Goal: Transaction & Acquisition: Purchase product/service

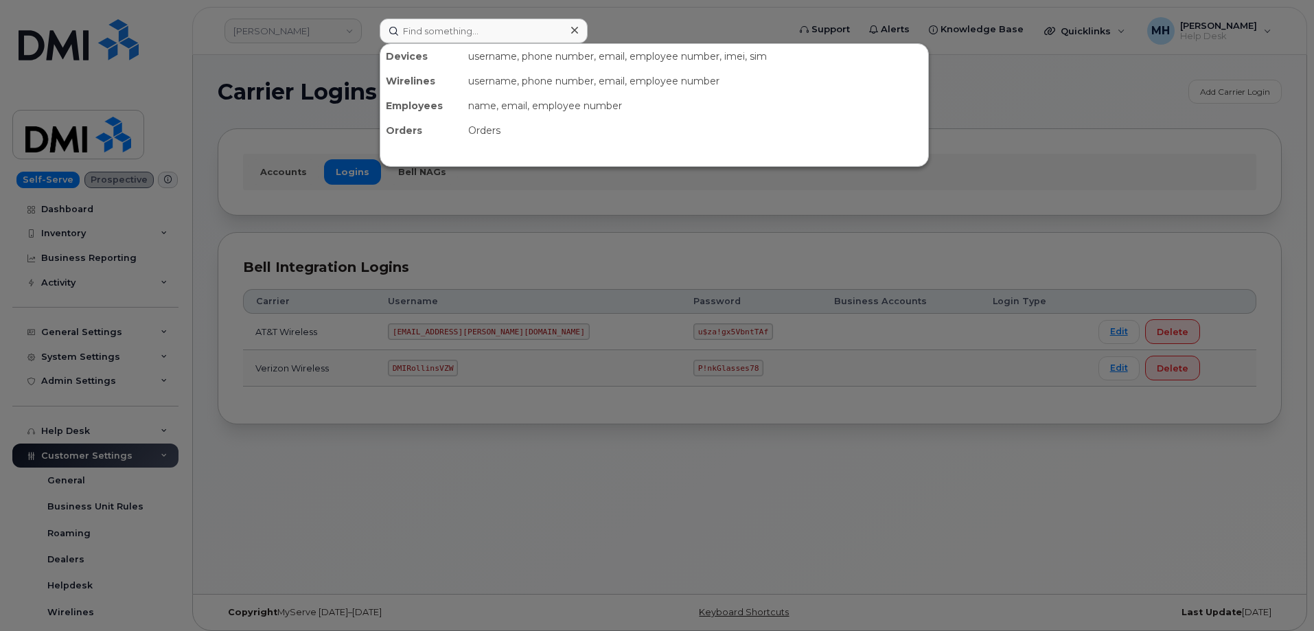
scroll to position [137, 0]
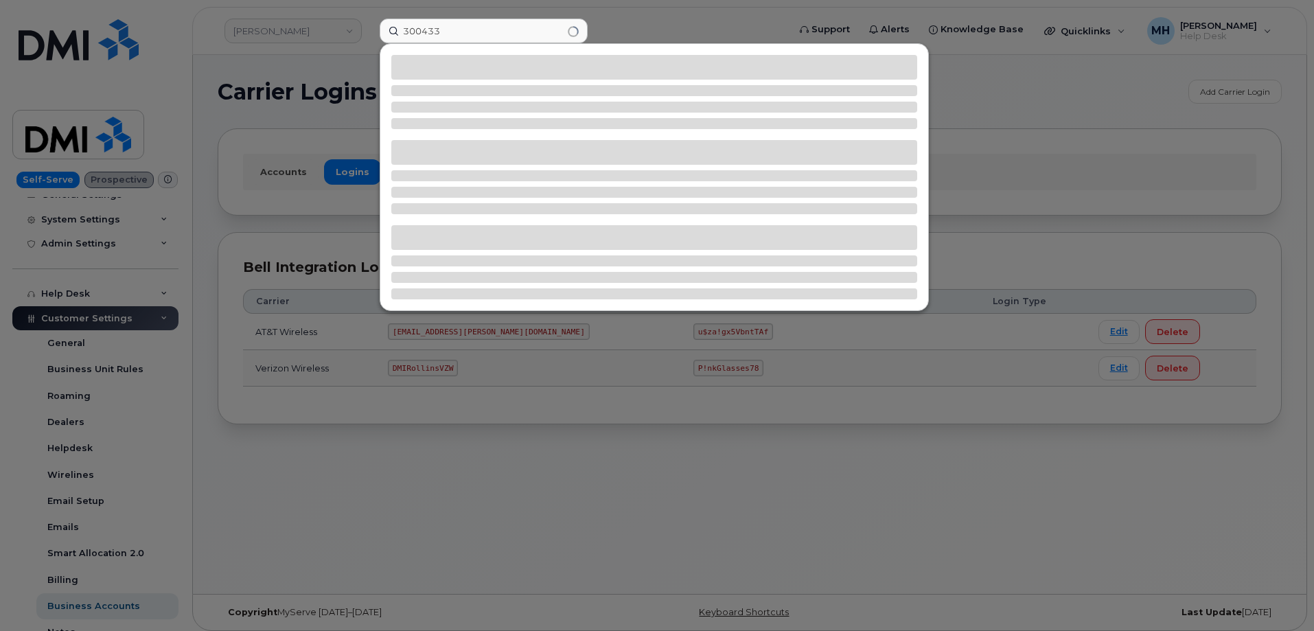
type input "300433"
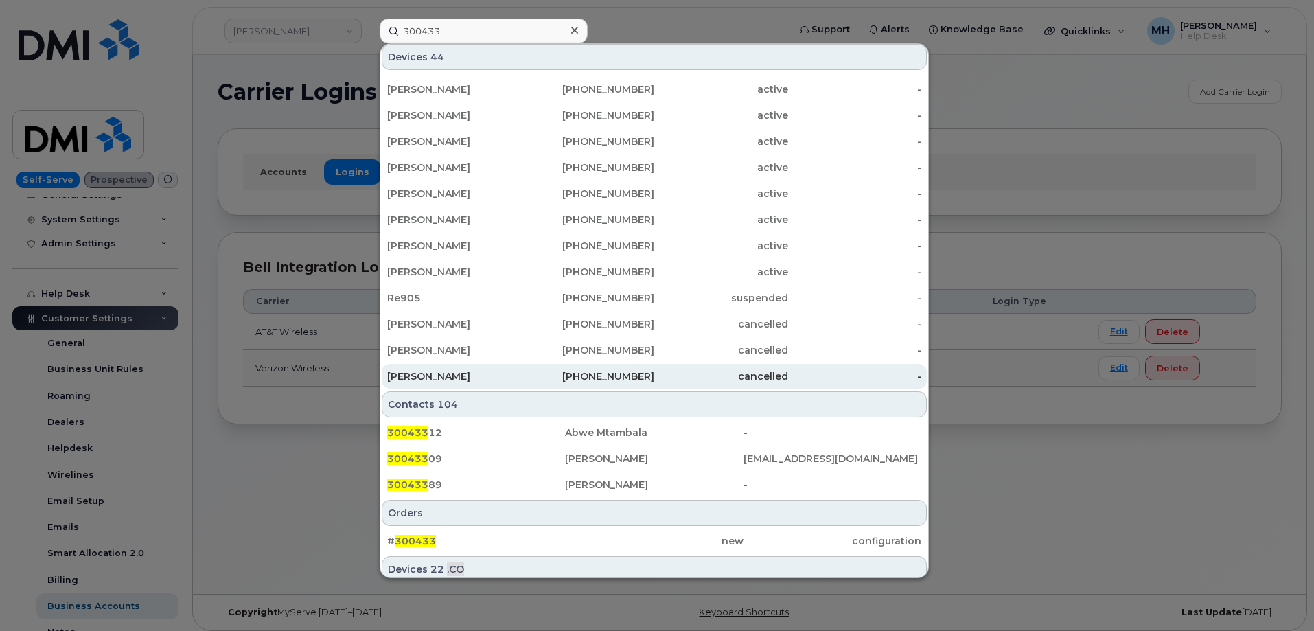
scroll to position [400, 0]
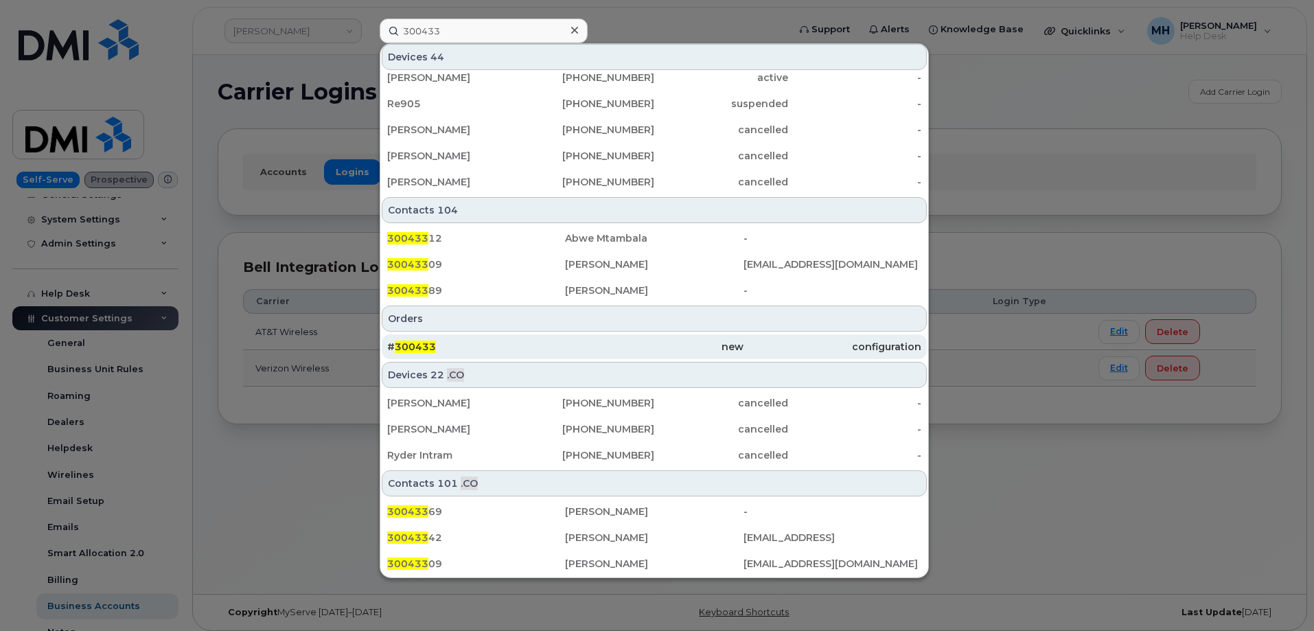
click at [540, 346] on div "# 300433" at bounding box center [476, 347] width 178 height 14
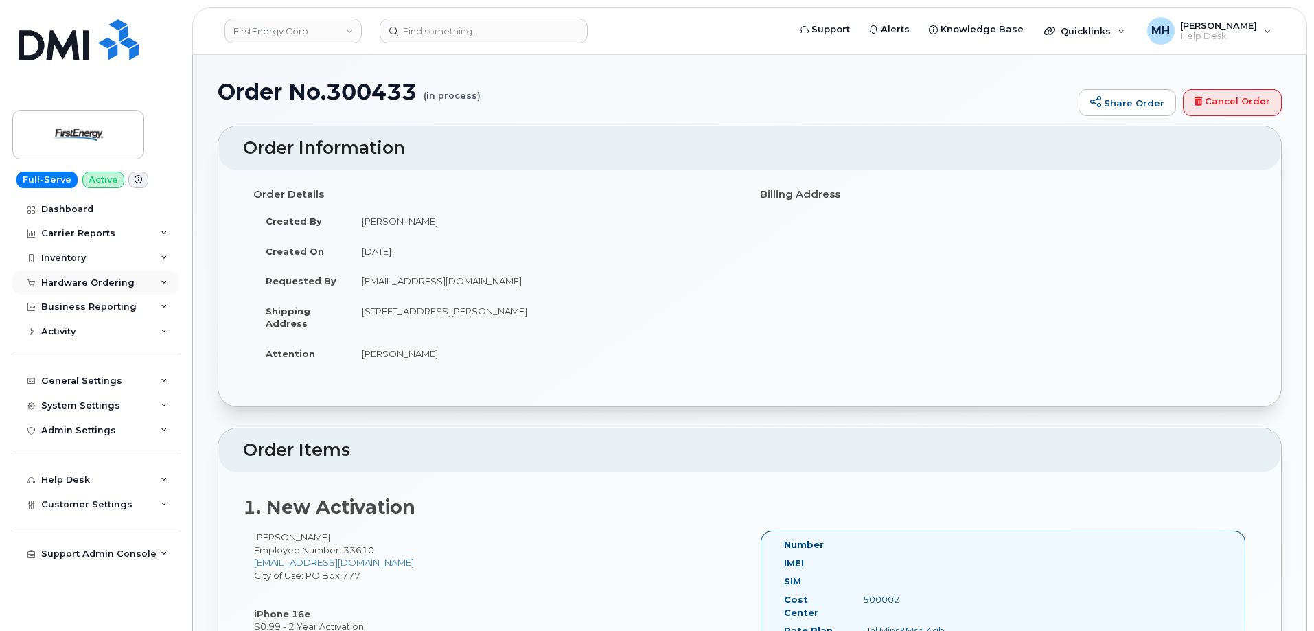
click at [136, 286] on div "Hardware Ordering" at bounding box center [95, 283] width 166 height 25
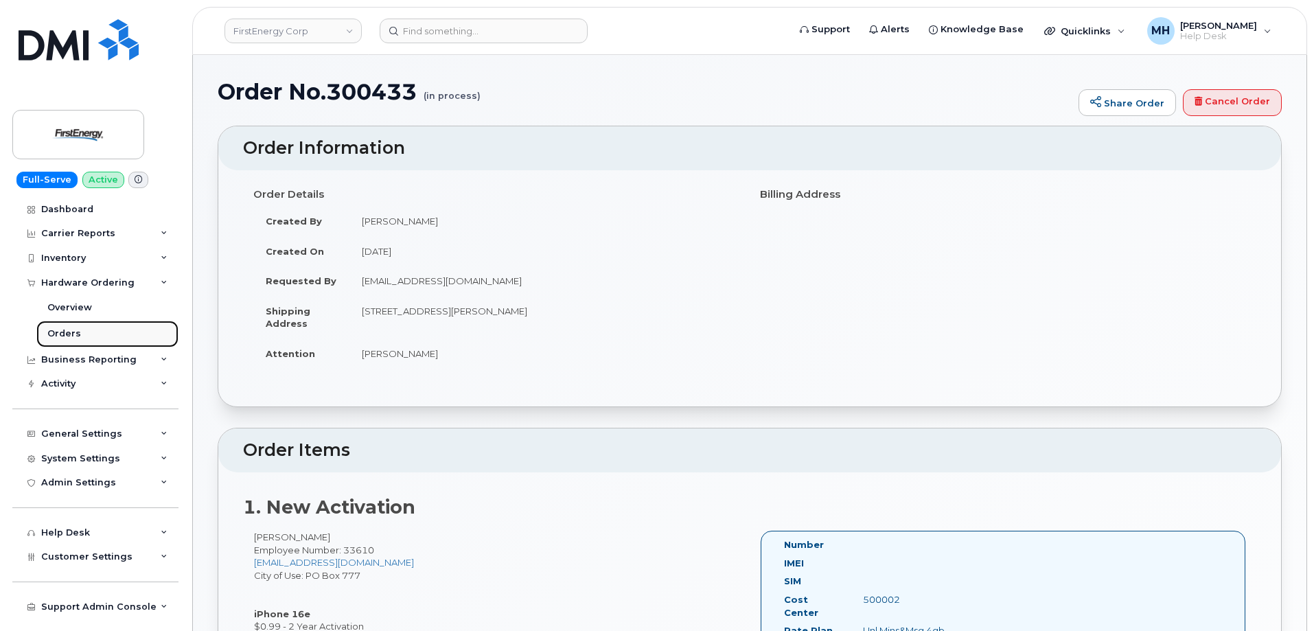
click at [110, 333] on link "Orders" at bounding box center [107, 334] width 142 height 26
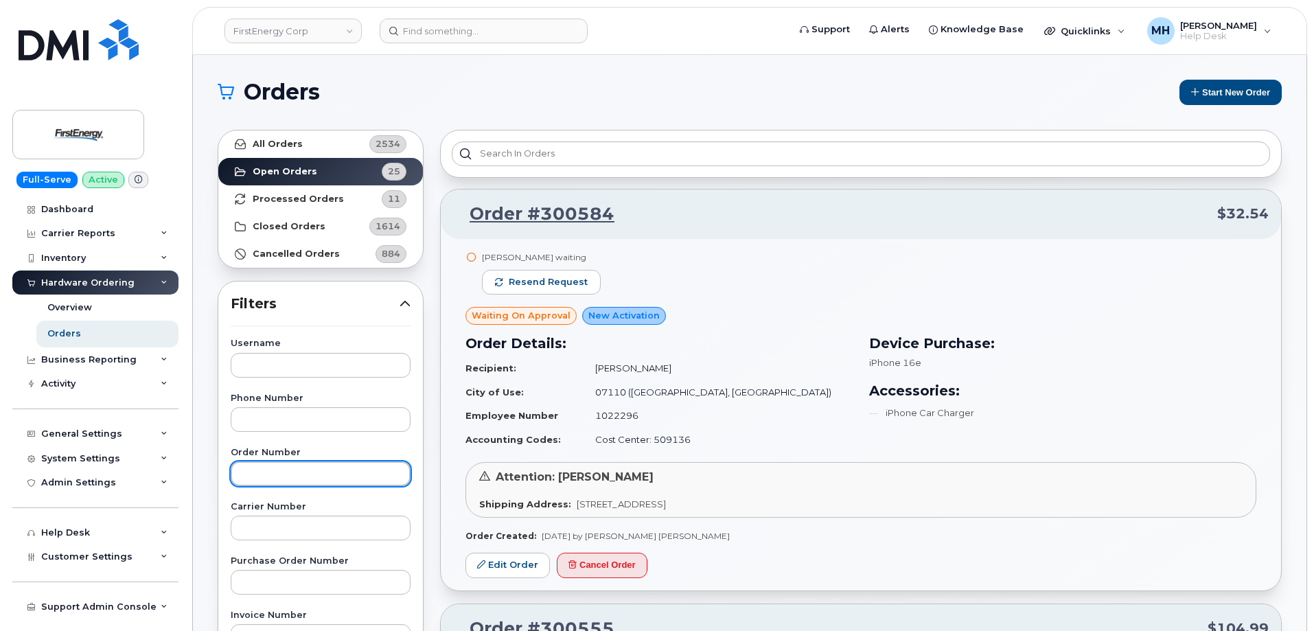
click at [314, 470] on input "text" at bounding box center [321, 474] width 180 height 25
paste input "300433"
type input "300433"
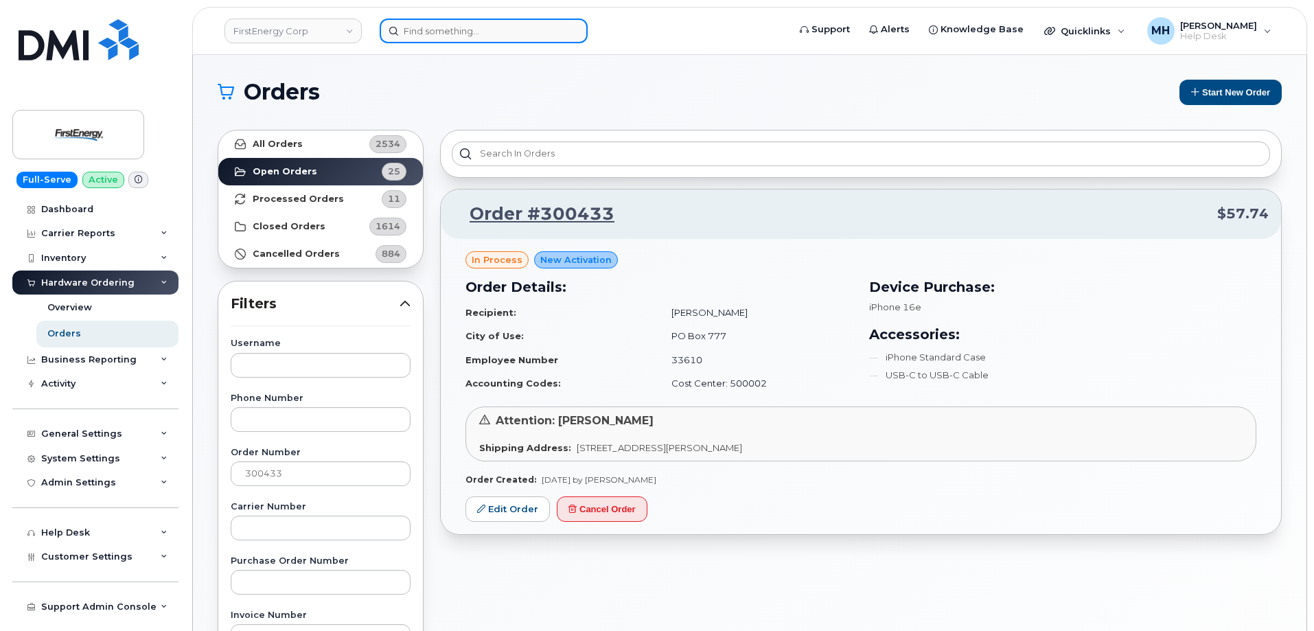
click at [492, 27] on input at bounding box center [484, 31] width 208 height 25
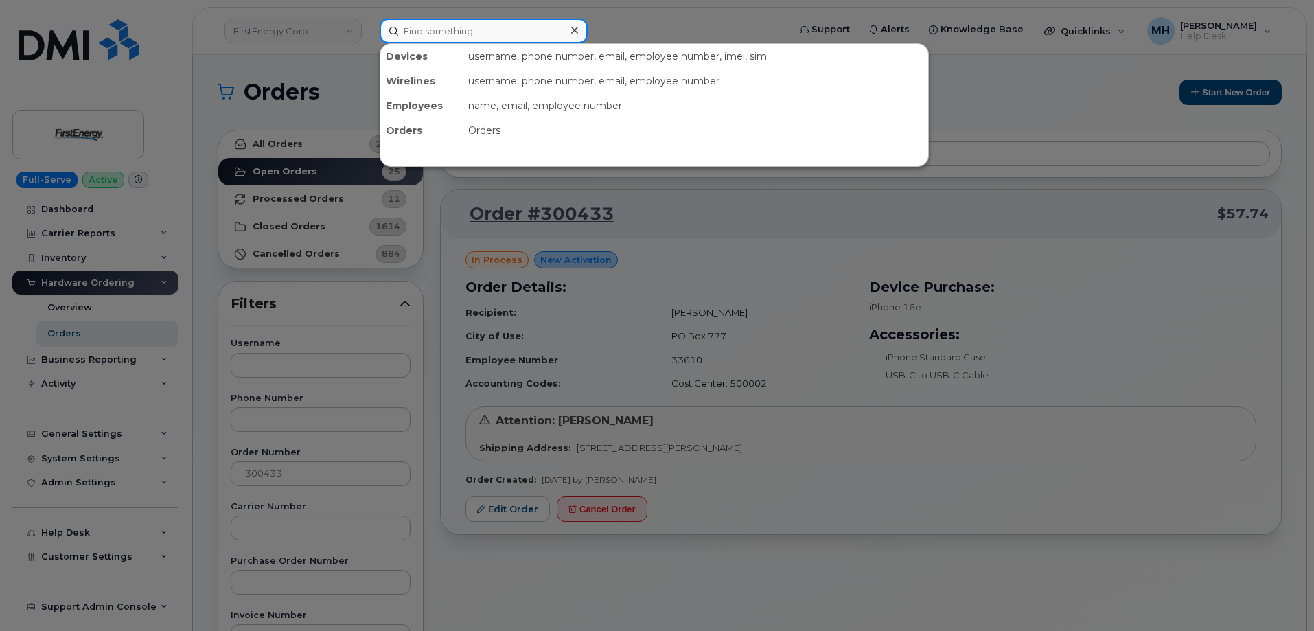
paste input "[PERSON_NAME]"
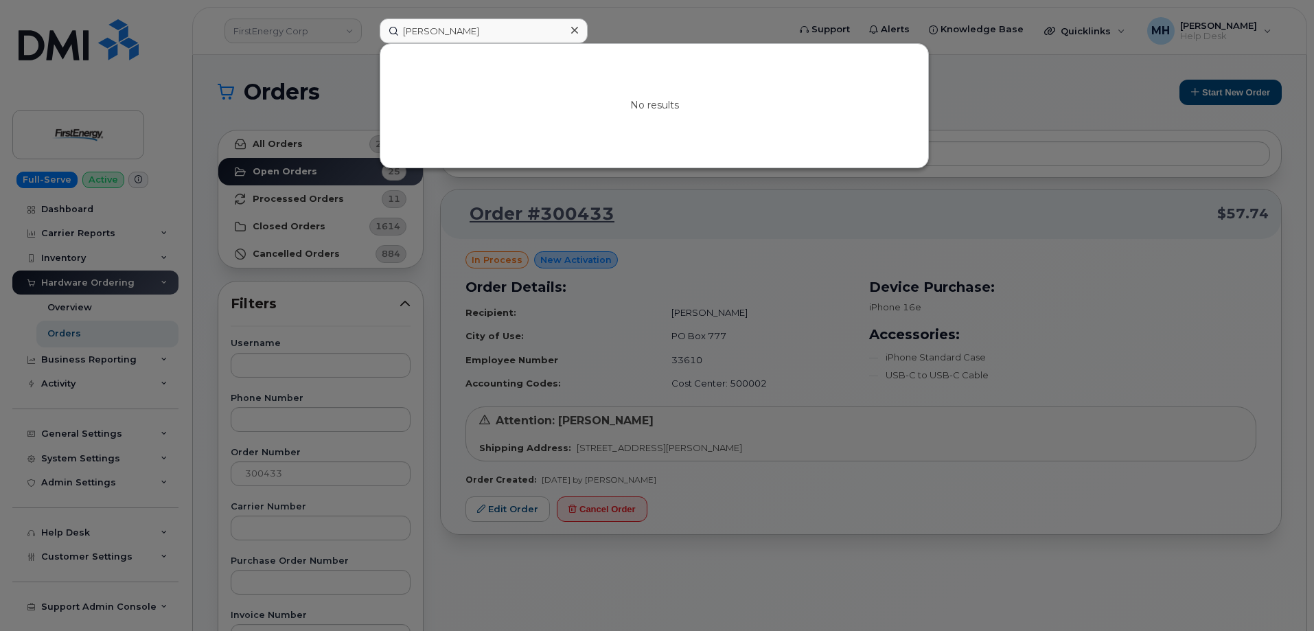
click at [654, 16] on div at bounding box center [657, 315] width 1314 height 631
drag, startPoint x: 483, startPoint y: 34, endPoint x: 384, endPoint y: 34, distance: 98.9
click at [369, 34] on div "Tasha Jamerson No results" at bounding box center [580, 31] width 422 height 25
paste input "[PERSON_NAME]"
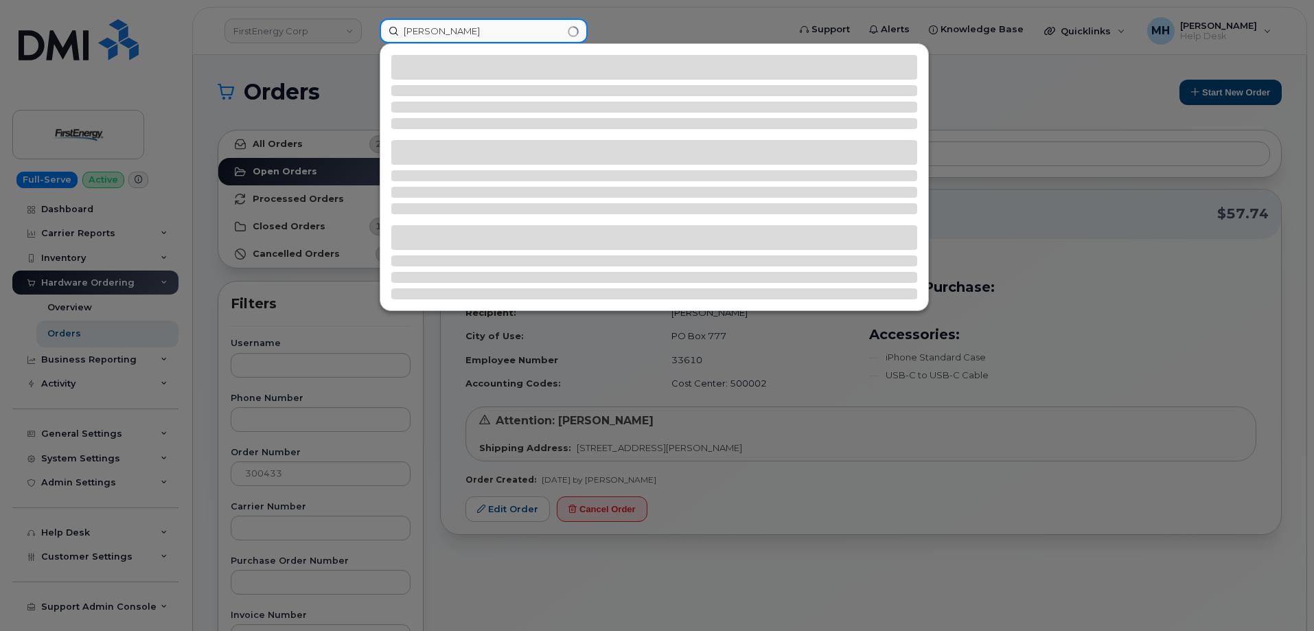
drag, startPoint x: 494, startPoint y: 32, endPoint x: 397, endPoint y: 32, distance: 97.5
click at [397, 32] on input "[PERSON_NAME]" at bounding box center [484, 31] width 208 height 25
drag, startPoint x: 499, startPoint y: 28, endPoint x: 402, endPoint y: 28, distance: 96.8
click at [402, 28] on input "Miroslav Gajdos" at bounding box center [484, 31] width 208 height 25
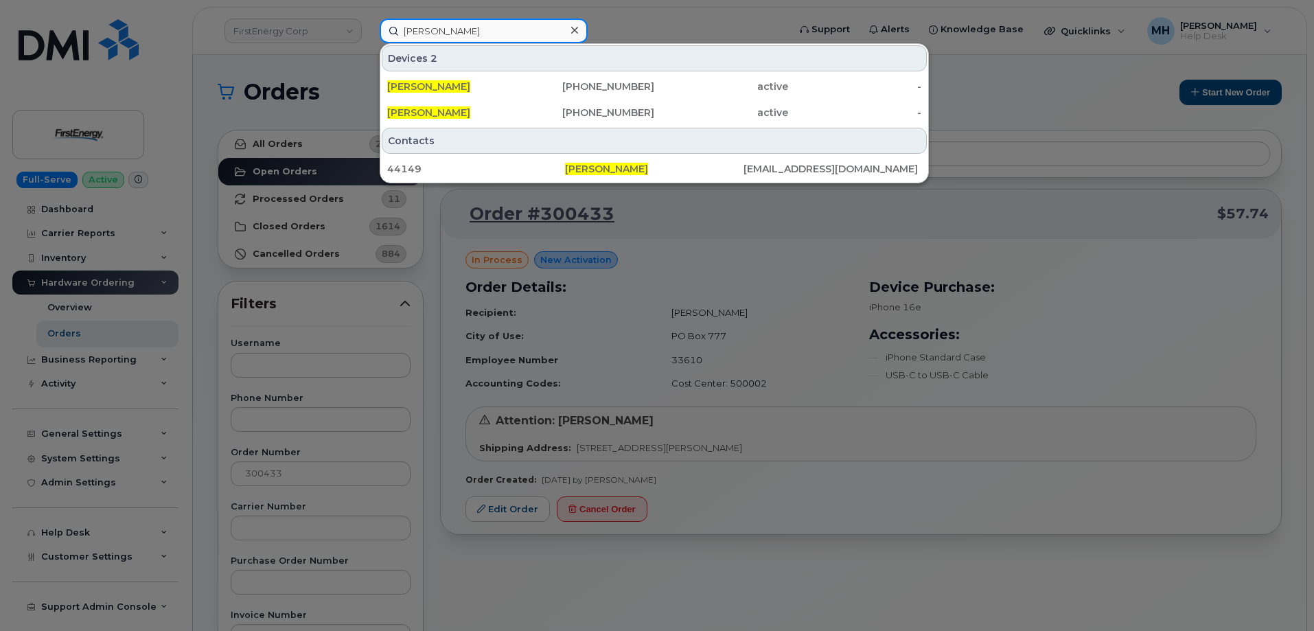
paste input "Chad Hibben"
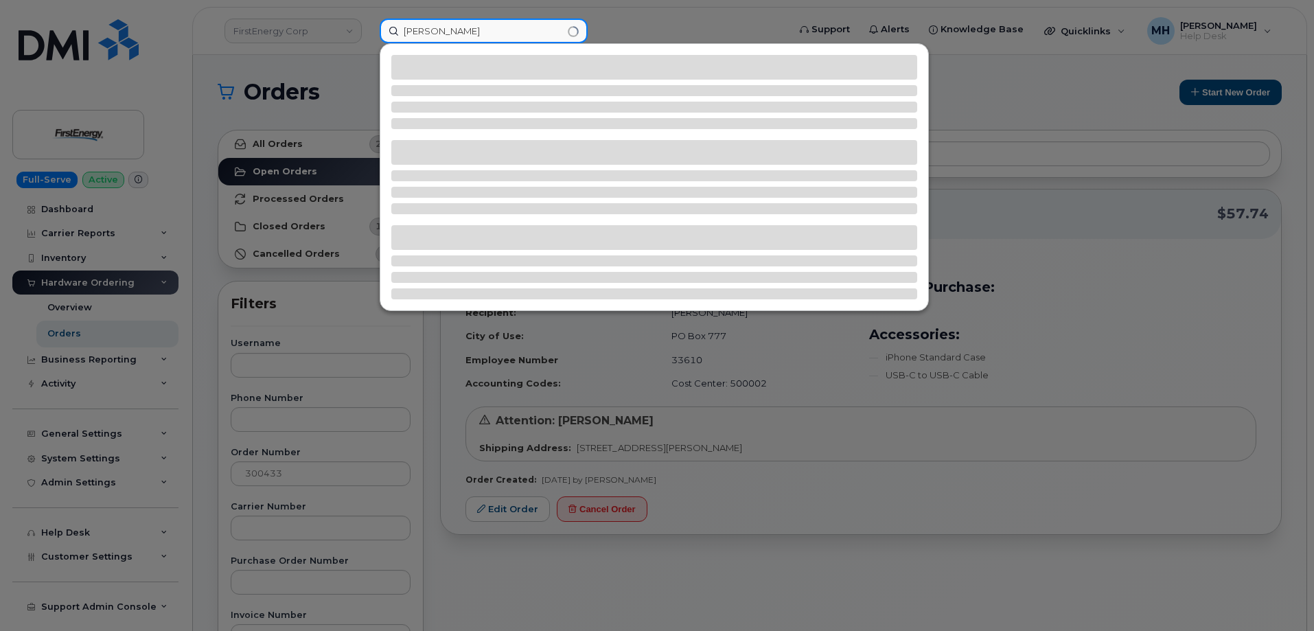
click at [431, 28] on input "Chad Hibben" at bounding box center [484, 31] width 208 height 25
type input "Chad R Hibben"
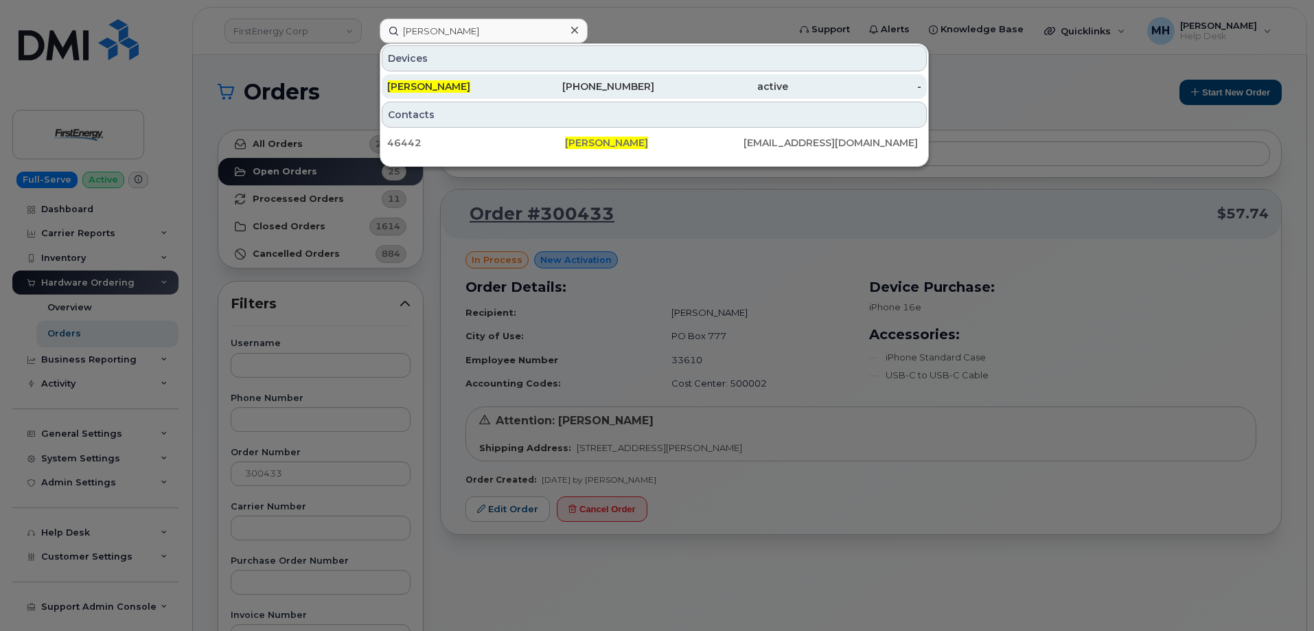
click at [582, 93] on div "440-409-2518" at bounding box center [588, 86] width 134 height 25
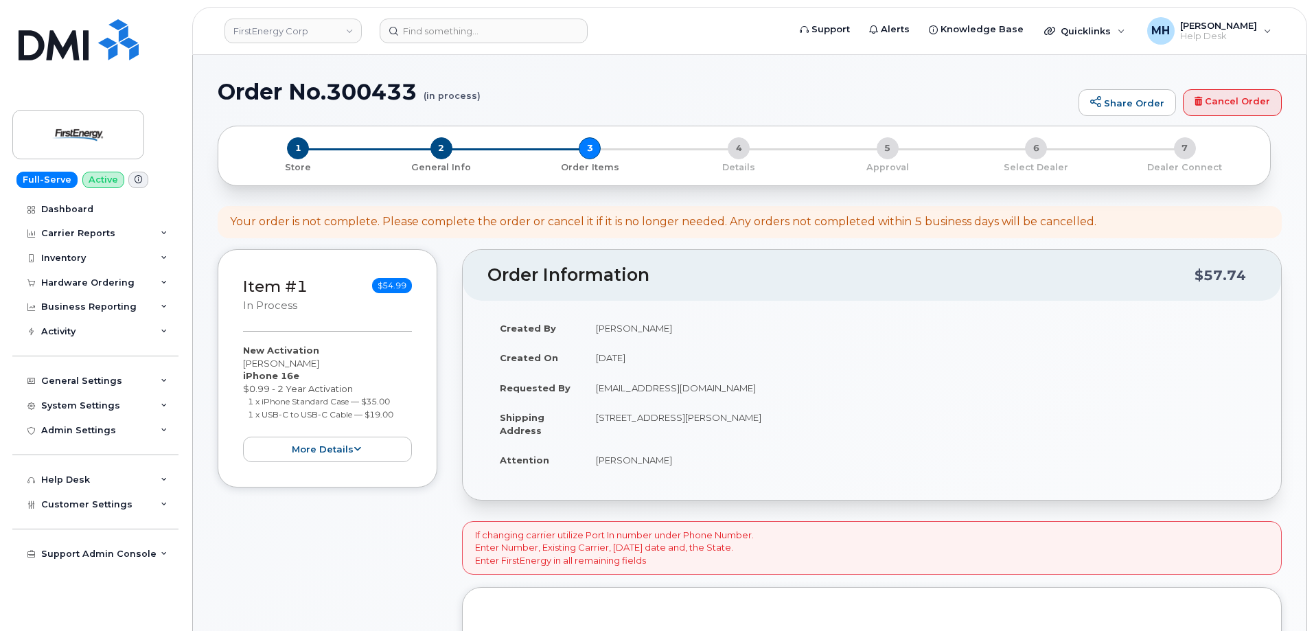
drag, startPoint x: 677, startPoint y: 463, endPoint x: 598, endPoint y: 462, distance: 79.0
click at [598, 462] on td "[PERSON_NAME]" at bounding box center [920, 460] width 673 height 30
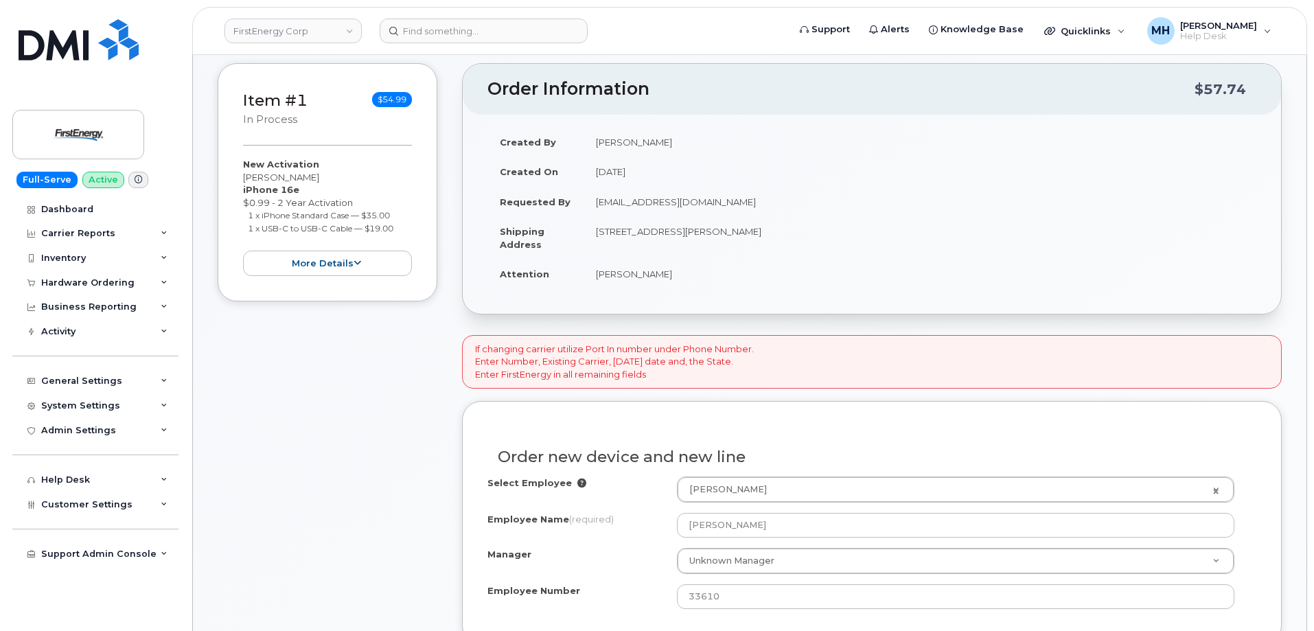
scroll to position [275, 0]
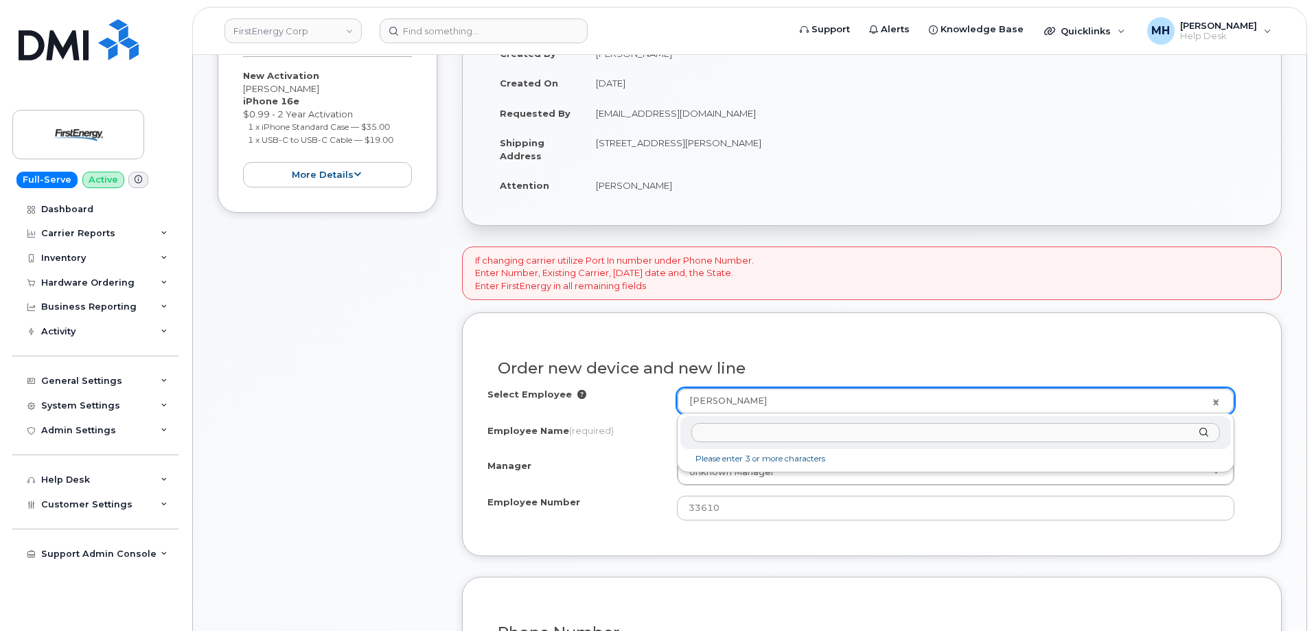
type input "[PERSON_NAME]"
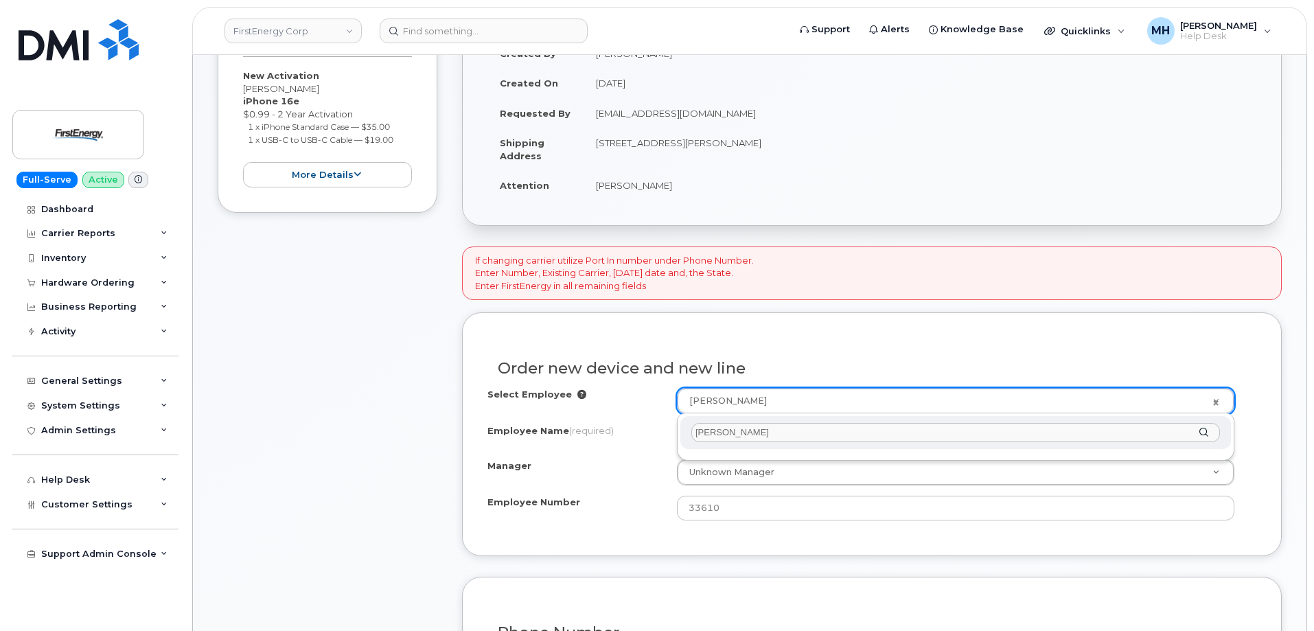
click at [790, 433] on input "[PERSON_NAME]" at bounding box center [956, 433] width 529 height 20
click at [811, 431] on input "[PERSON_NAME]" at bounding box center [956, 433] width 529 height 20
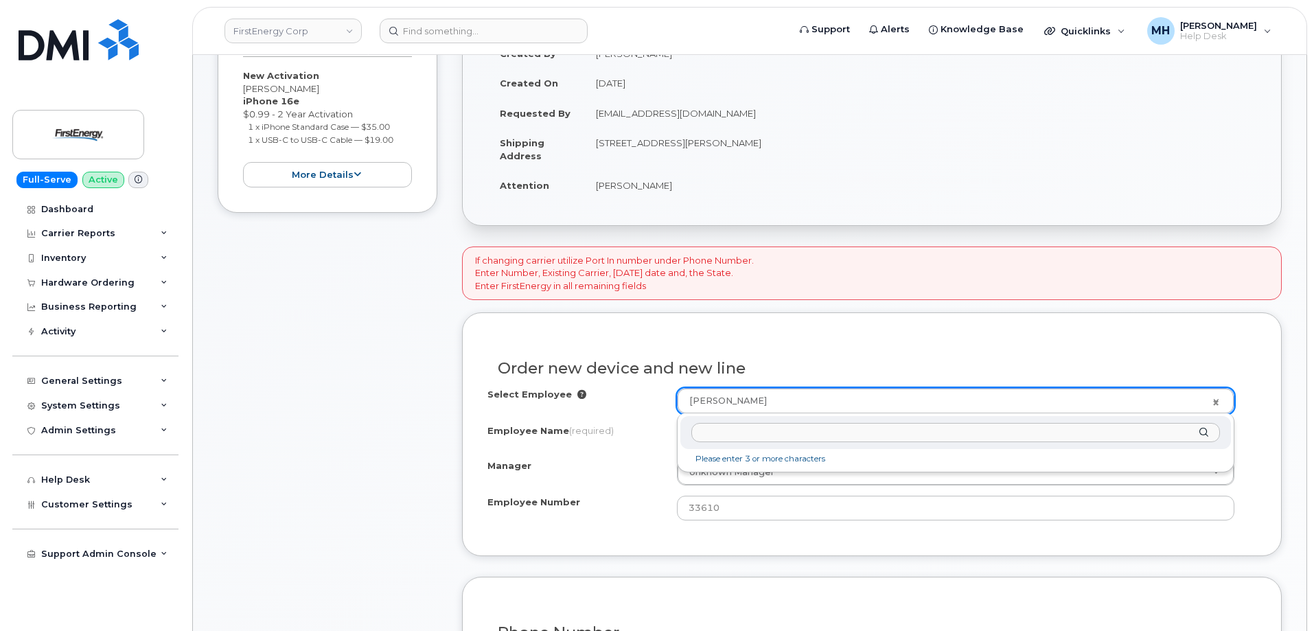
click at [793, 432] on input "text" at bounding box center [956, 433] width 529 height 20
paste input "[PERSON_NAME]"
type input "[PERSON_NAME]"
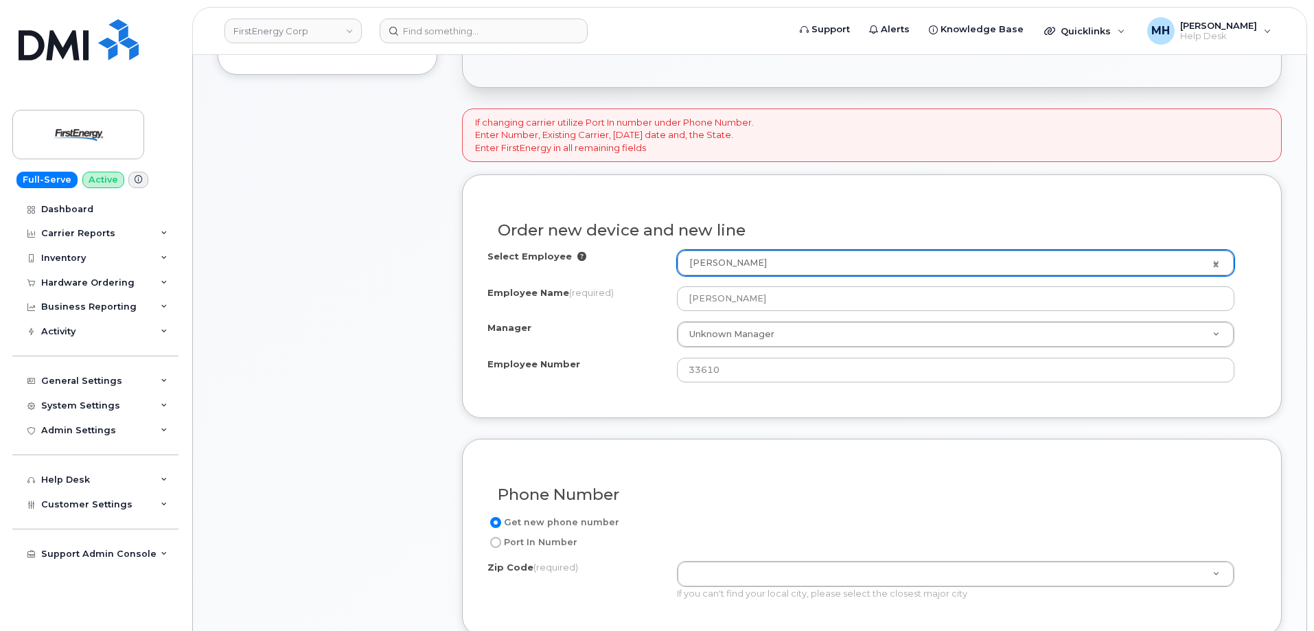
scroll to position [206, 0]
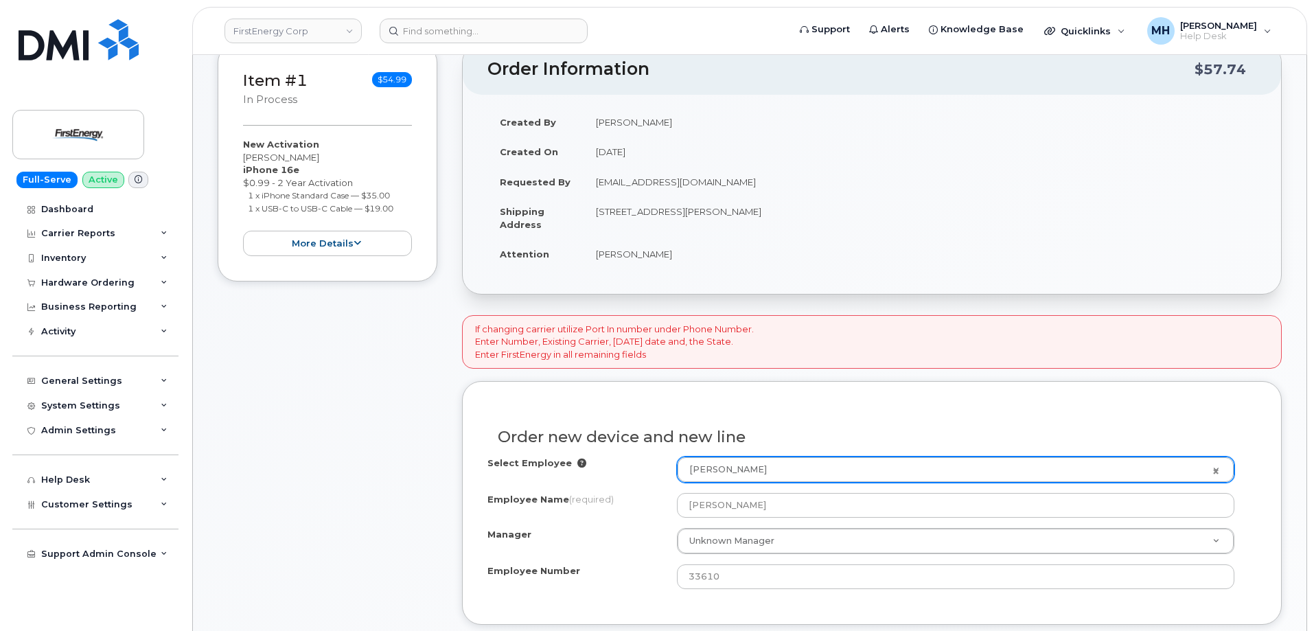
click at [789, 207] on td "[STREET_ADDRESS][PERSON_NAME]" at bounding box center [920, 217] width 673 height 43
copy td "21795"
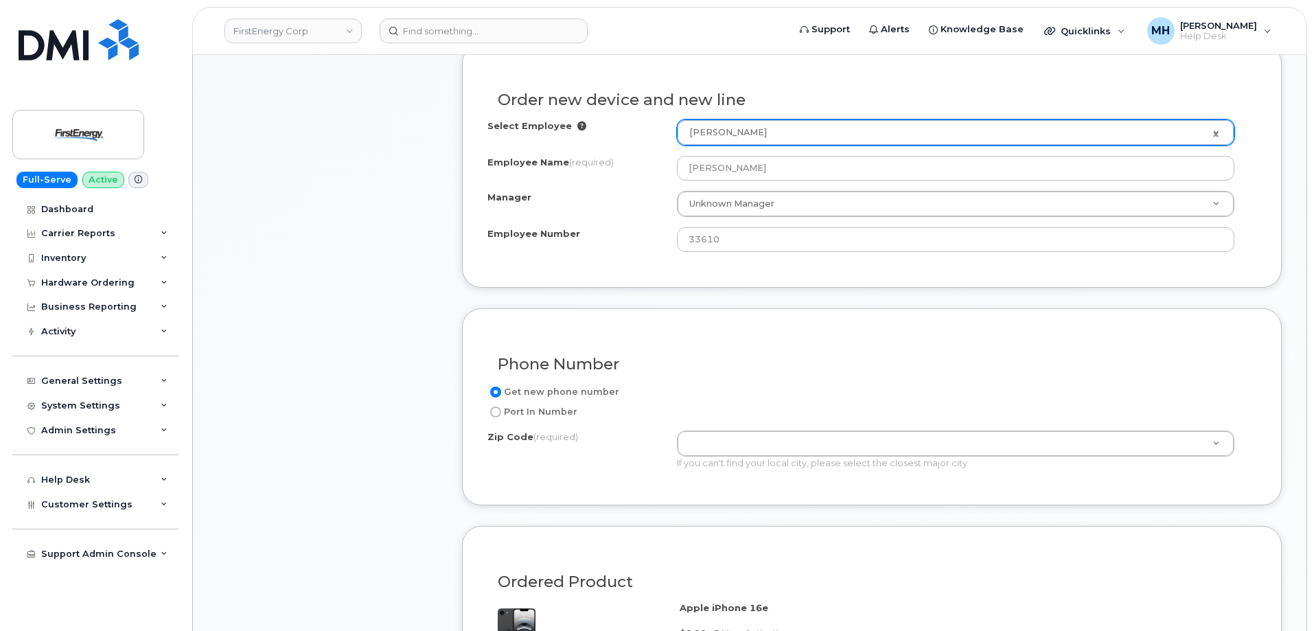
scroll to position [549, 0]
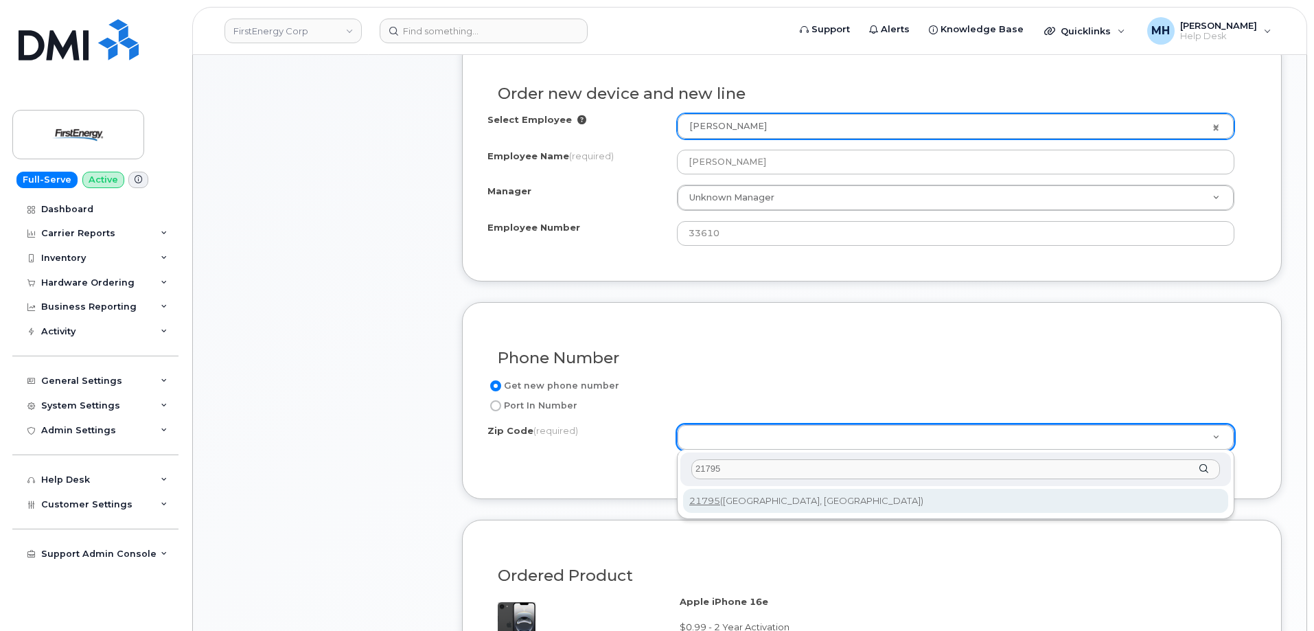
type input "21795"
type input "21795 ([GEOGRAPHIC_DATA], [GEOGRAPHIC_DATA])"
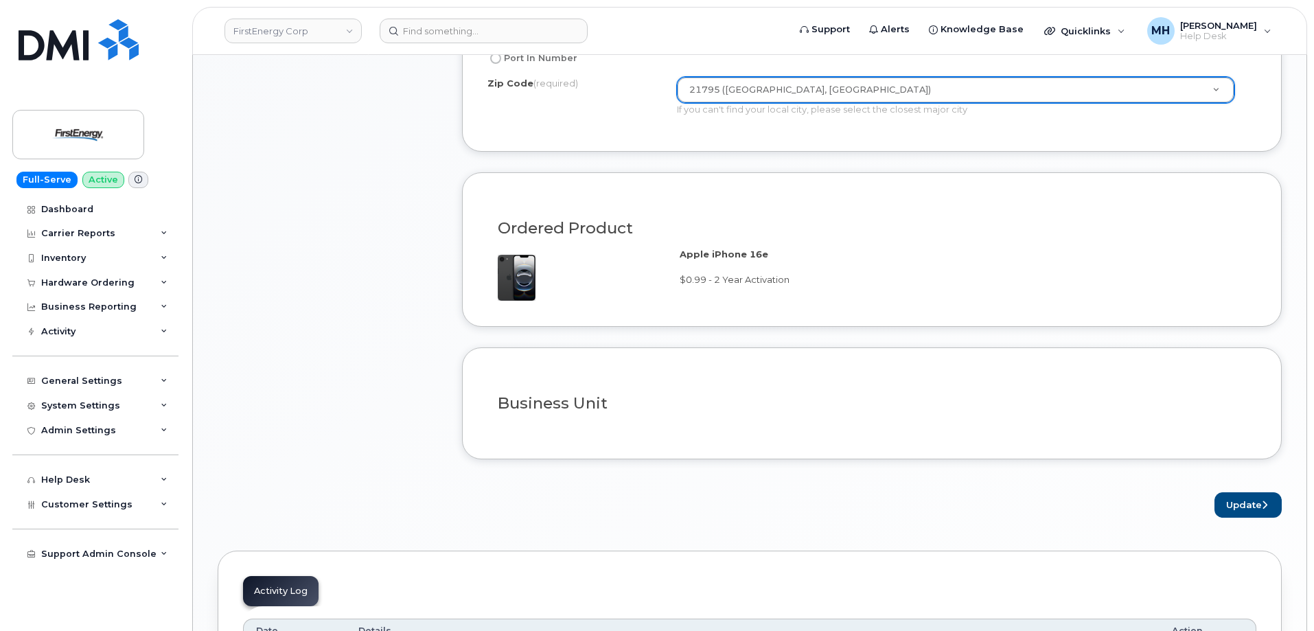
scroll to position [893, 0]
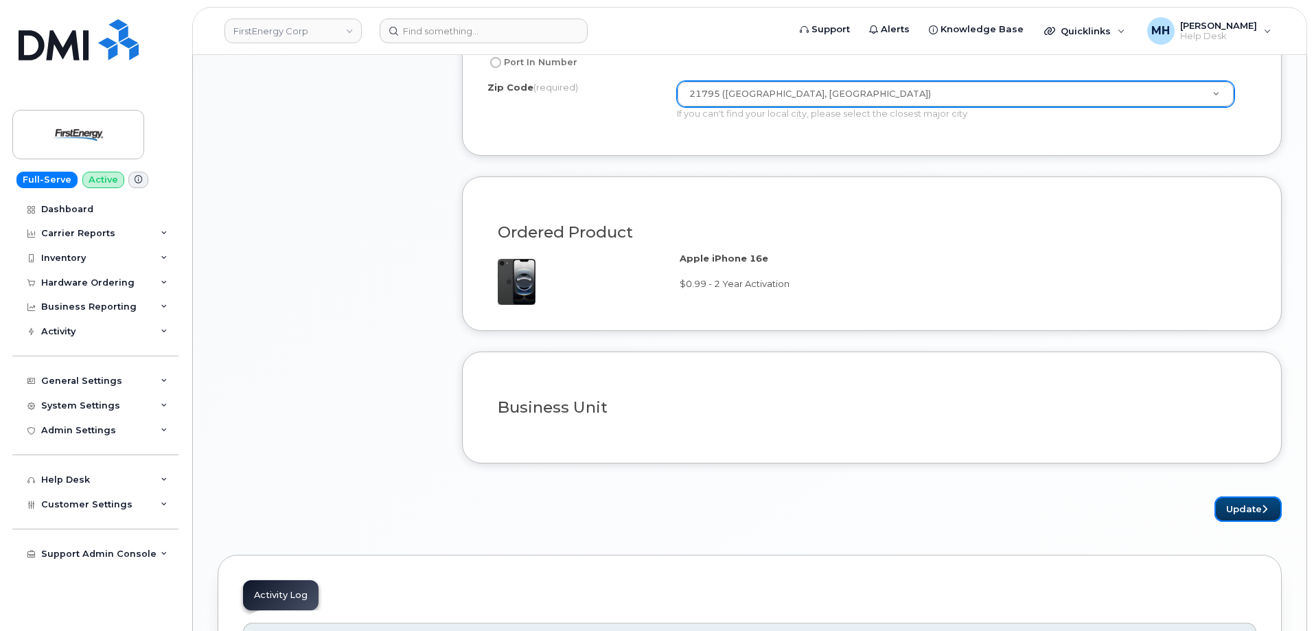
click at [1262, 508] on button "Update" at bounding box center [1248, 509] width 67 height 25
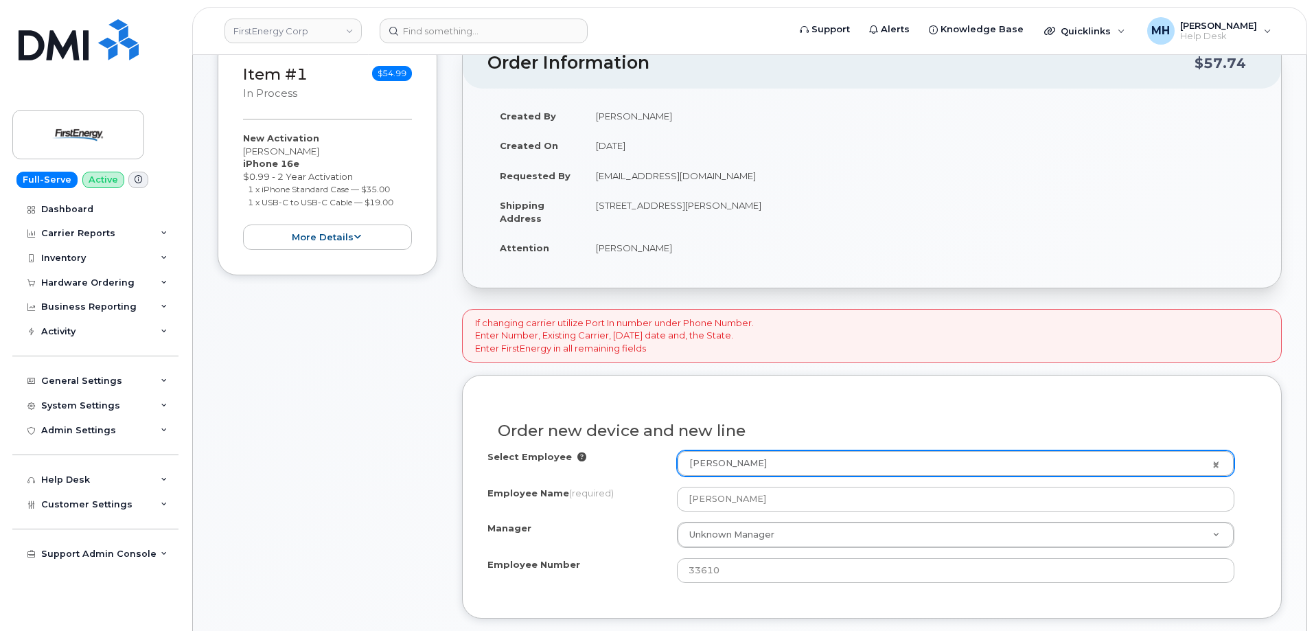
scroll to position [206, 0]
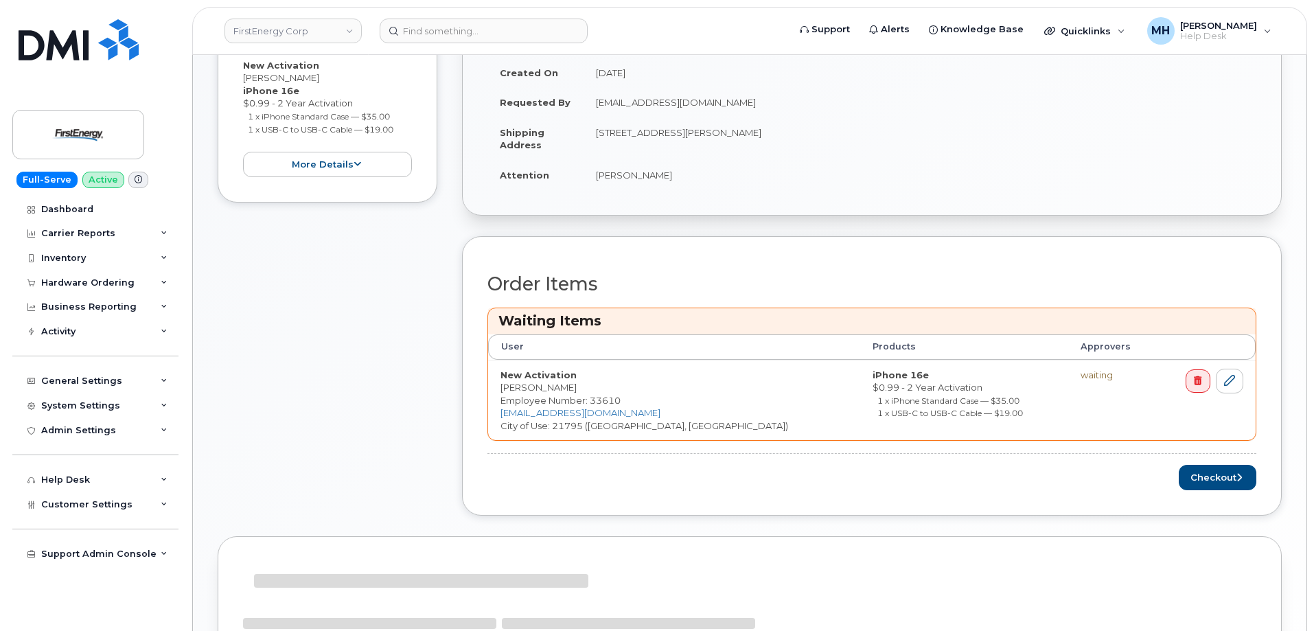
scroll to position [535, 0]
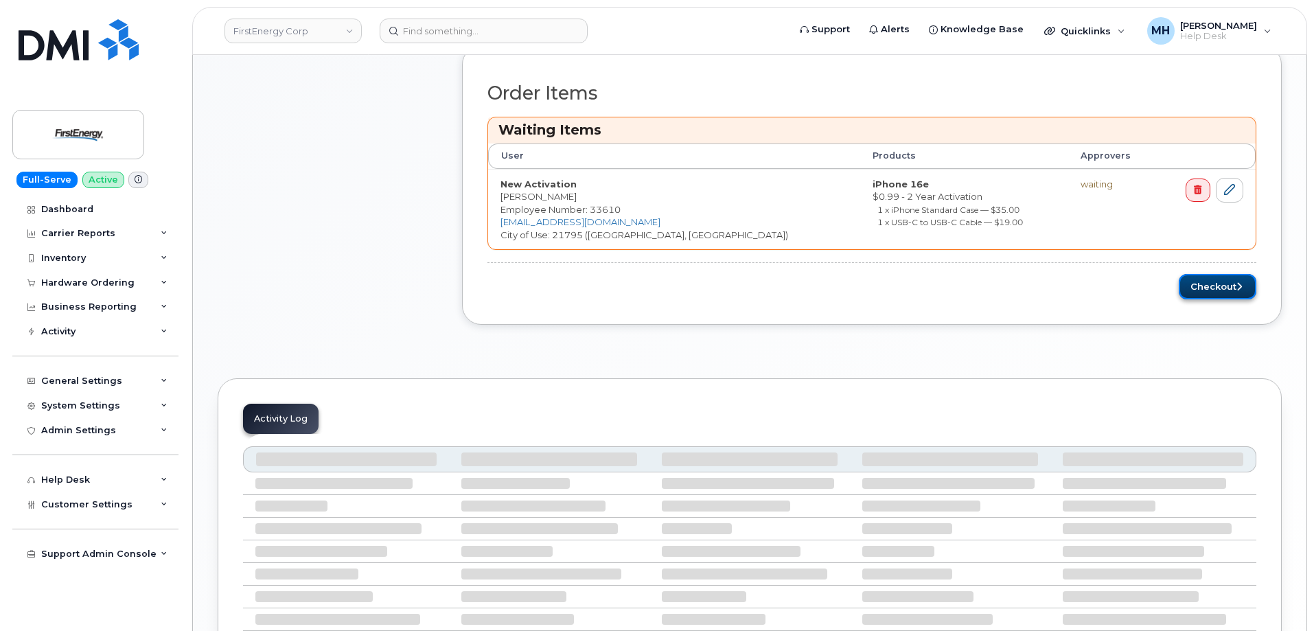
click at [1188, 284] on button "Checkout" at bounding box center [1218, 286] width 78 height 25
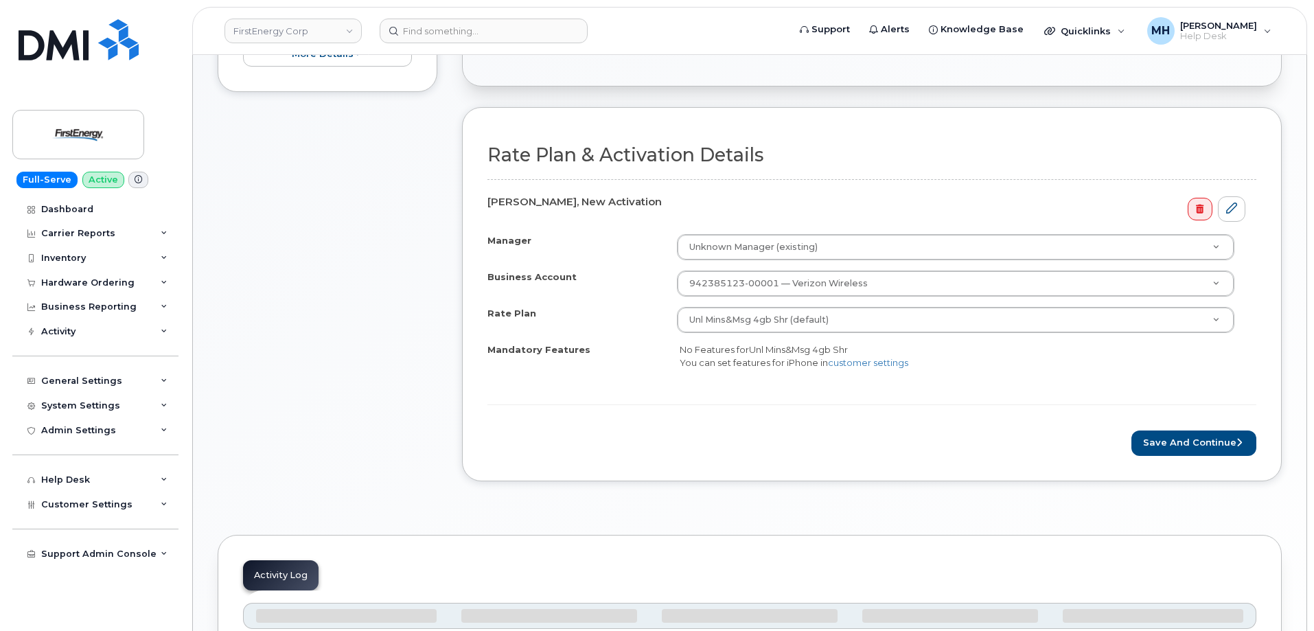
scroll to position [412, 0]
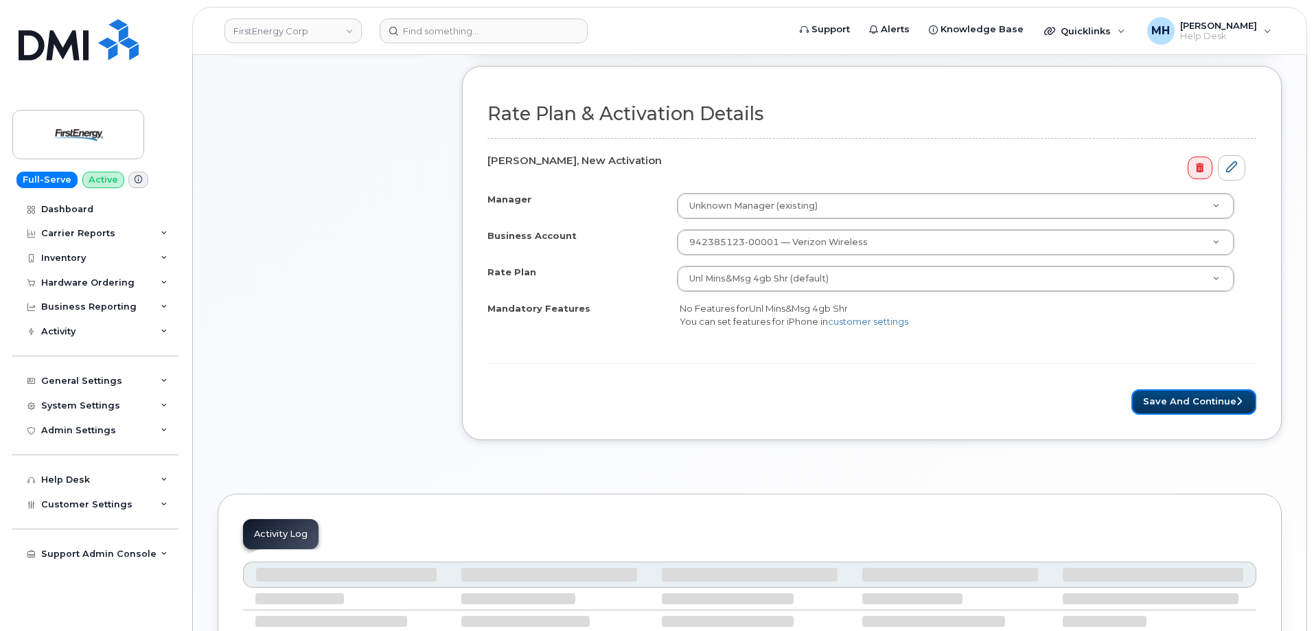
drag, startPoint x: 1156, startPoint y: 406, endPoint x: 724, endPoint y: 454, distance: 434.6
click at [1156, 406] on button "Save and Continue" at bounding box center [1194, 401] width 125 height 25
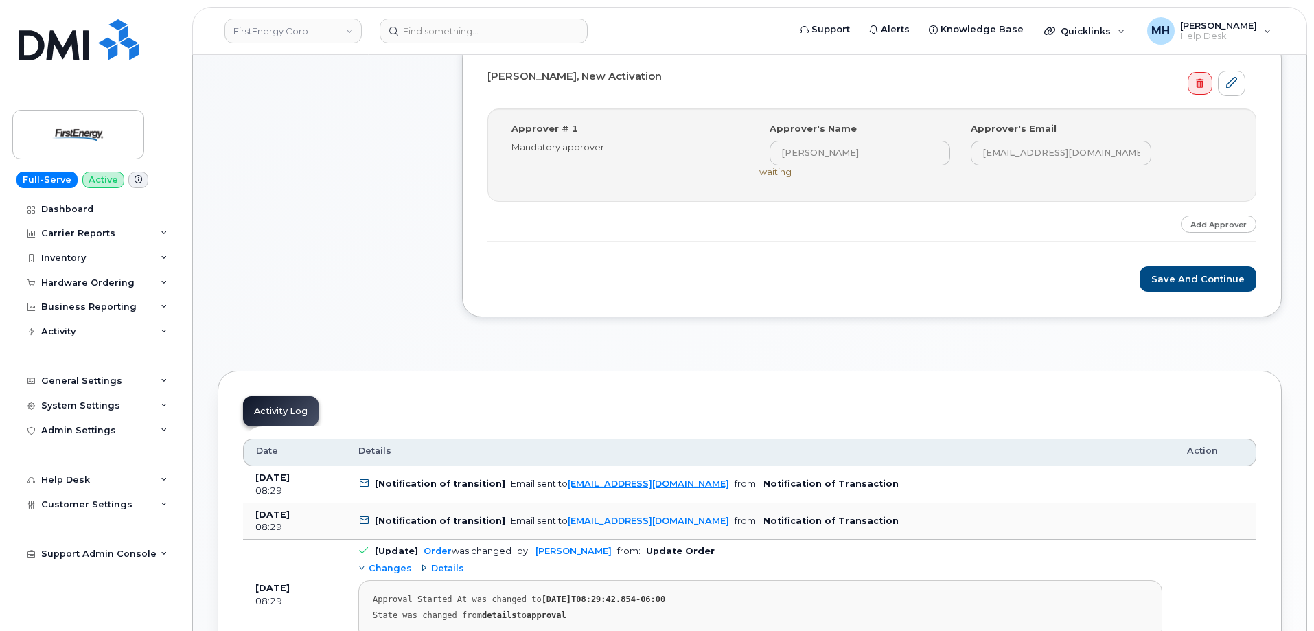
scroll to position [412, 0]
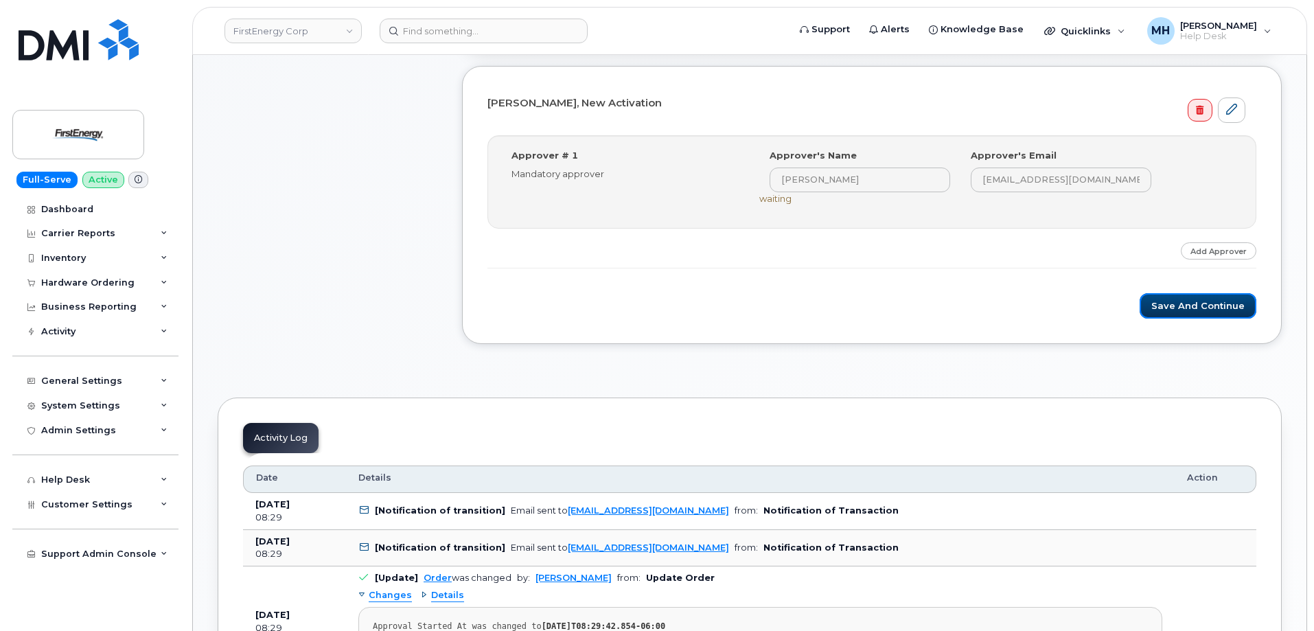
click at [1196, 304] on button "Save and Continue" at bounding box center [1198, 305] width 117 height 25
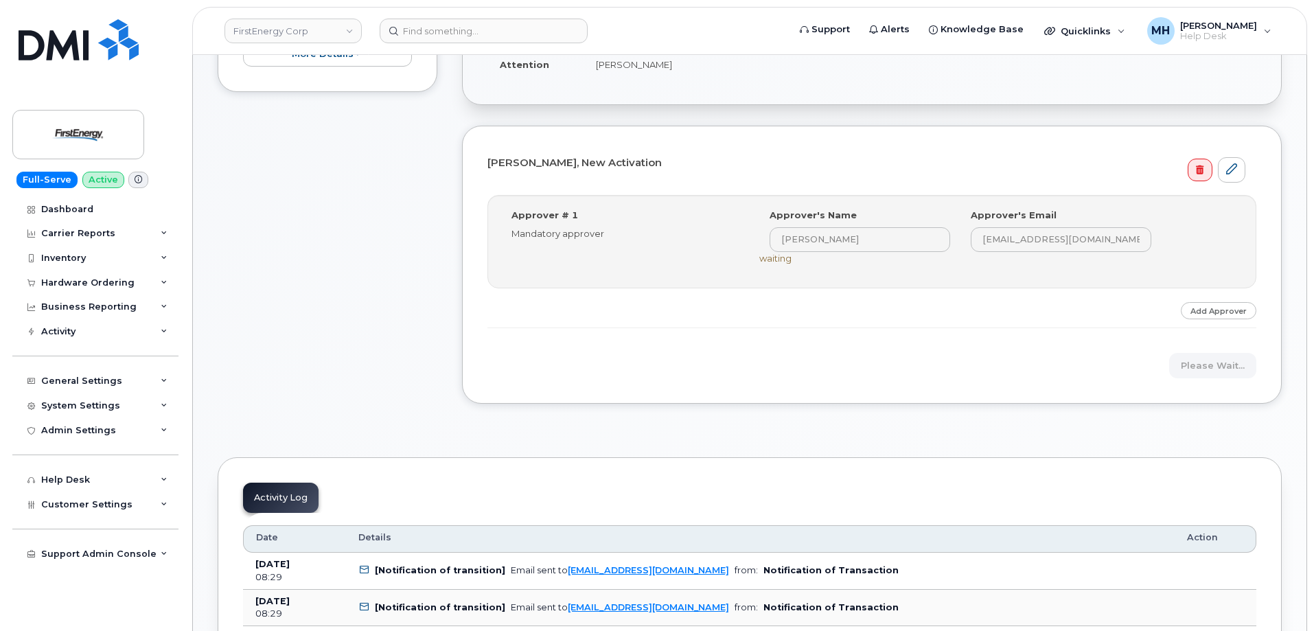
scroll to position [275, 0]
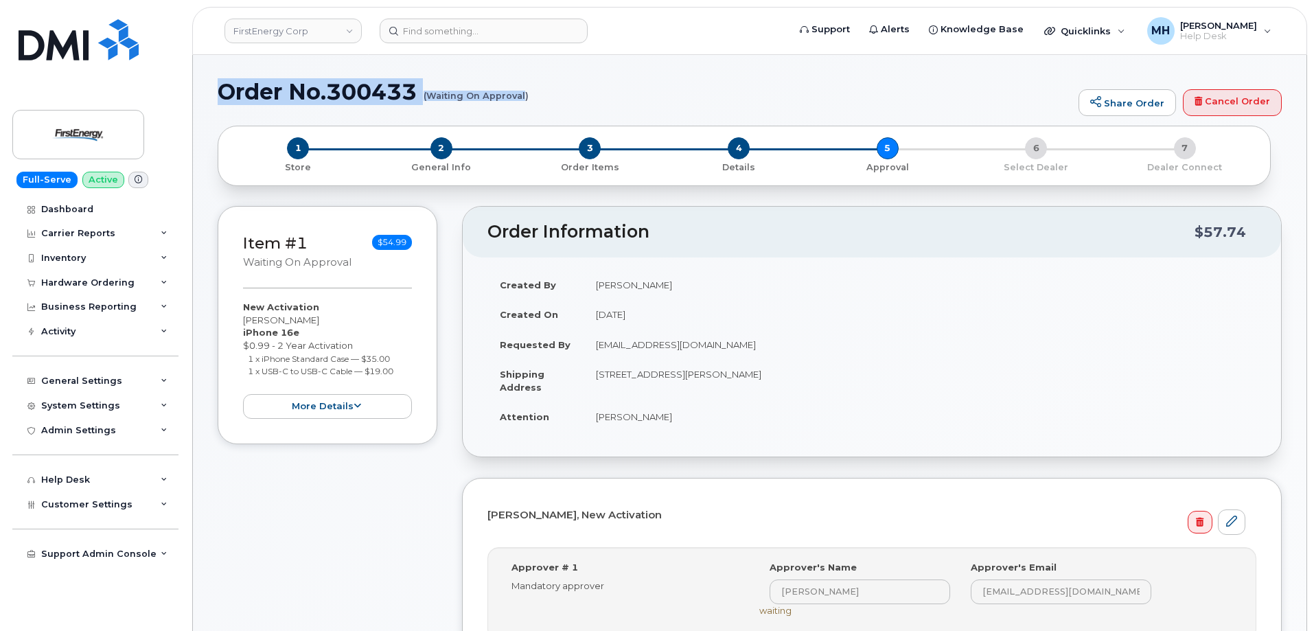
drag, startPoint x: 223, startPoint y: 90, endPoint x: 526, endPoint y: 97, distance: 302.9
click at [526, 97] on h1 "Order No.300433 (Waiting On Approval)" at bounding box center [645, 92] width 854 height 24
copy h1 "Order No.300433 (Waiting On Approval"
click at [106, 209] on link "Dashboard" at bounding box center [95, 209] width 166 height 25
click at [104, 219] on link "Dashboard" at bounding box center [95, 209] width 166 height 25
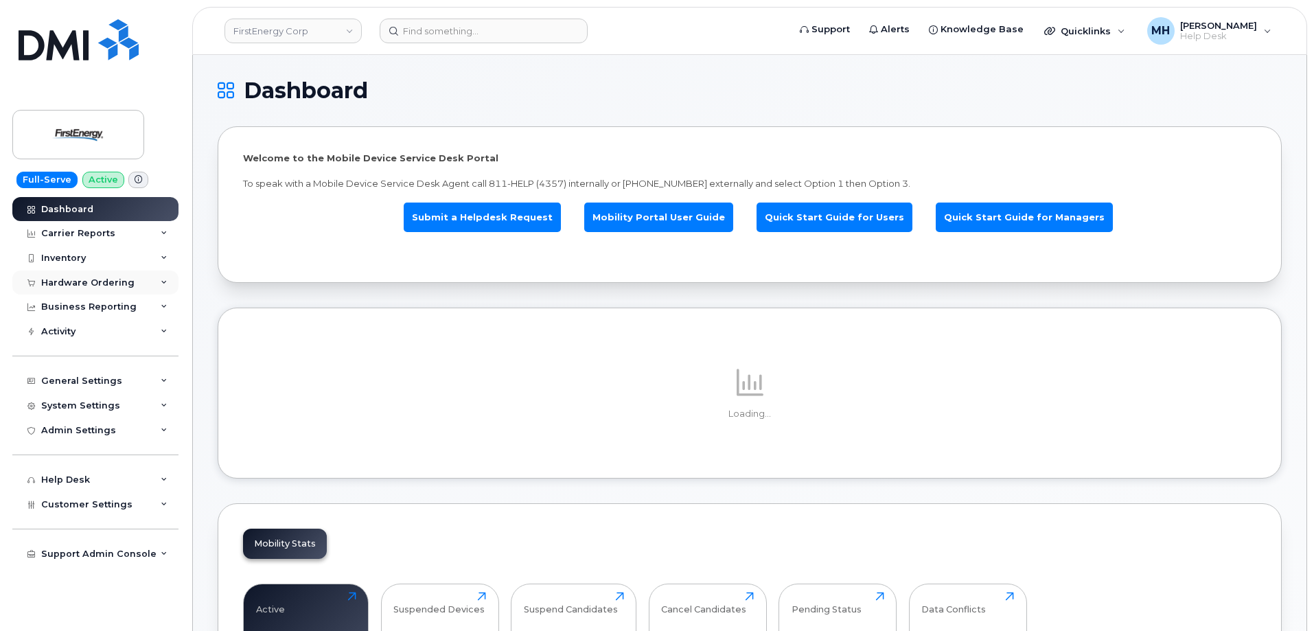
click at [133, 283] on div "Hardware Ordering" at bounding box center [95, 283] width 166 height 25
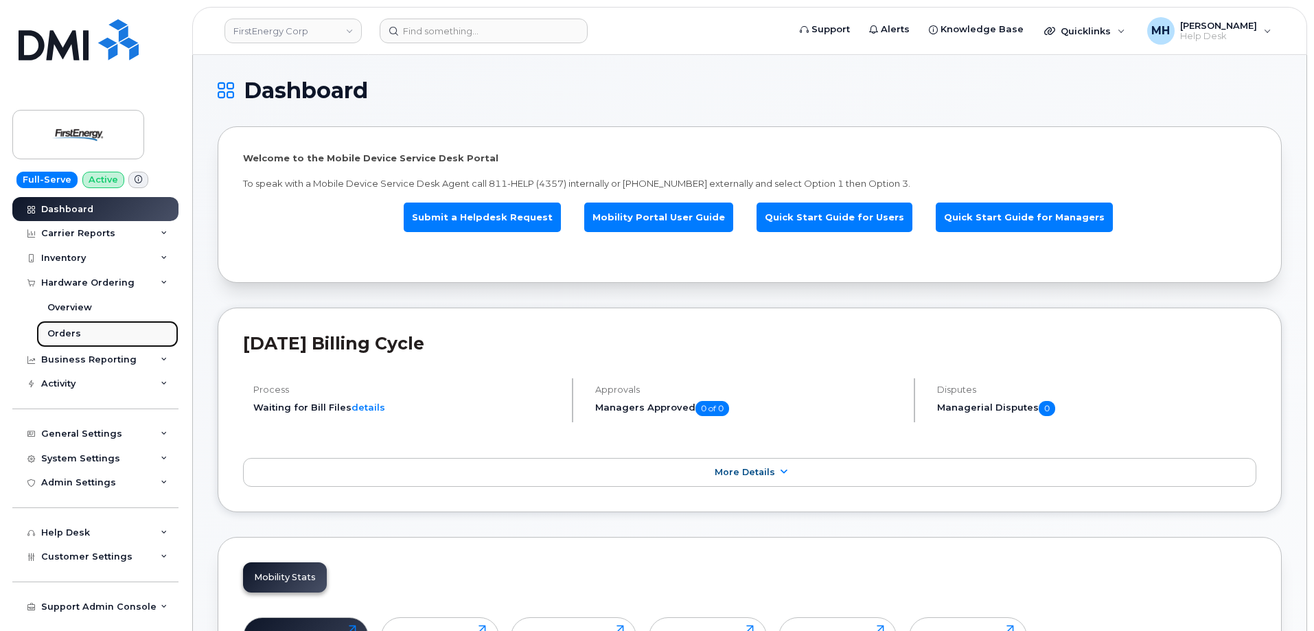
click at [80, 325] on link "Orders" at bounding box center [107, 334] width 142 height 26
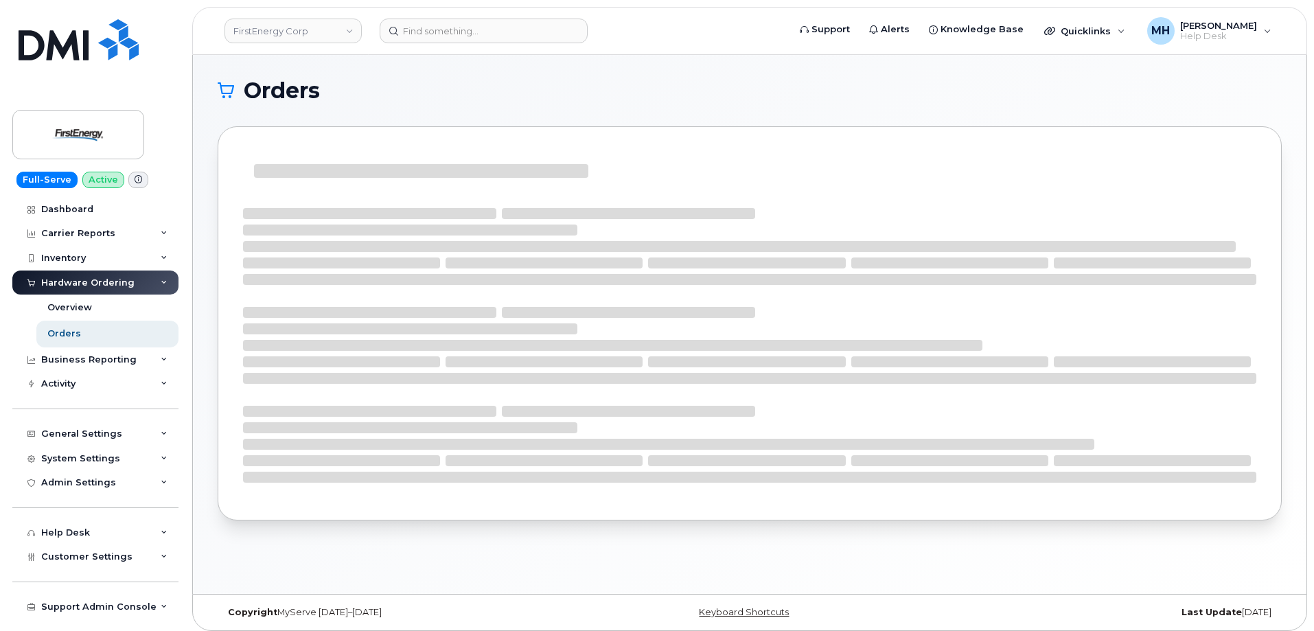
click at [105, 286] on div "Hardware Ordering" at bounding box center [87, 282] width 93 height 11
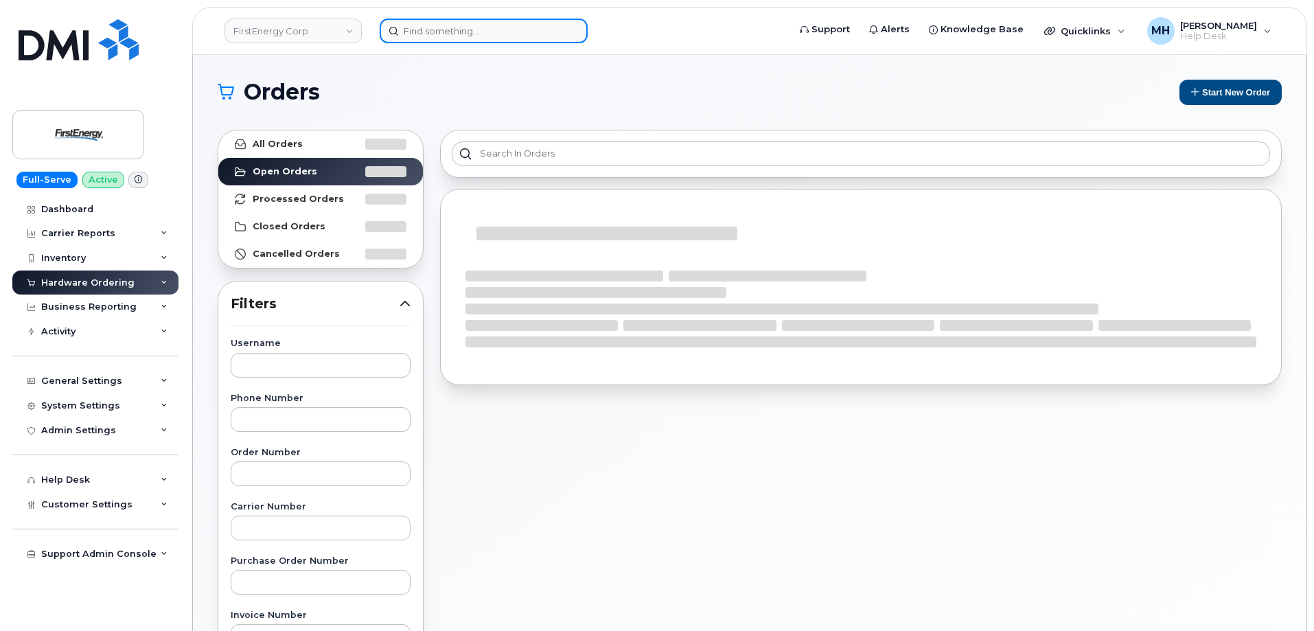
click at [490, 41] on input at bounding box center [484, 31] width 208 height 25
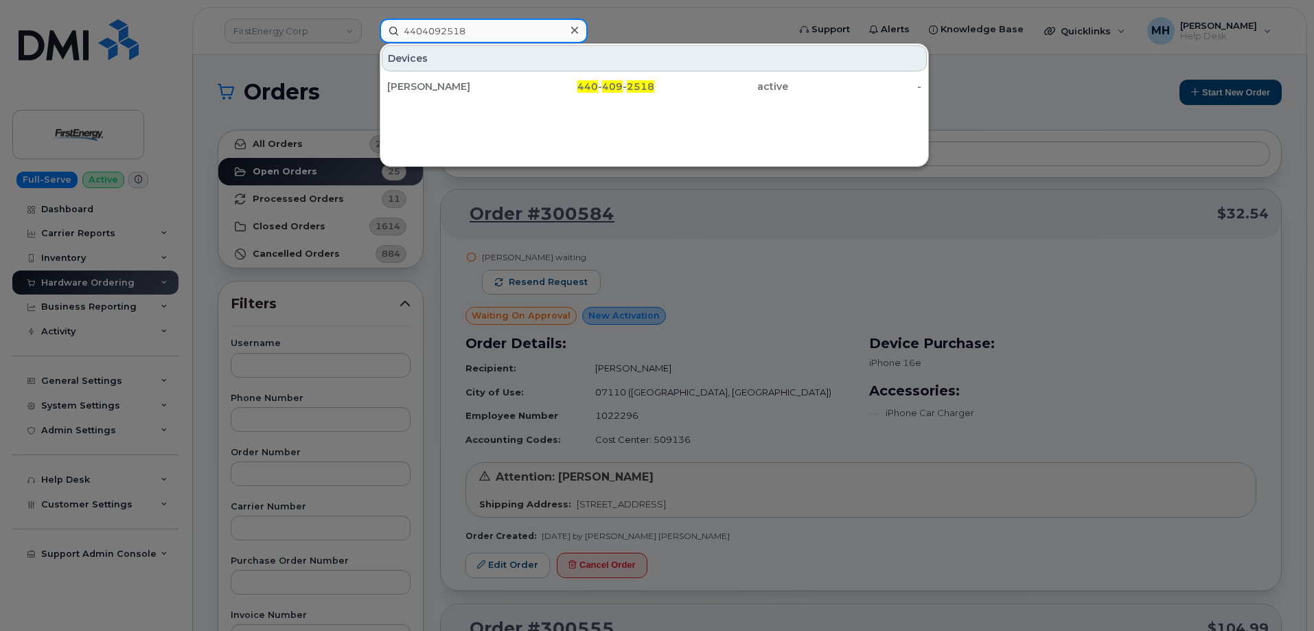
type input "4404092518"
click at [529, 81] on div "440 - 409 - 2518" at bounding box center [588, 87] width 134 height 14
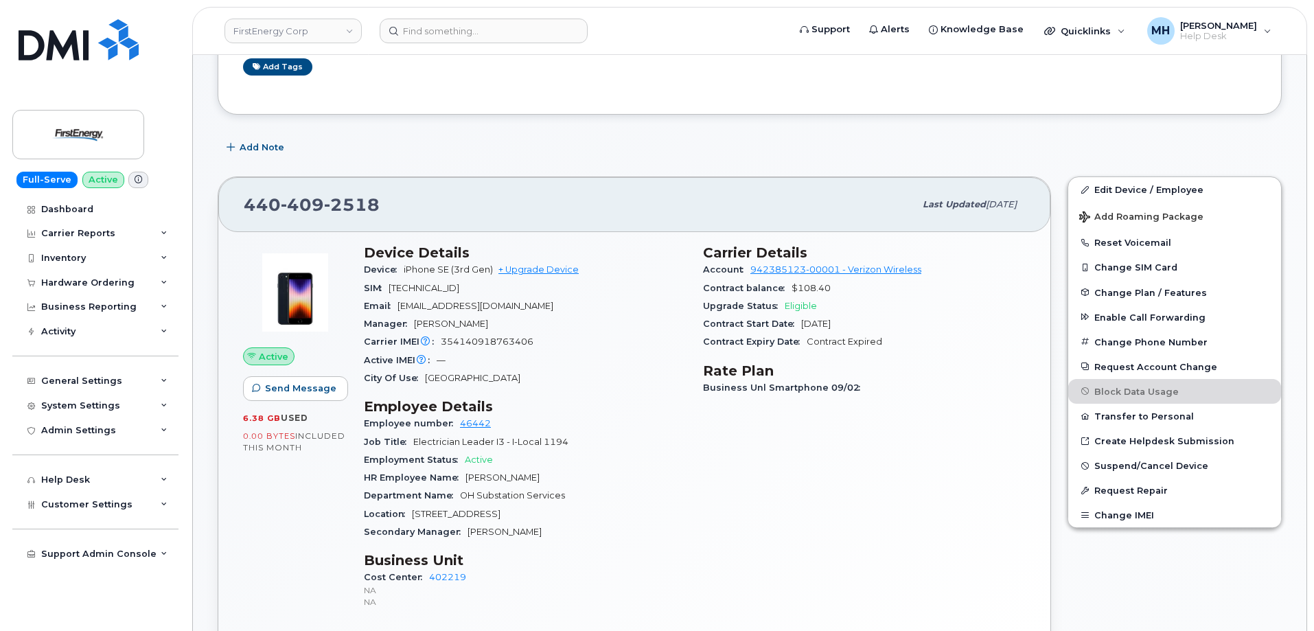
scroll to position [69, 0]
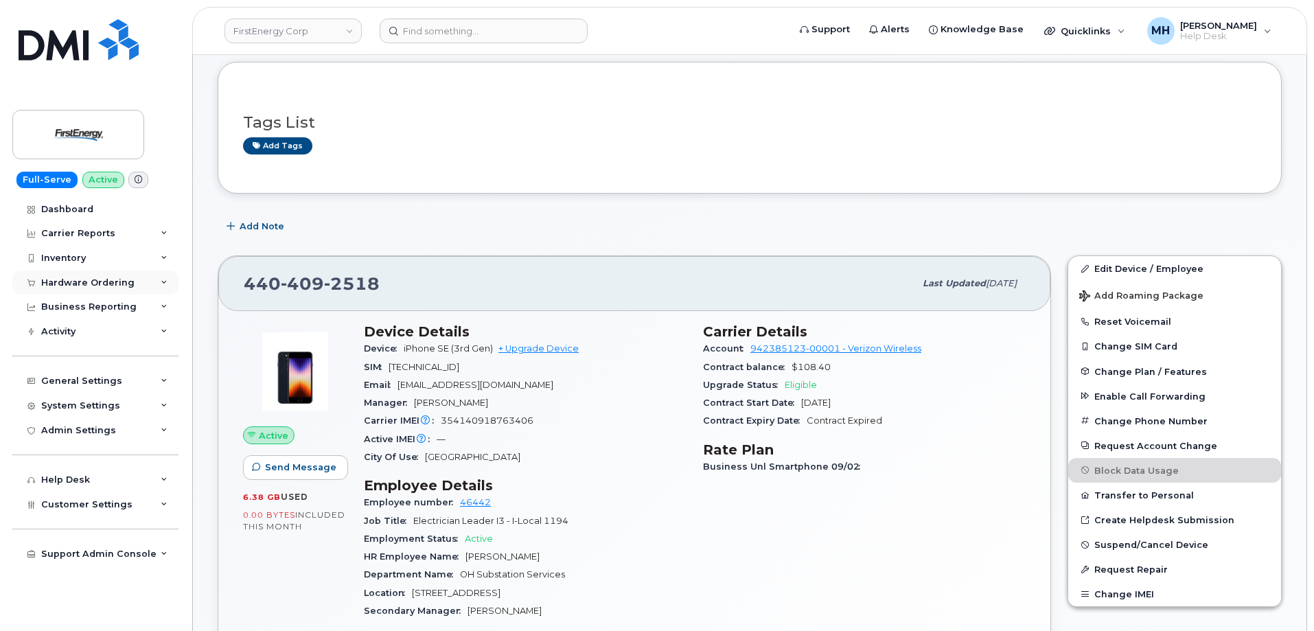
click at [84, 285] on div "Hardware Ordering" at bounding box center [87, 282] width 93 height 11
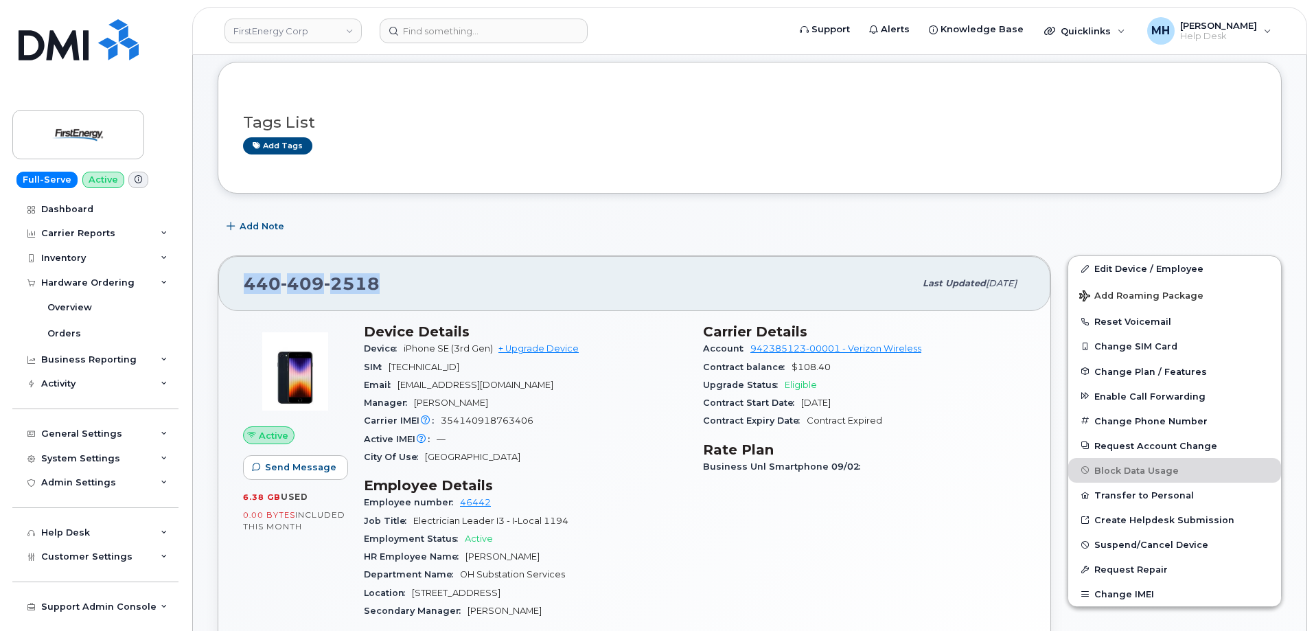
drag, startPoint x: 382, startPoint y: 284, endPoint x: 236, endPoint y: 284, distance: 145.6
click at [236, 284] on div "440 409 2518 Last updated Sep 12, 2025" at bounding box center [634, 283] width 832 height 55
copy span "440 409 2518"
click at [80, 329] on link "Orders" at bounding box center [107, 334] width 142 height 26
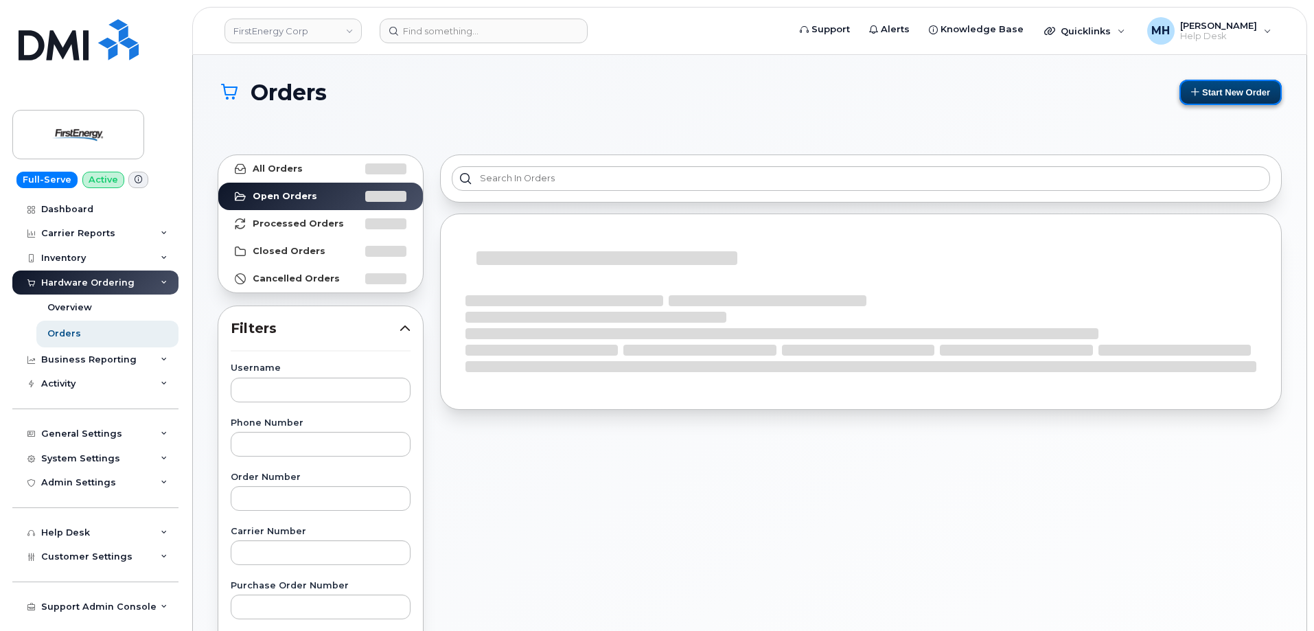
click at [1209, 99] on button "Start New Order" at bounding box center [1231, 92] width 102 height 25
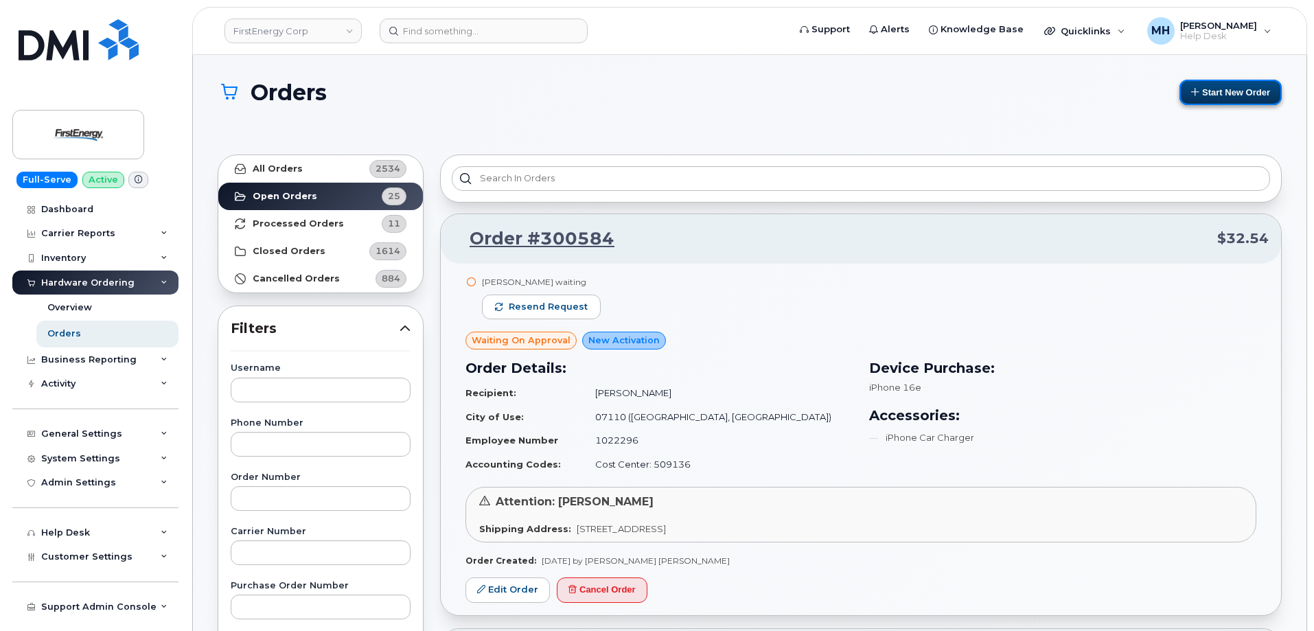
click at [1216, 93] on button "Start New Order" at bounding box center [1231, 92] width 102 height 25
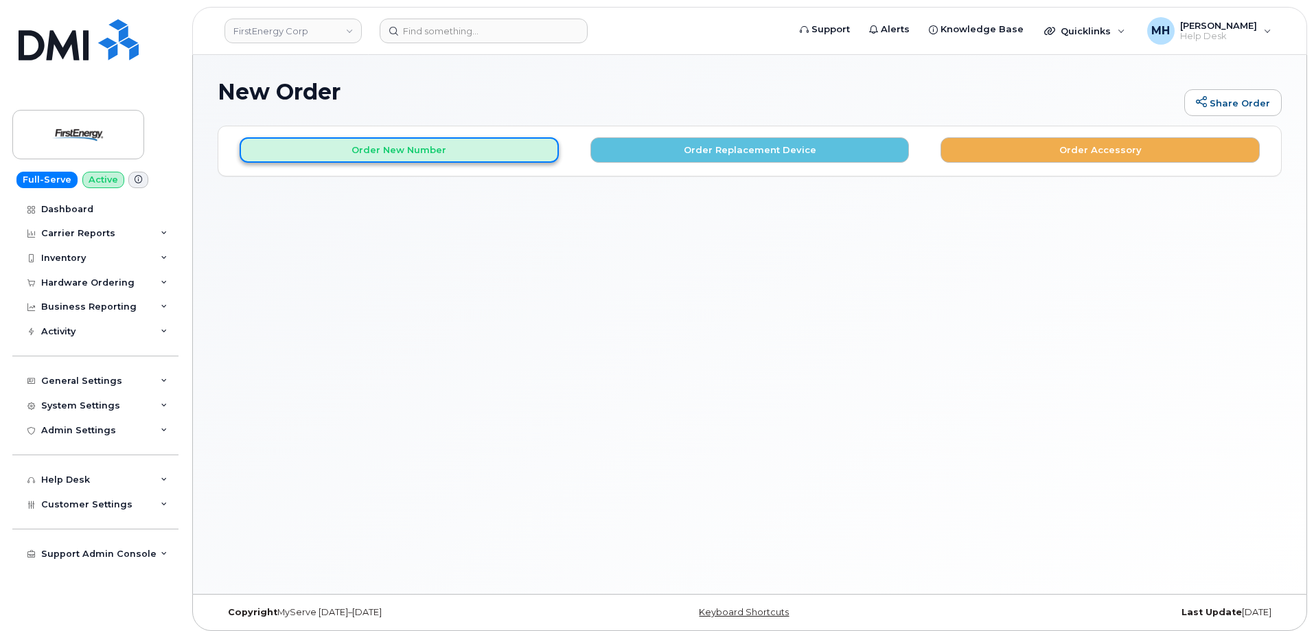
click at [470, 159] on button "Order New Number" at bounding box center [399, 149] width 319 height 25
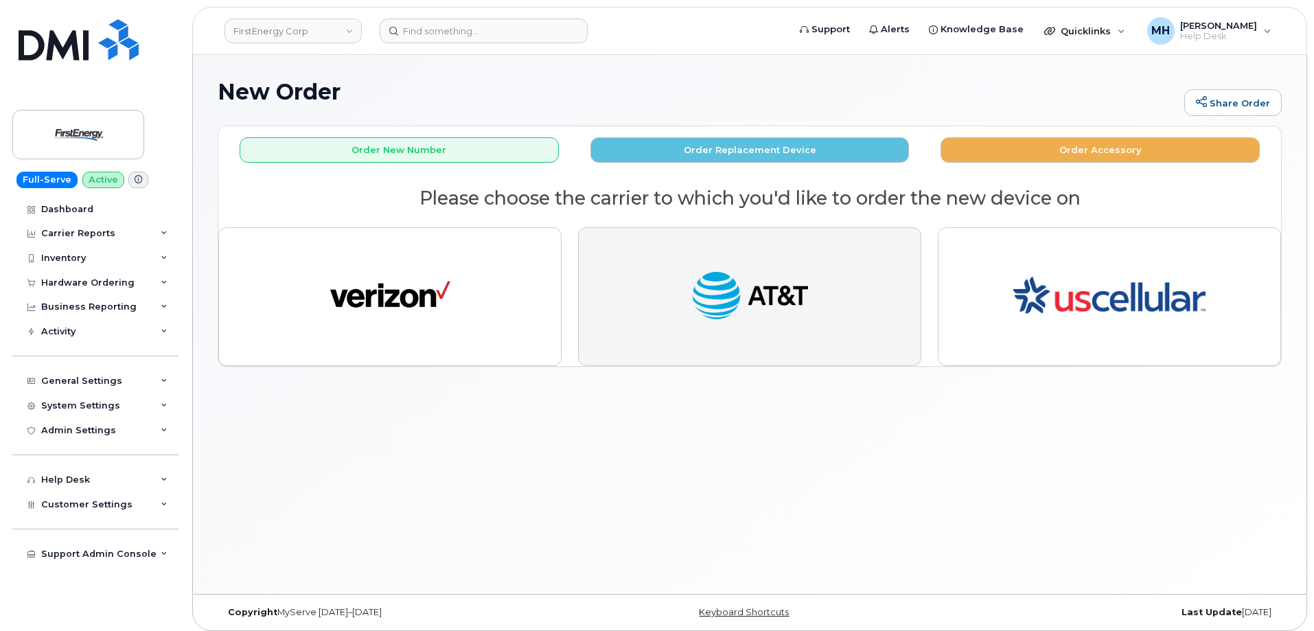
click at [710, 327] on img "button" at bounding box center [750, 297] width 120 height 62
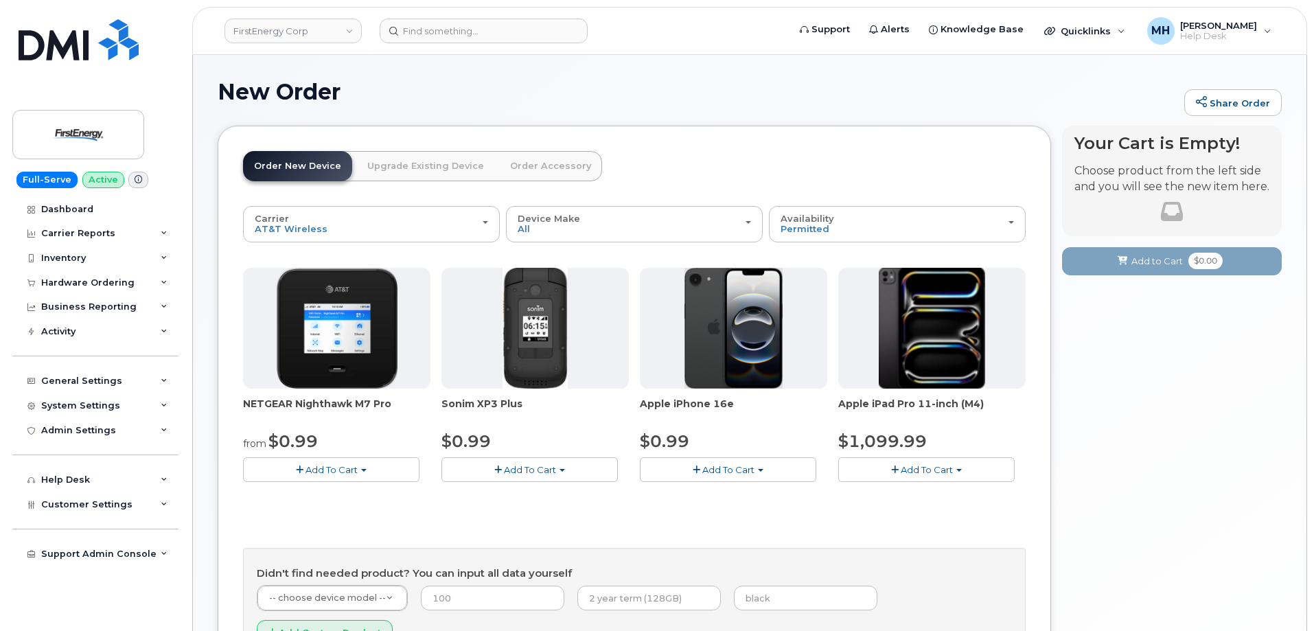
click at [714, 468] on span "Add To Cart" at bounding box center [729, 469] width 52 height 11
click at [714, 495] on link "$0.99 - 2 Year Activation" at bounding box center [711, 495] width 137 height 17
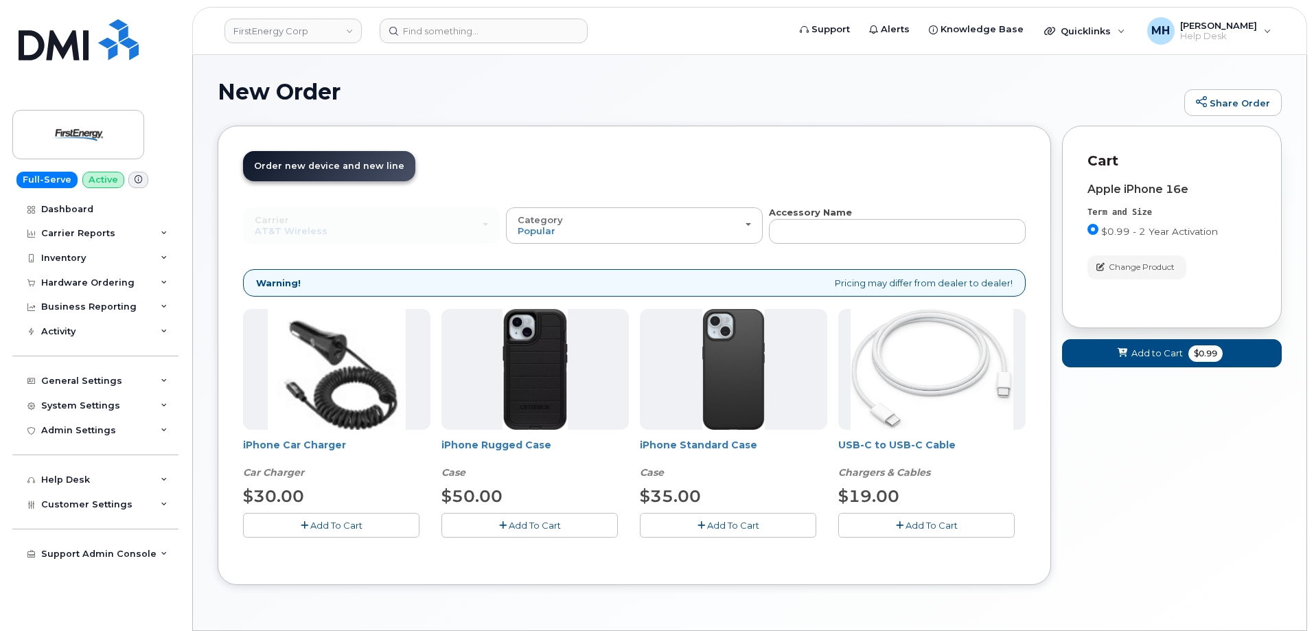
click at [364, 523] on button "Add To Cart" at bounding box center [331, 525] width 176 height 24
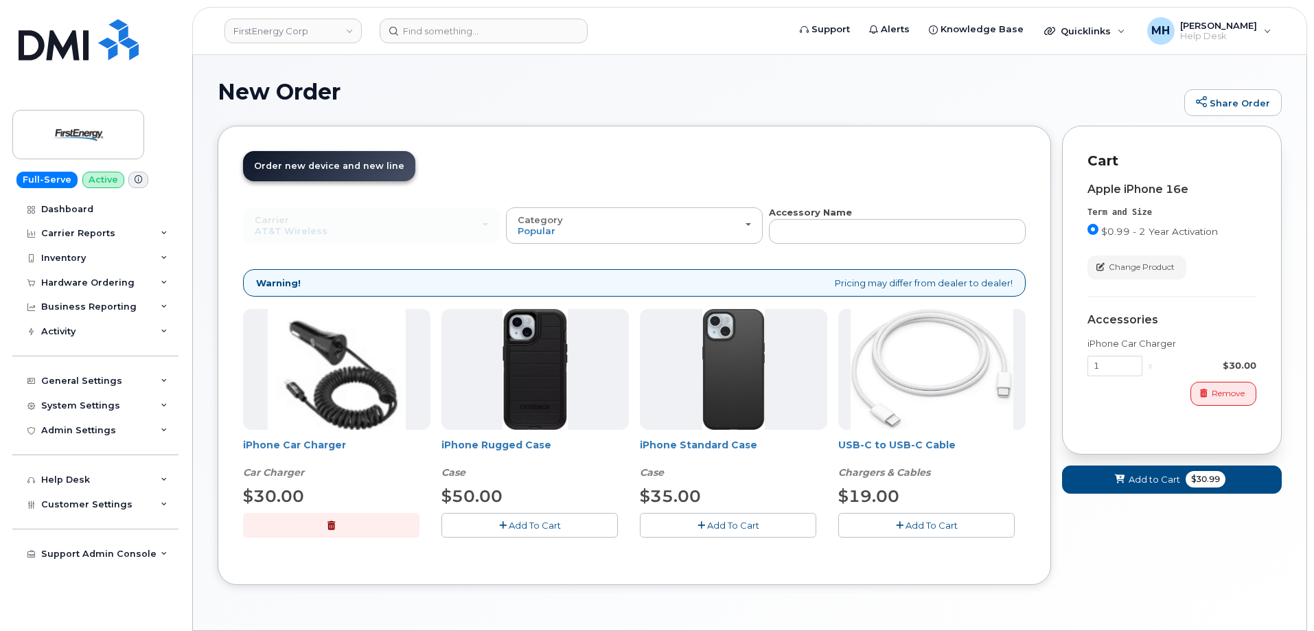
click at [540, 525] on span "Add To Cart" at bounding box center [535, 525] width 52 height 11
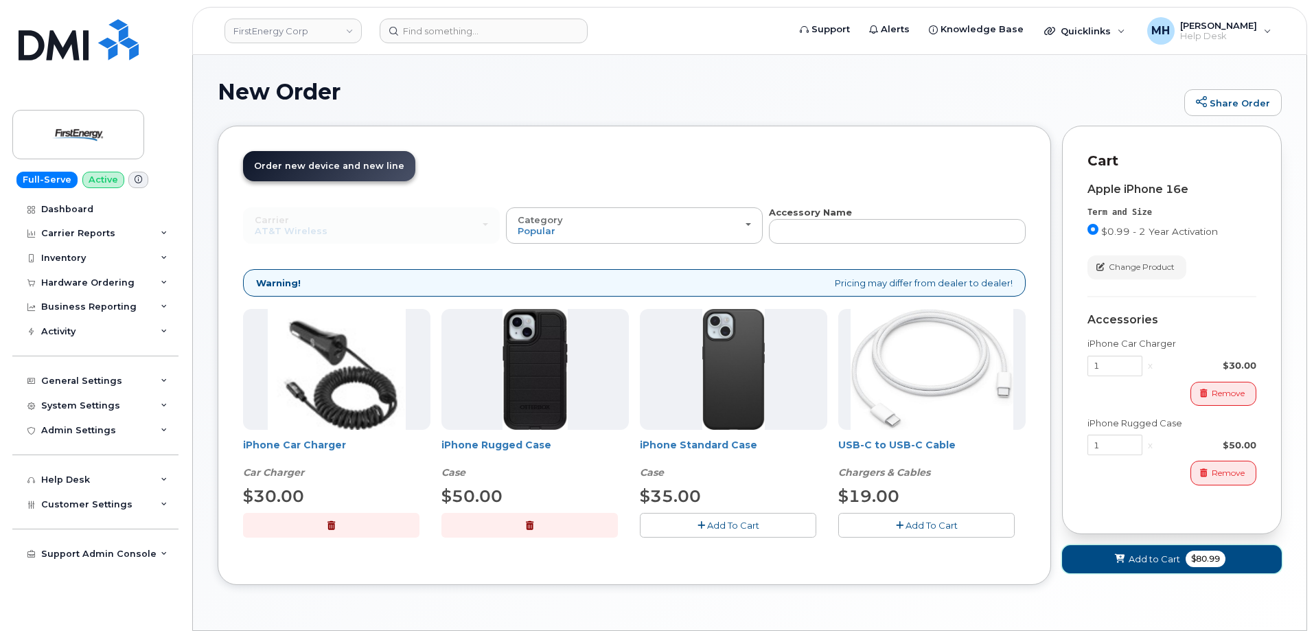
click at [1071, 567] on button "Add to Cart $80.99" at bounding box center [1172, 559] width 220 height 28
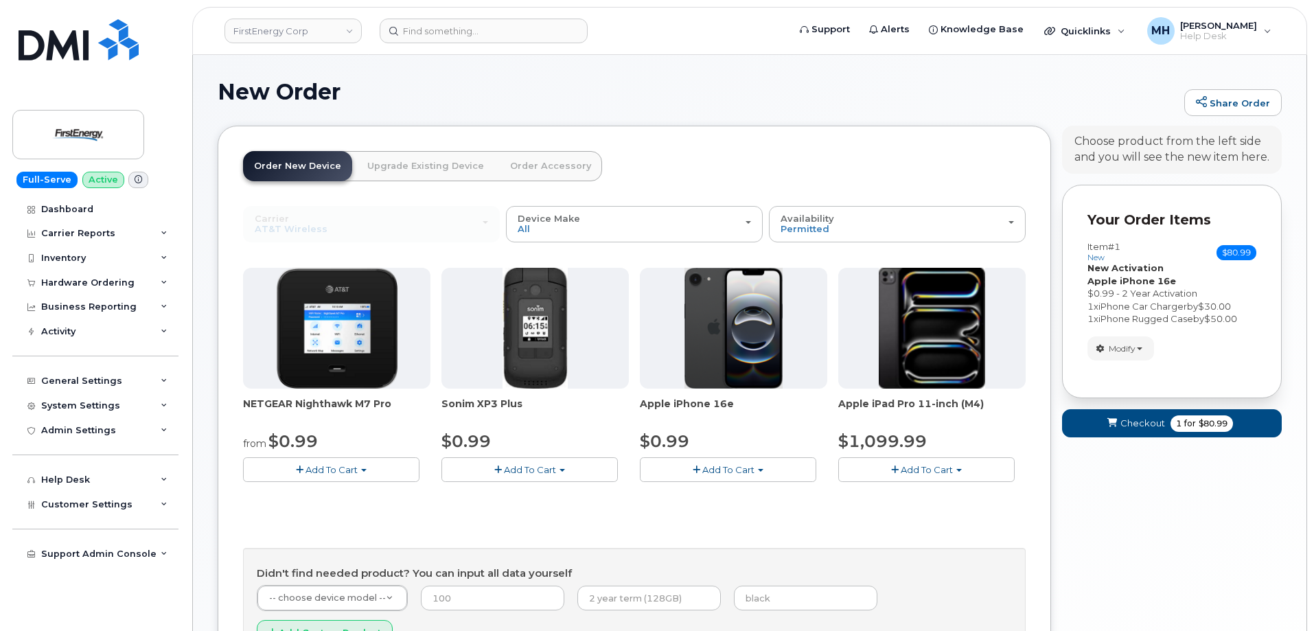
click at [514, 157] on link "Order Accessory" at bounding box center [550, 166] width 103 height 30
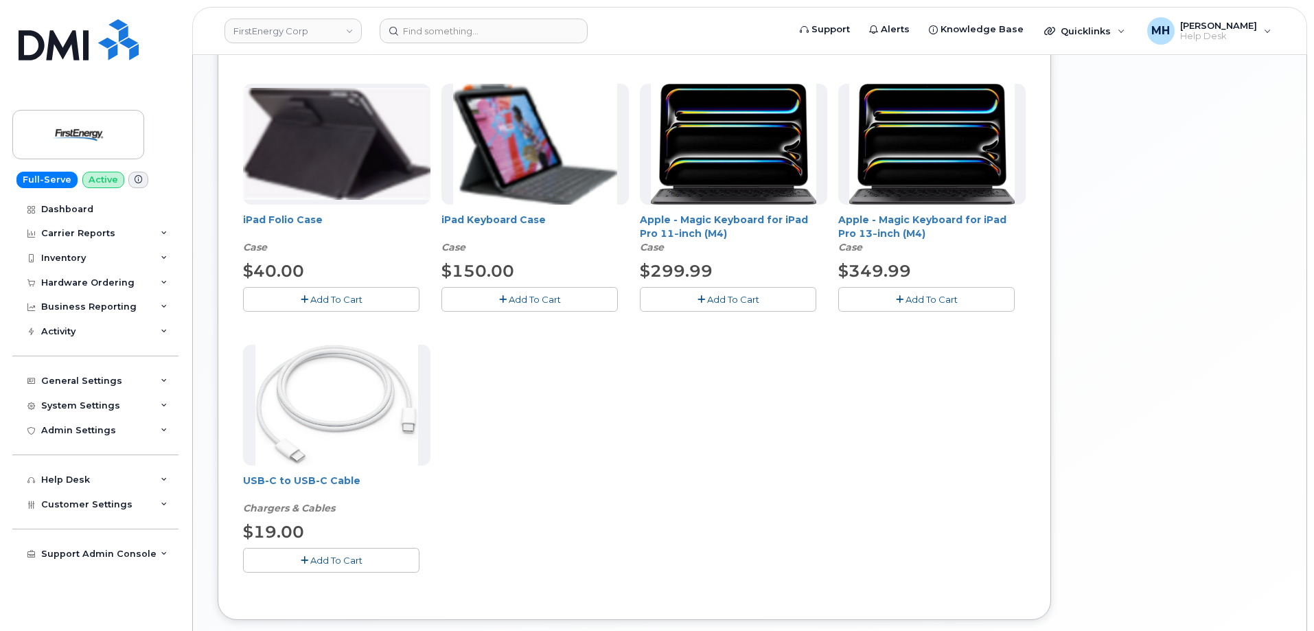
scroll to position [549, 0]
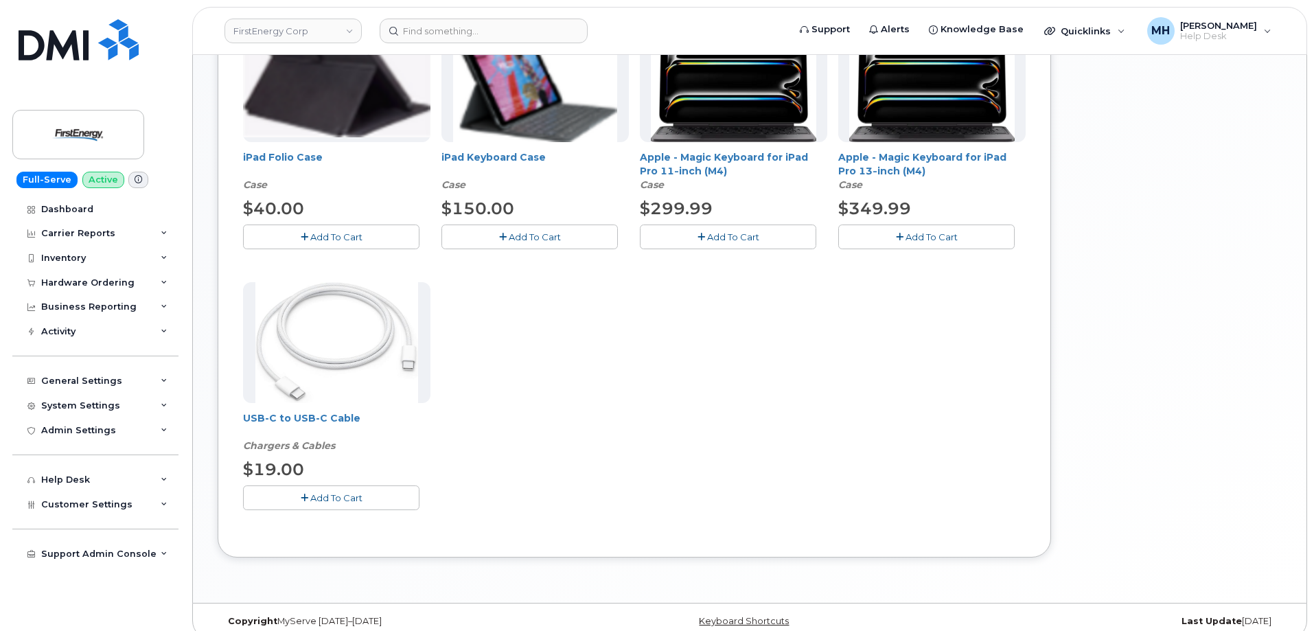
click at [393, 503] on button "Add To Cart" at bounding box center [331, 498] width 176 height 24
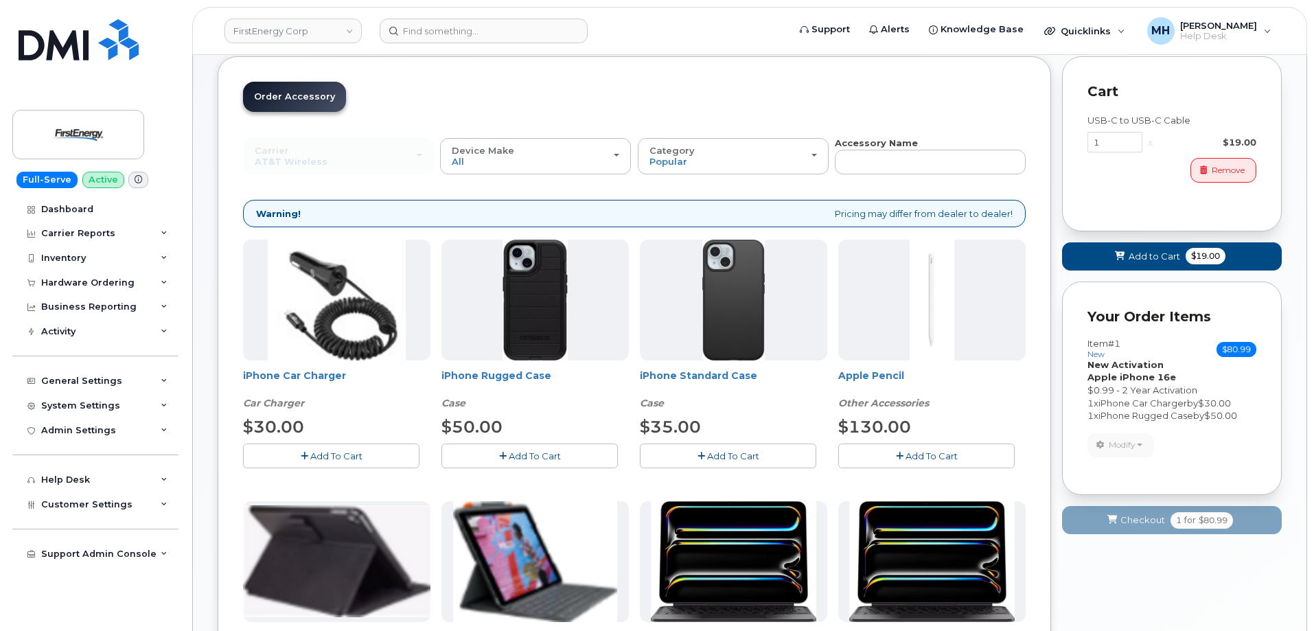
scroll to position [69, 0]
click at [1147, 266] on button "Add to Cart $19.00" at bounding box center [1172, 257] width 220 height 28
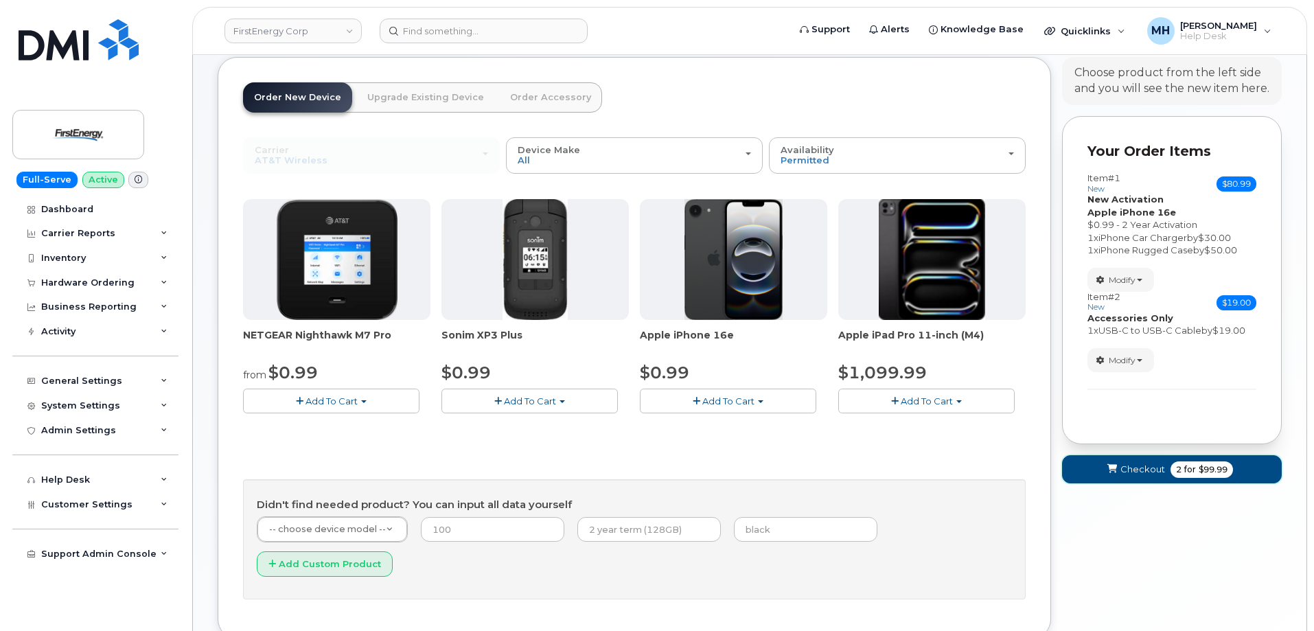
click at [1112, 477] on button "Checkout 2 for $99.99" at bounding box center [1172, 469] width 220 height 28
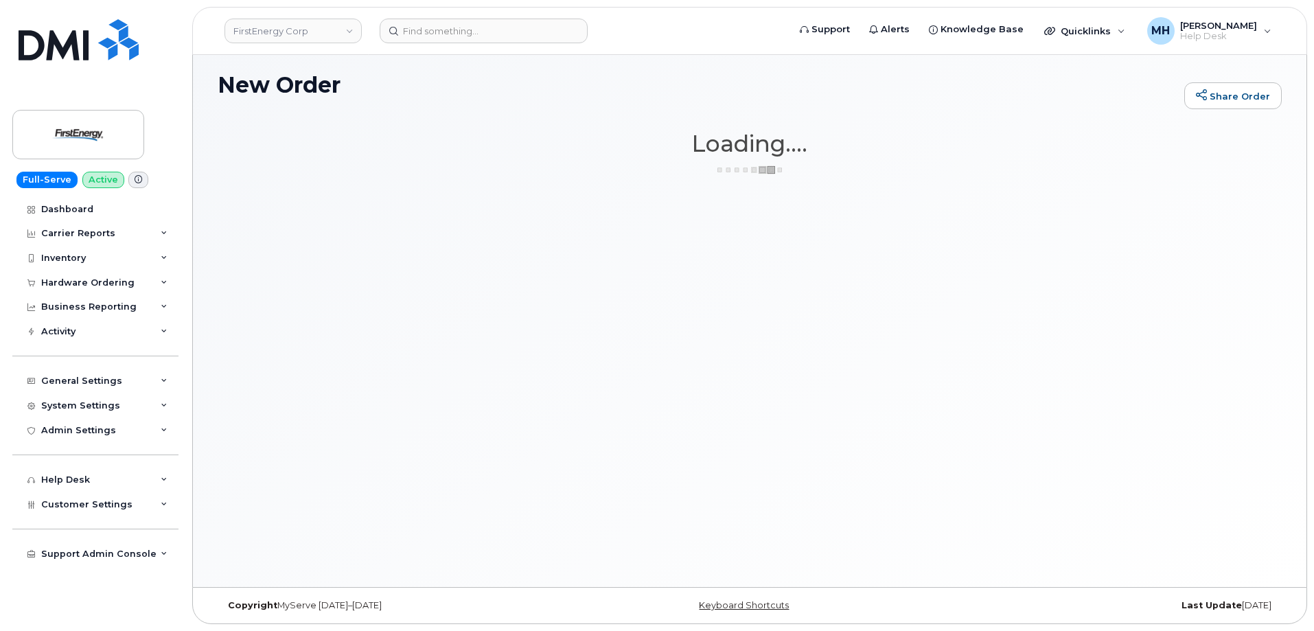
scroll to position [7, 0]
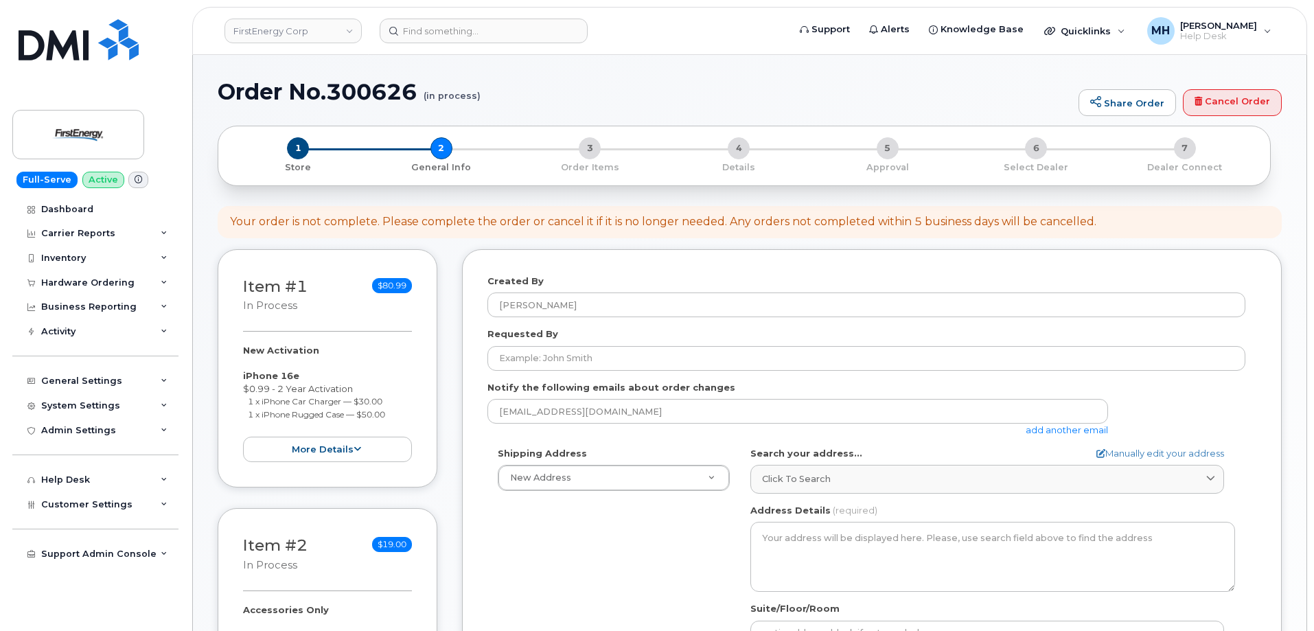
select select
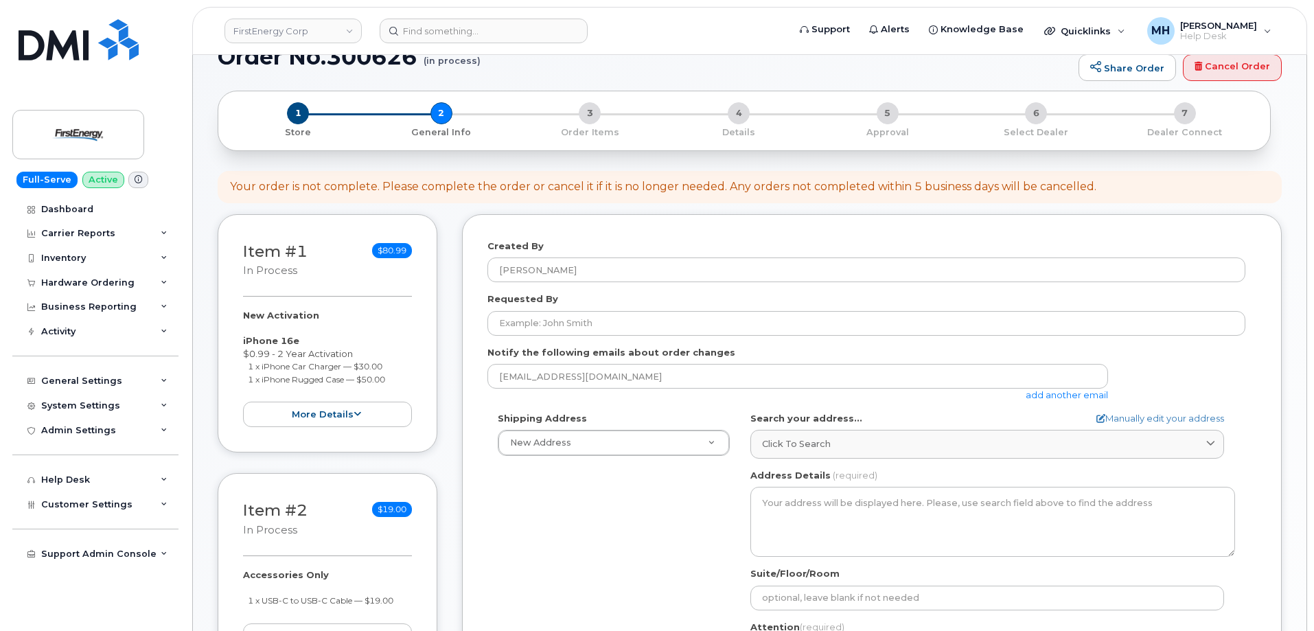
scroll to position [69, 0]
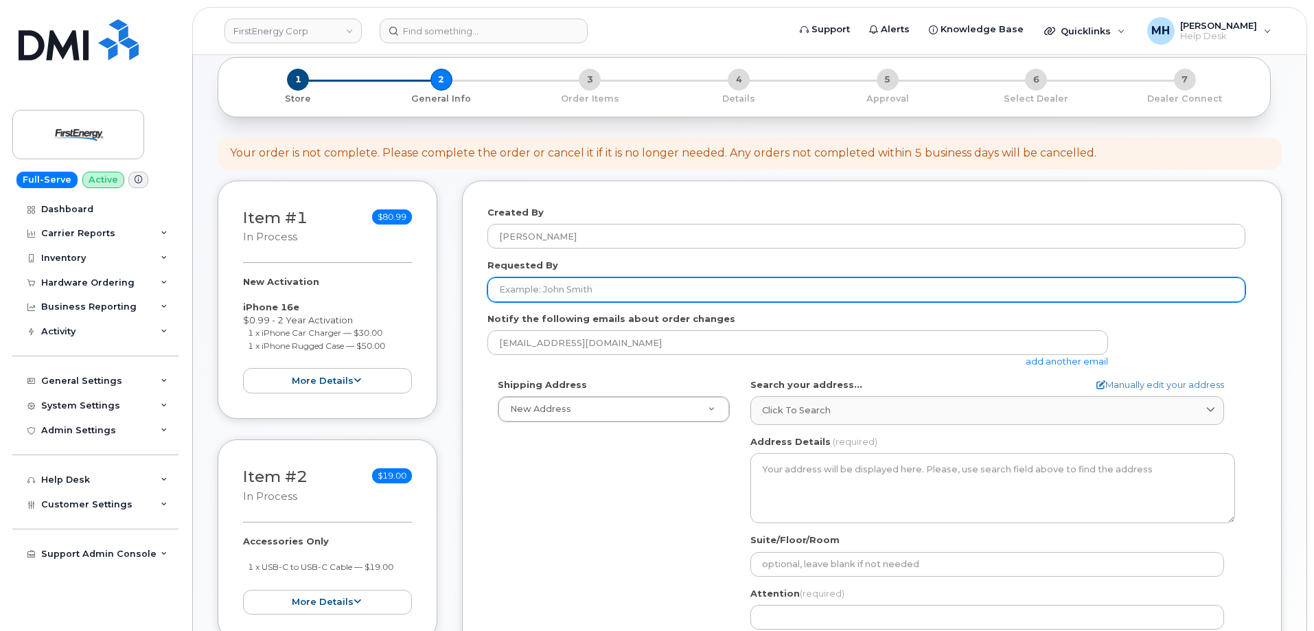
click at [697, 289] on input "Requested By" at bounding box center [867, 289] width 758 height 25
paste input "[PERSON_NAME]"
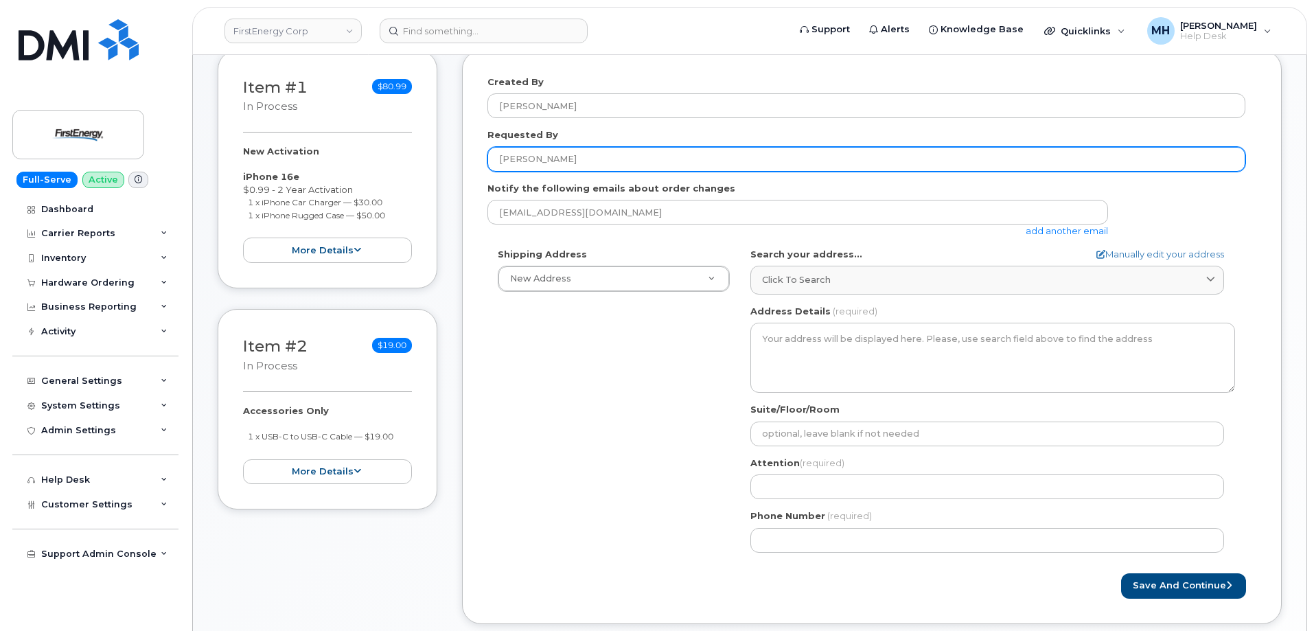
scroll to position [275, 0]
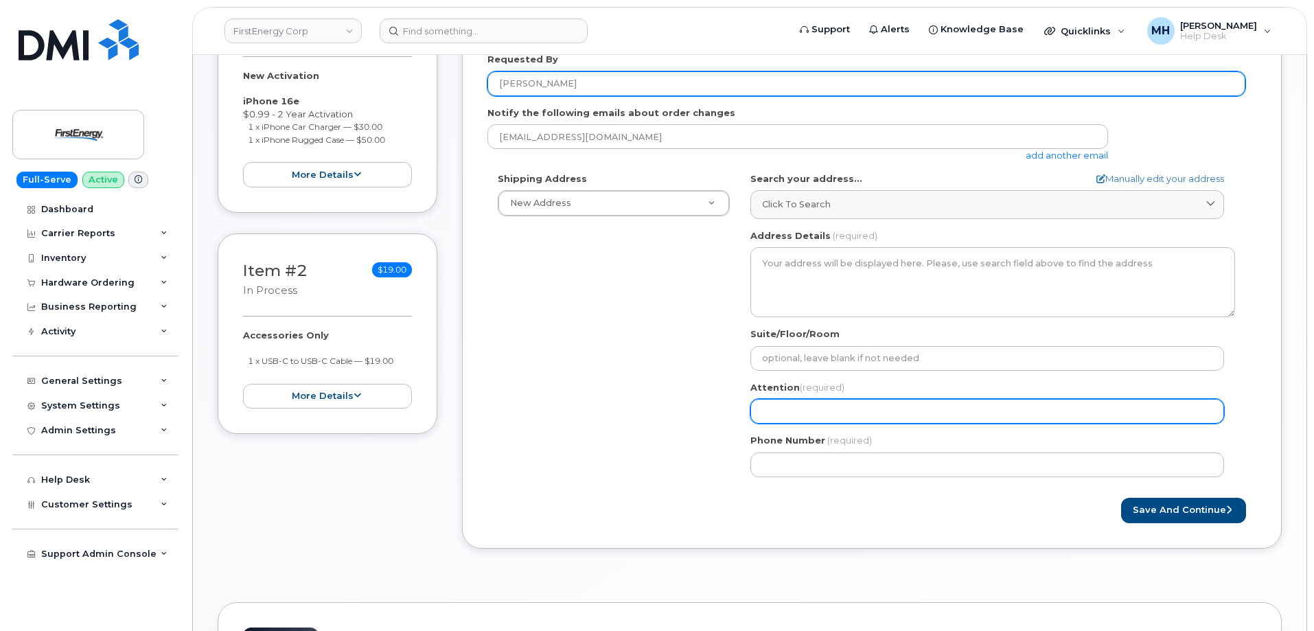
type input "[PERSON_NAME]"
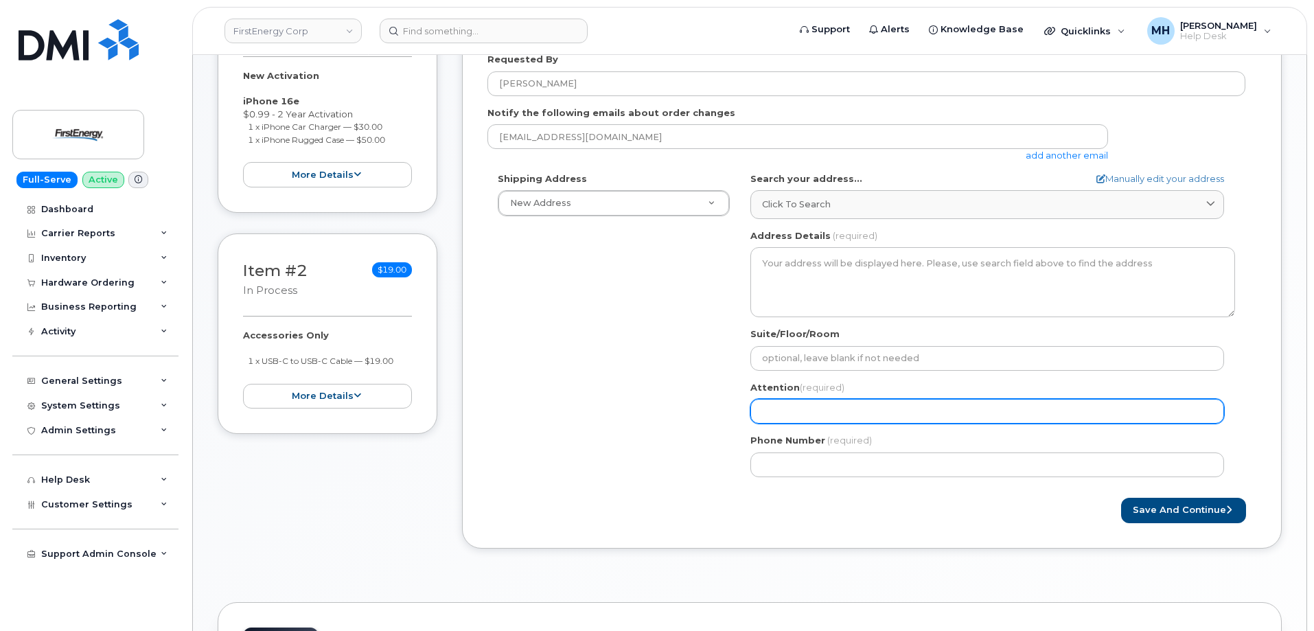
click at [839, 413] on input "Attention (required)" at bounding box center [988, 411] width 474 height 25
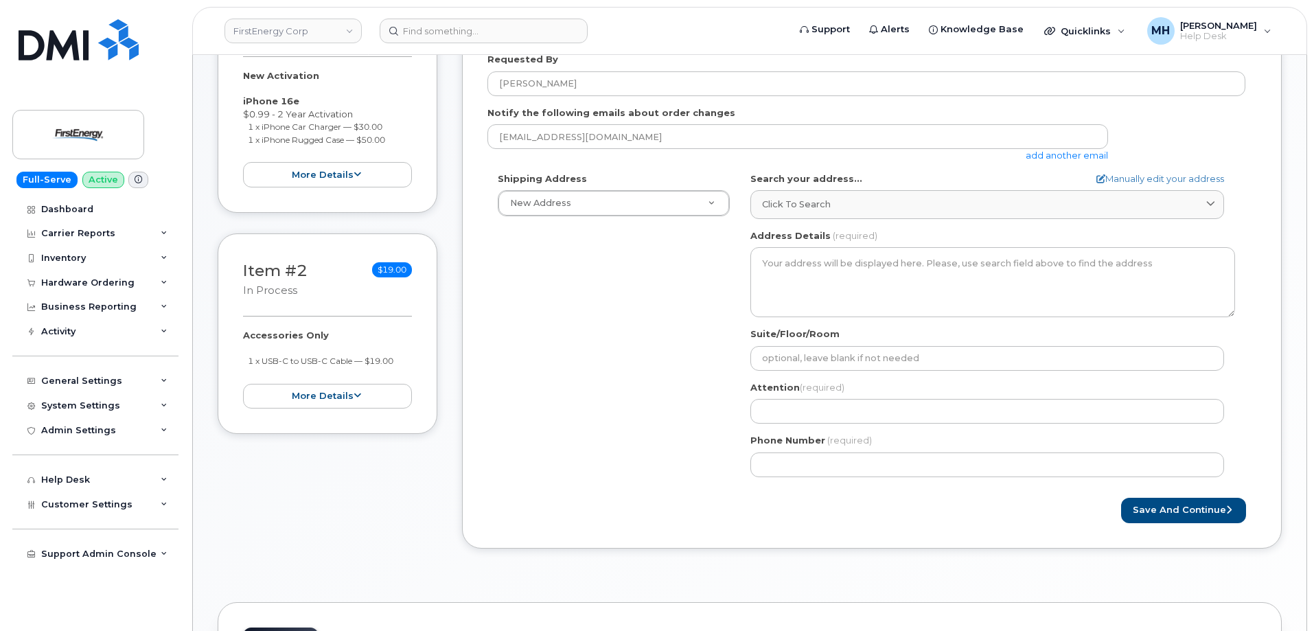
click at [830, 185] on div "Search your address... Manually edit your address Click to search No available …" at bounding box center [993, 195] width 485 height 47
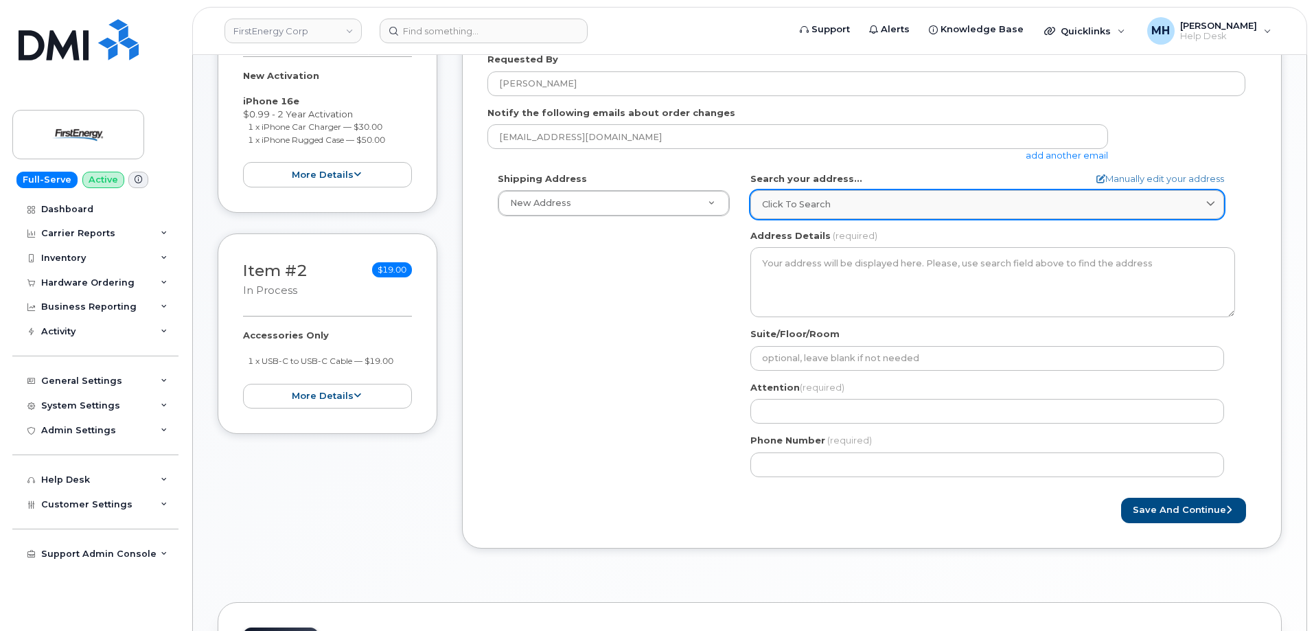
click at [830, 197] on link "Click to search" at bounding box center [988, 204] width 474 height 28
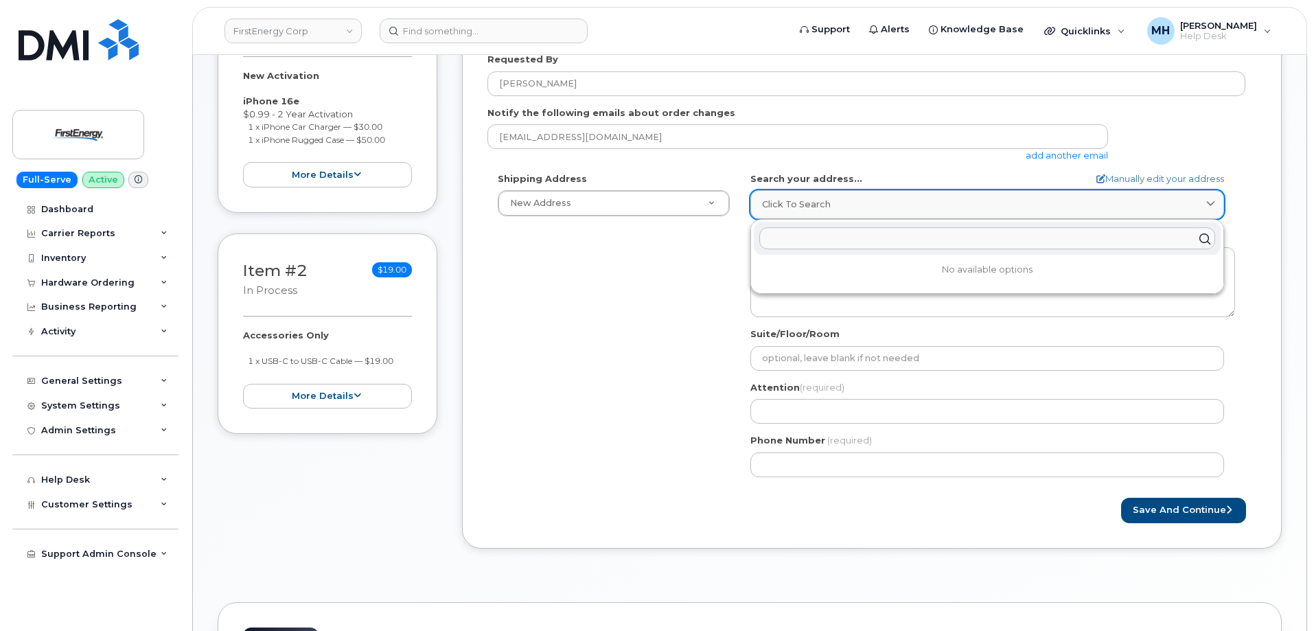
paste input "[STREET_ADDRESS]"
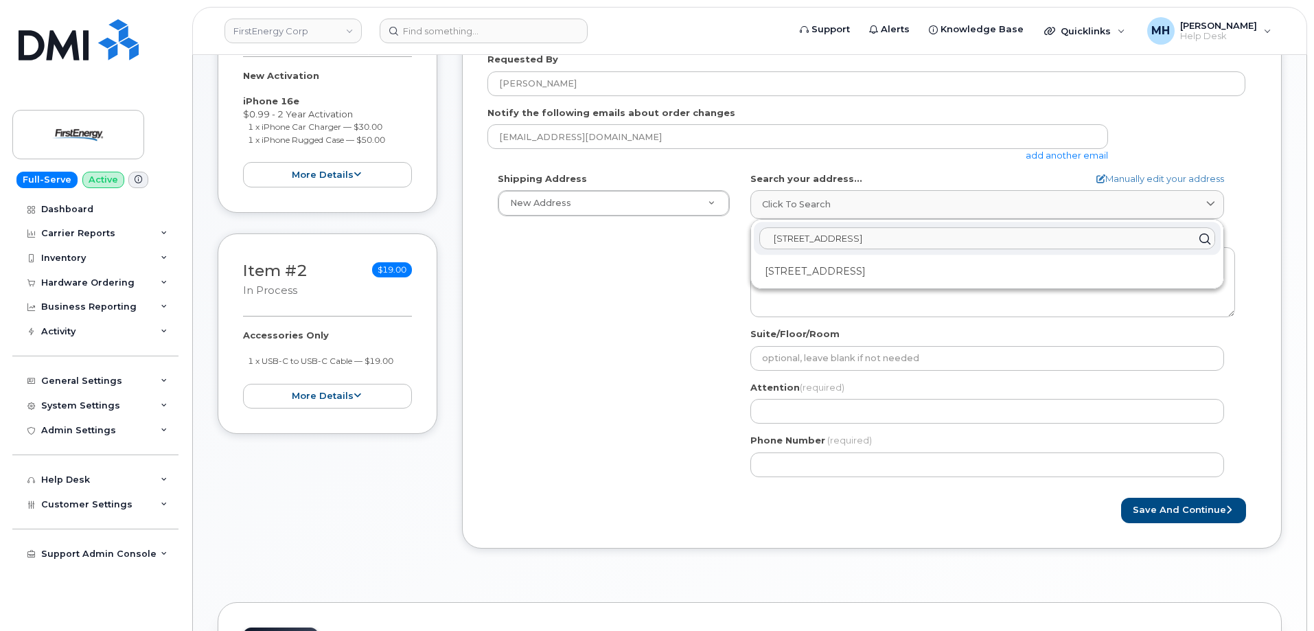
type input "[STREET_ADDRESS]"
click at [824, 267] on div "[STREET_ADDRESS]" at bounding box center [987, 271] width 467 height 23
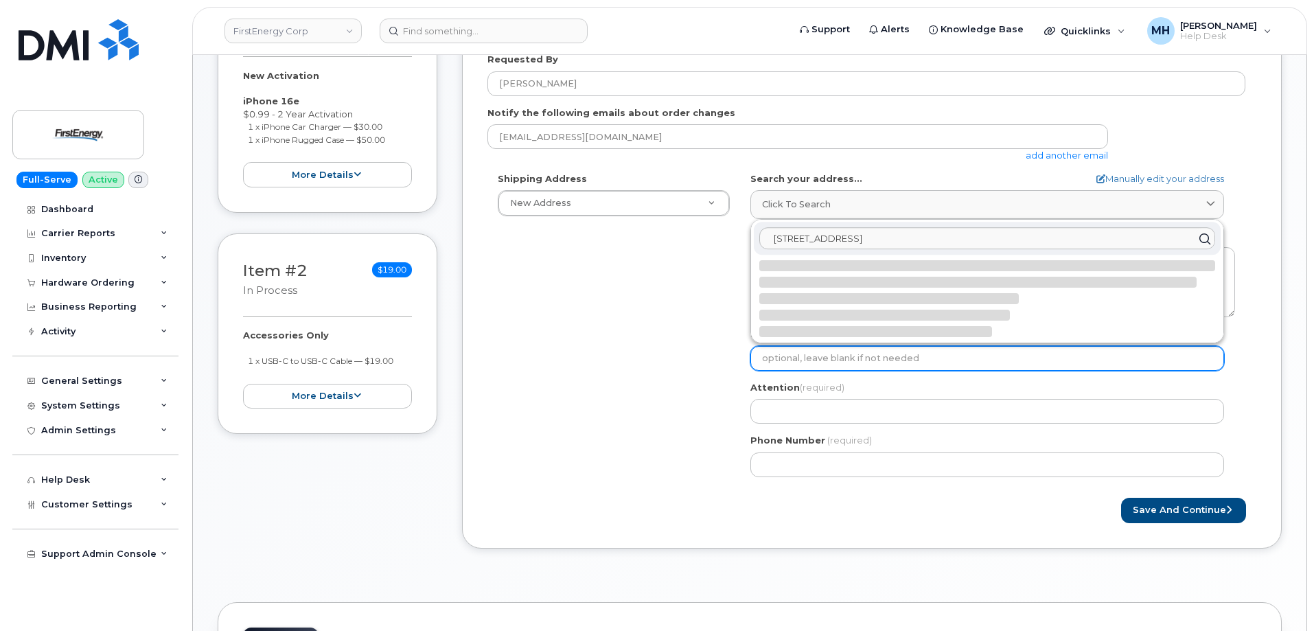
select select
type textarea "[STREET_ADDRESS]"
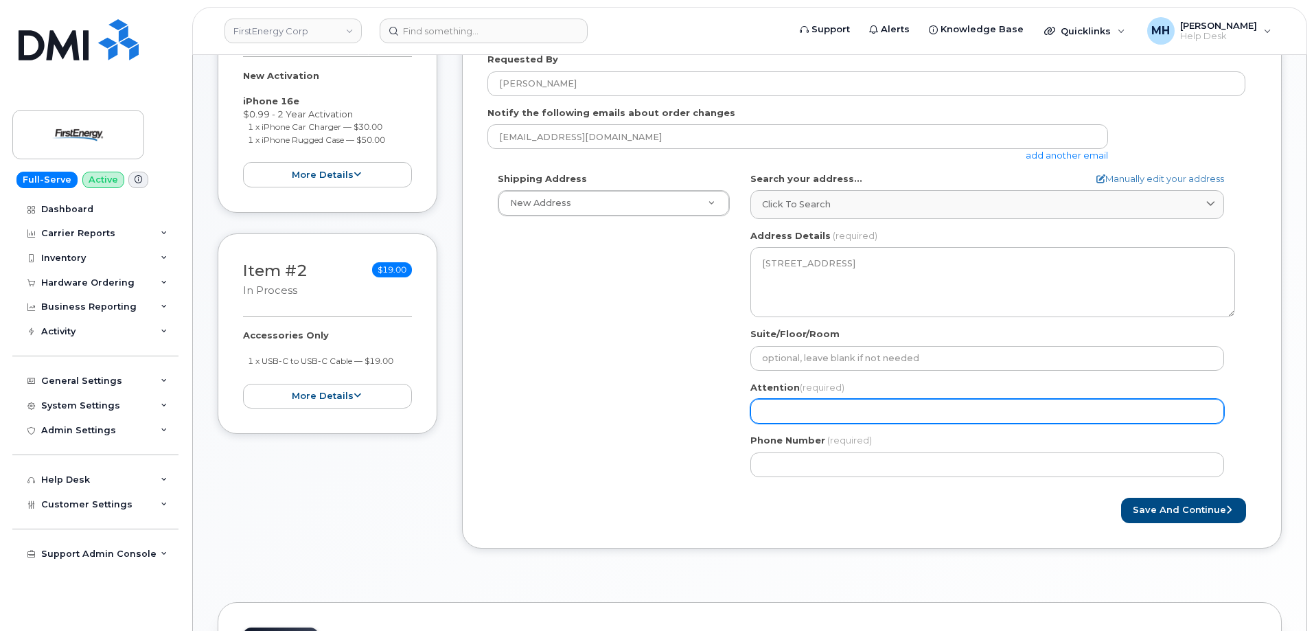
click at [801, 409] on input "Attention (required)" at bounding box center [988, 411] width 474 height 25
paste input "[PERSON_NAME]"
type input "[PERSON_NAME]"
select select
type input "[PERSON_NAME]"
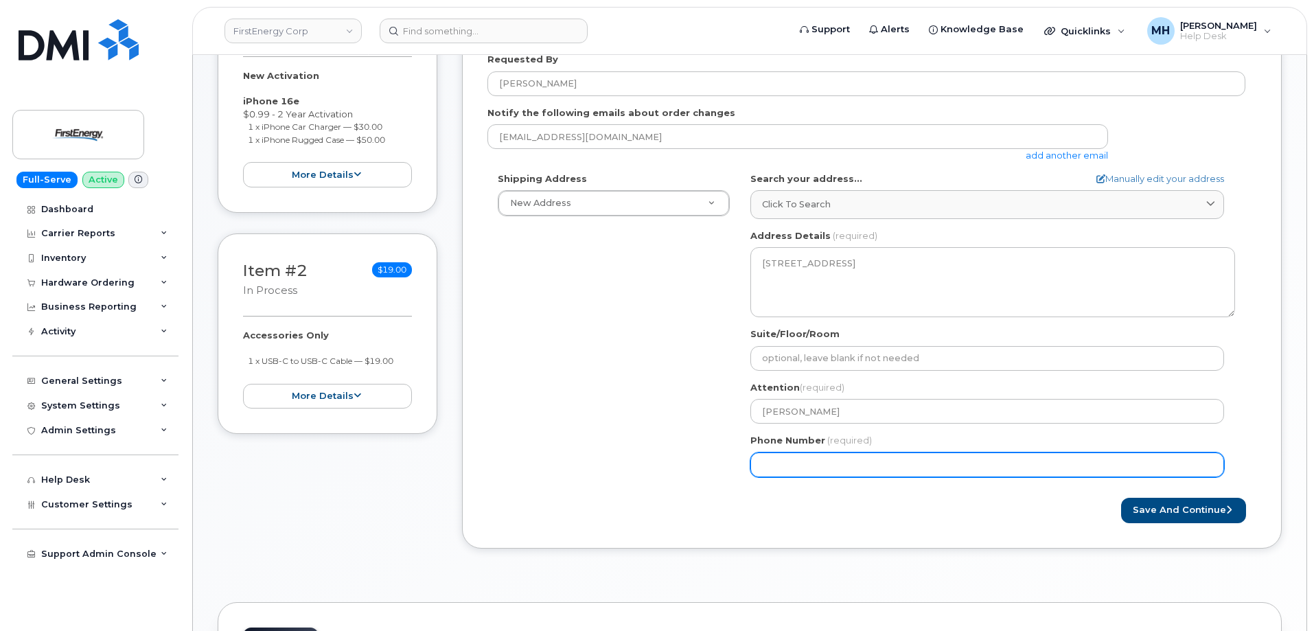
click at [808, 473] on input "Phone Number" at bounding box center [988, 465] width 474 height 25
paste input "2162057447"
click at [806, 460] on input "Phone Number" at bounding box center [988, 465] width 474 height 25
select select
type input "2162057447"
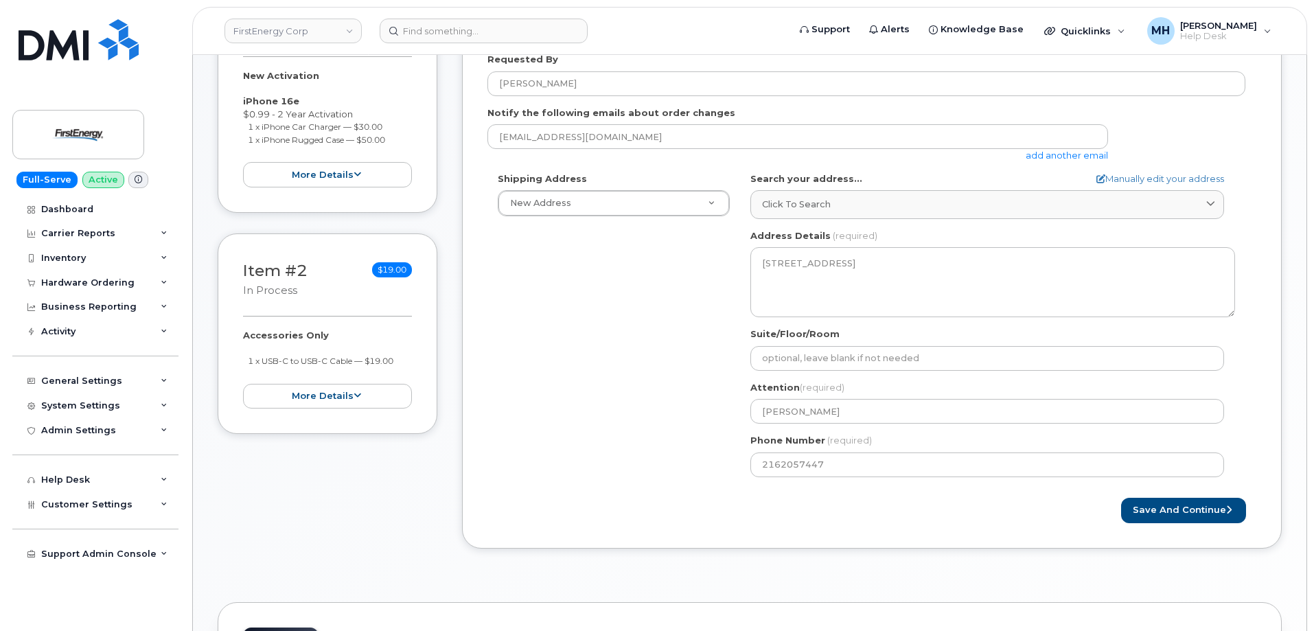
click at [1171, 495] on form "Created By [PERSON_NAME] Requested By [PERSON_NAME] Notify the following emails…" at bounding box center [872, 261] width 769 height 523
click at [1152, 509] on button "Save and Continue" at bounding box center [1183, 510] width 125 height 25
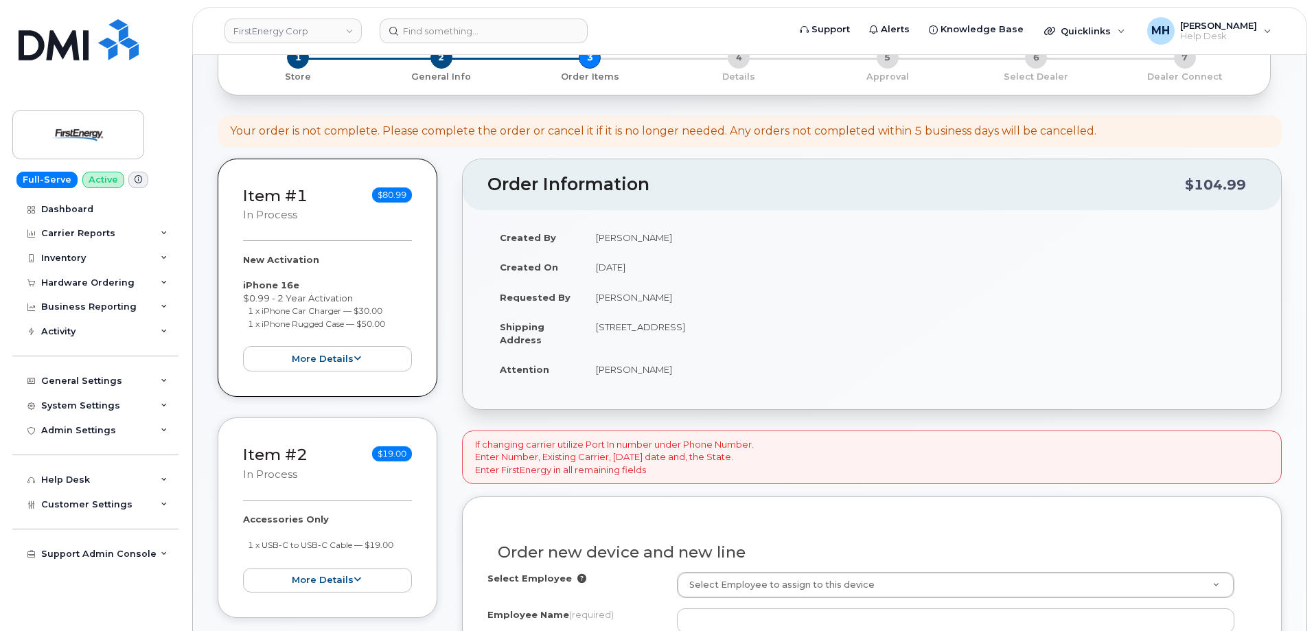
scroll to position [275, 0]
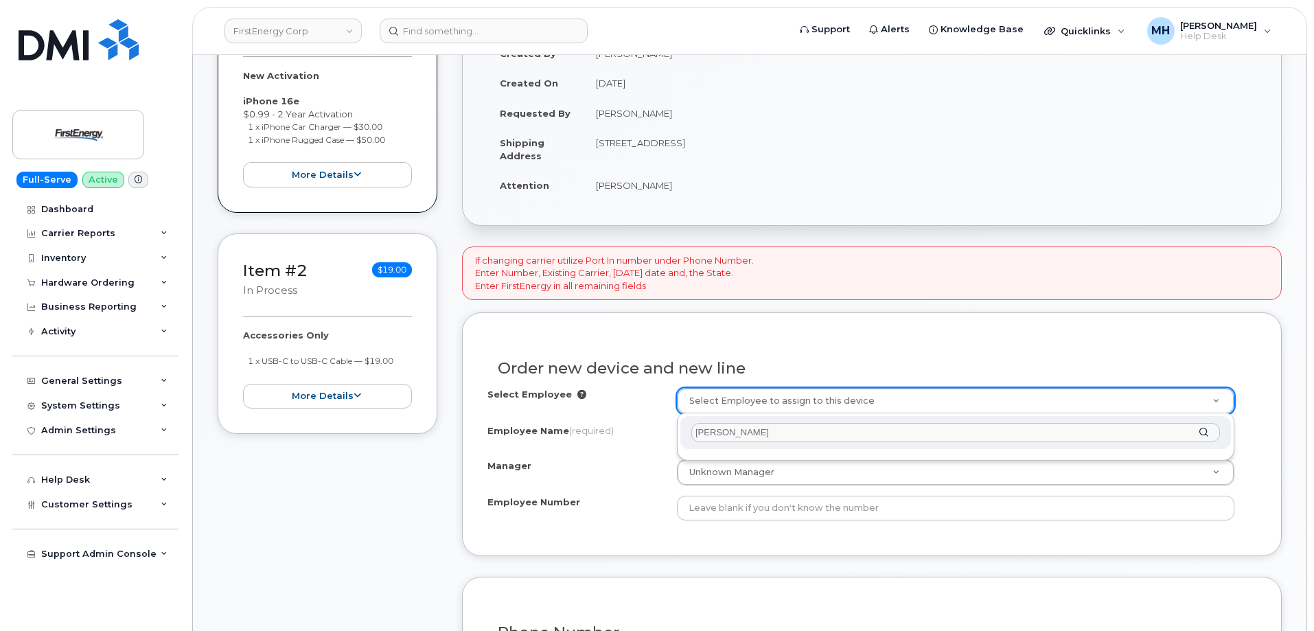
click at [720, 430] on input "[PERSON_NAME]" at bounding box center [956, 433] width 529 height 20
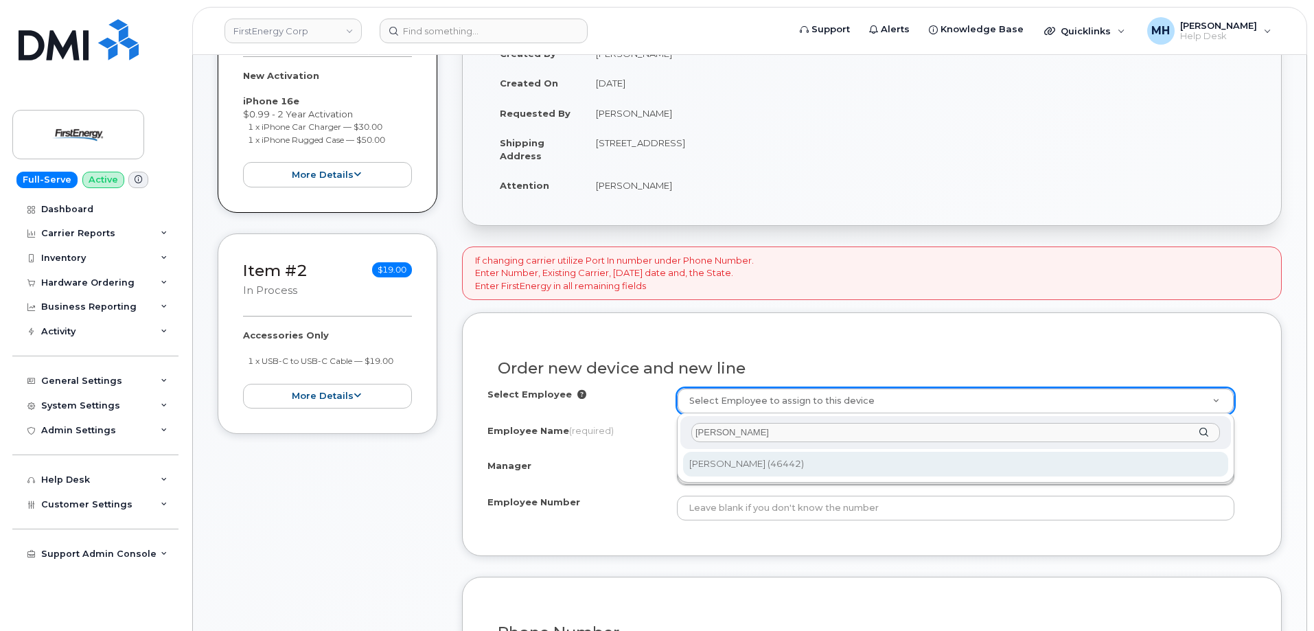
type input "[PERSON_NAME]"
type input "2069595"
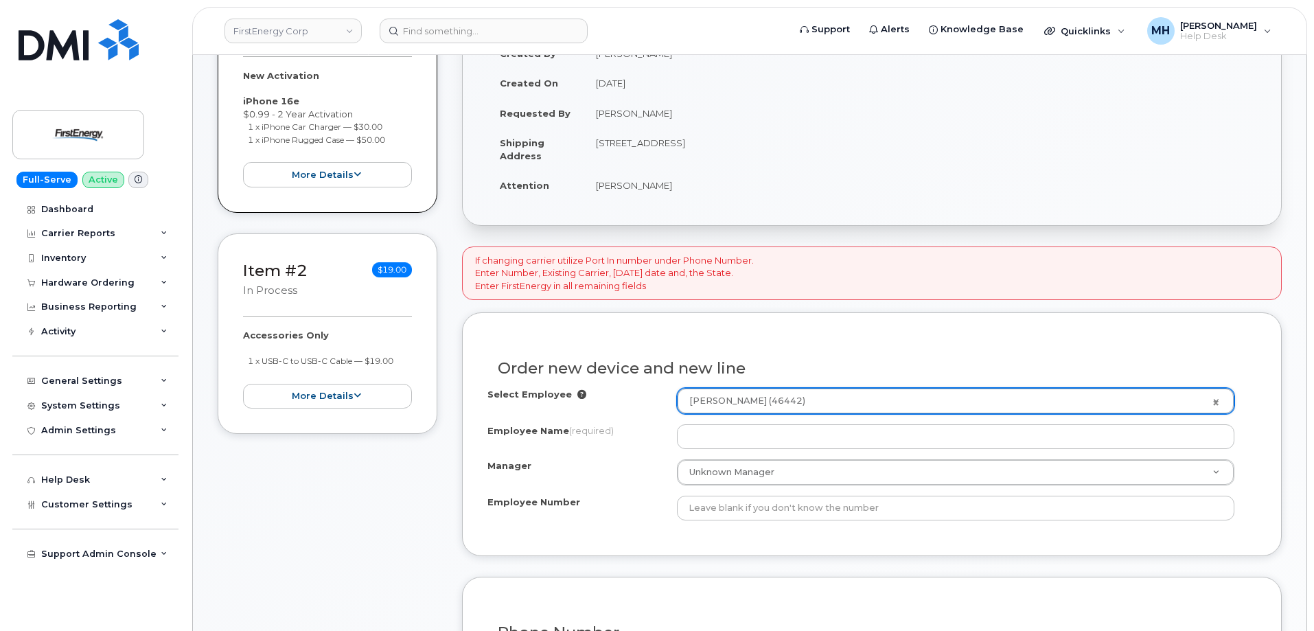
type input "[PERSON_NAME]"
select select "? number:2079349 ?"
type input "46442"
type input "6326 Lake Avenue"
select select "2079349"
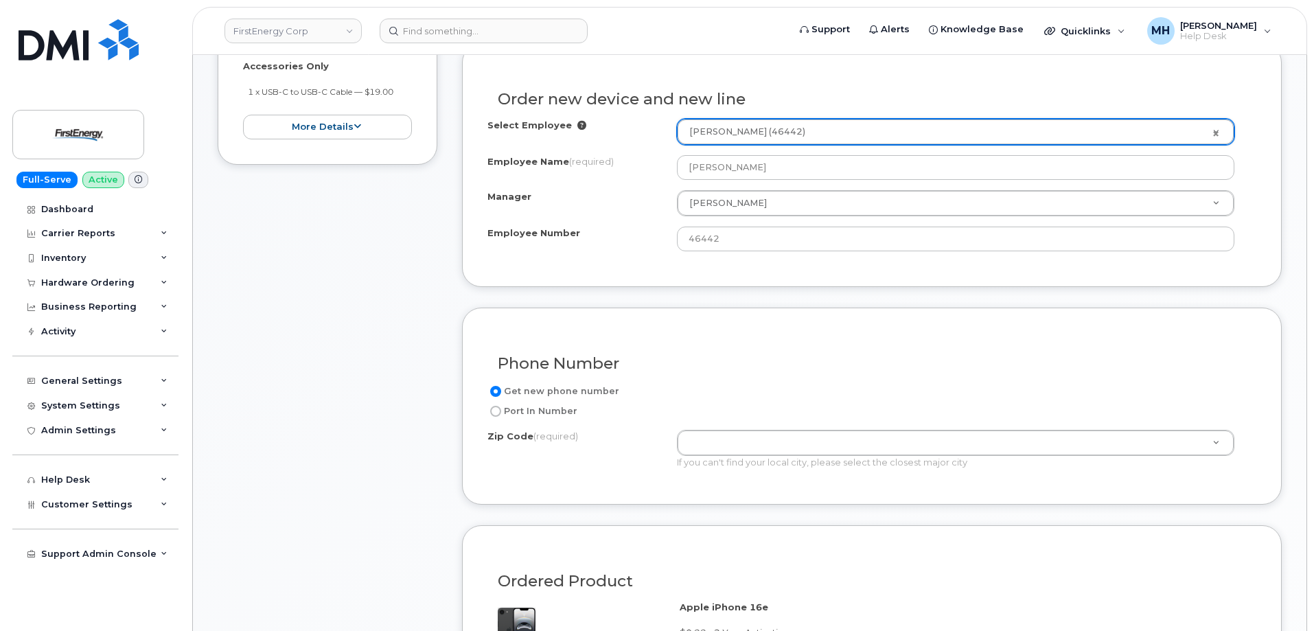
scroll to position [549, 0]
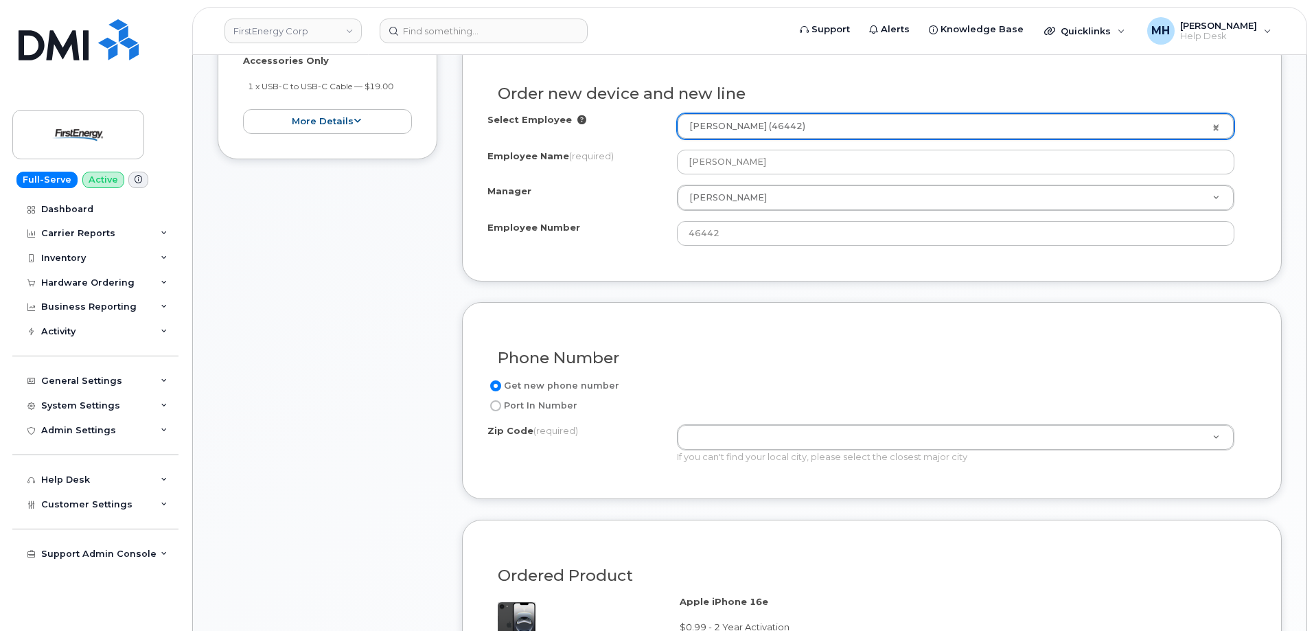
click at [538, 404] on label "Port In Number" at bounding box center [533, 406] width 90 height 16
click at [501, 404] on input "Port In Number" at bounding box center [495, 405] width 11 height 11
radio input "true"
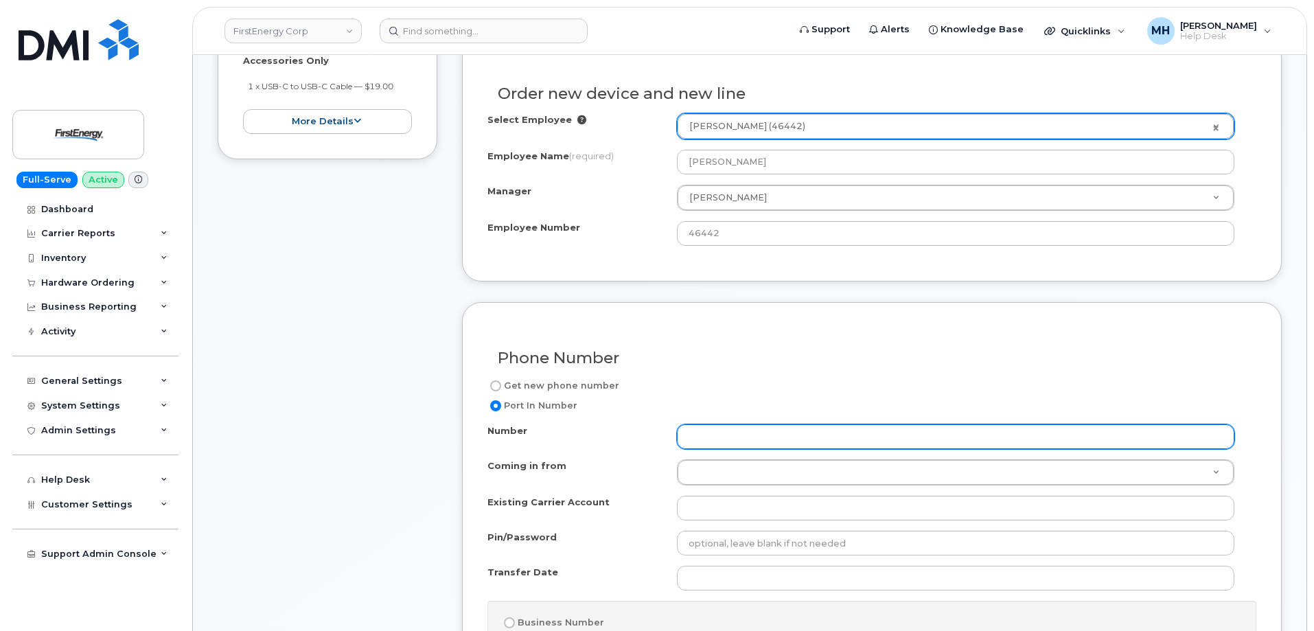
click at [707, 435] on input "Number" at bounding box center [956, 436] width 558 height 25
paste input "216-205-7447"
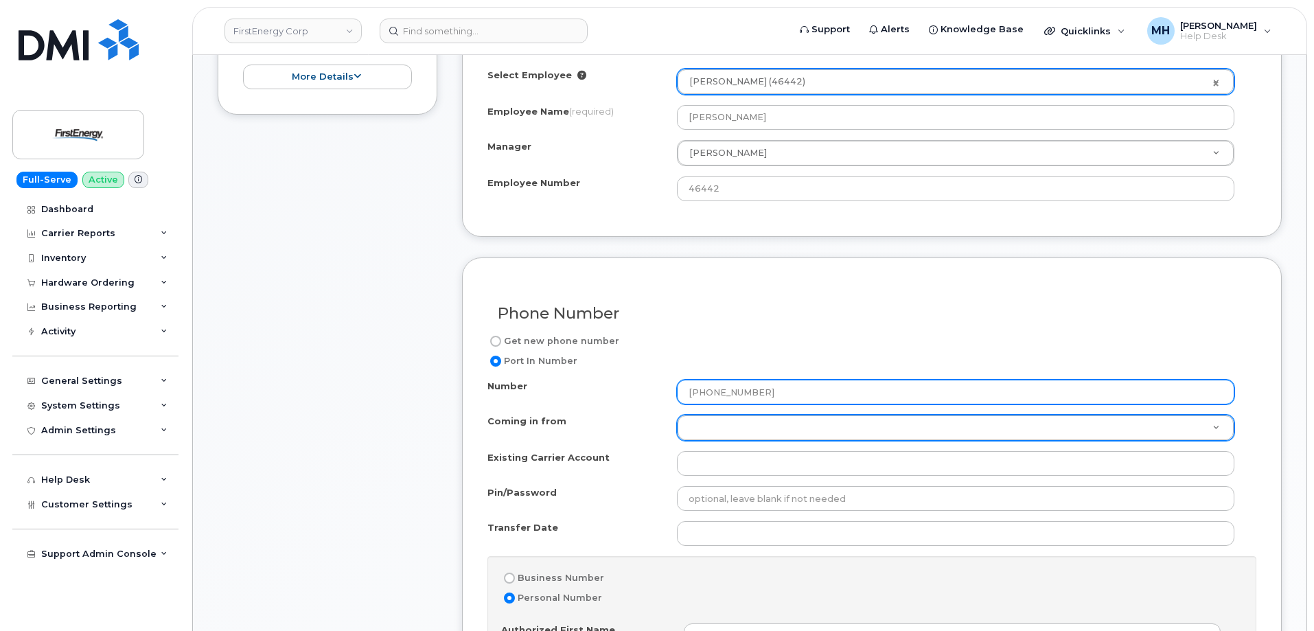
scroll to position [618, 0]
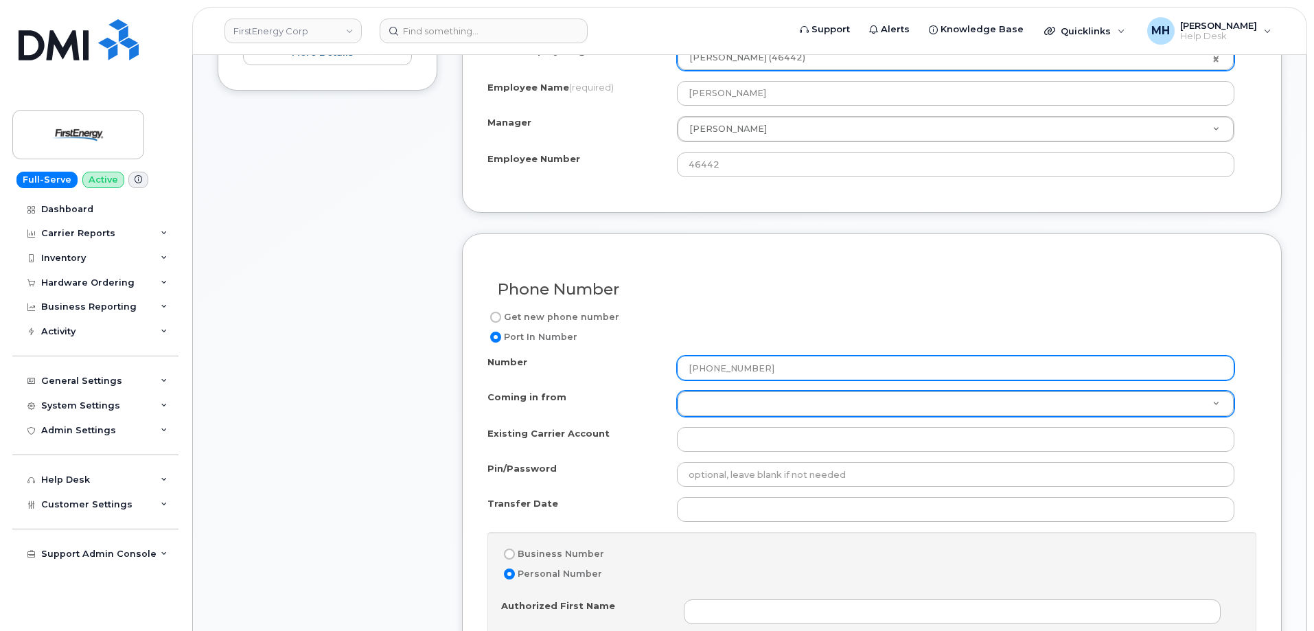
type input "216-205-7447"
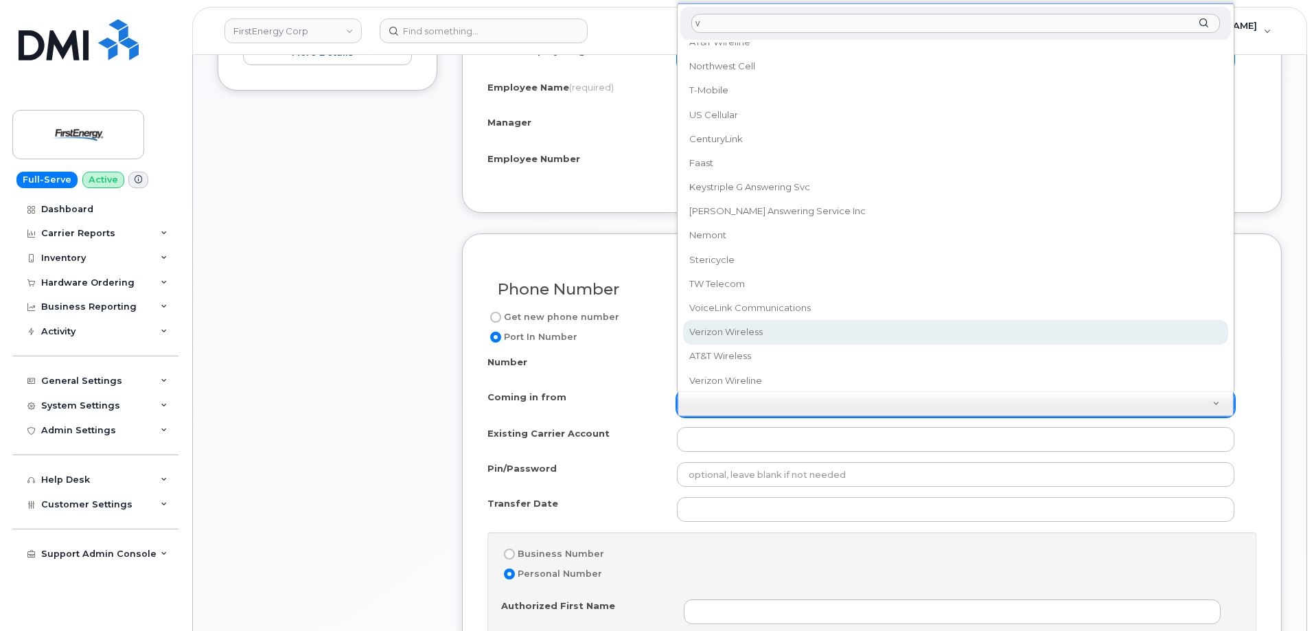
scroll to position [0, 0]
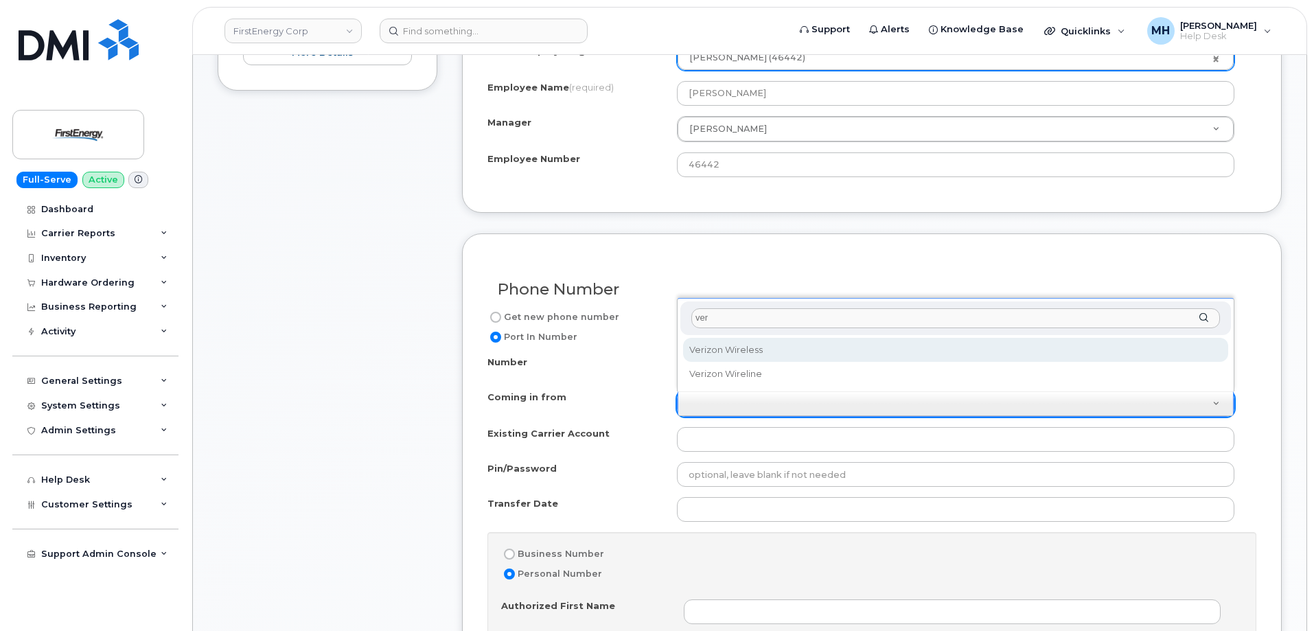
type input "ver"
select select "Verizon Wireless"
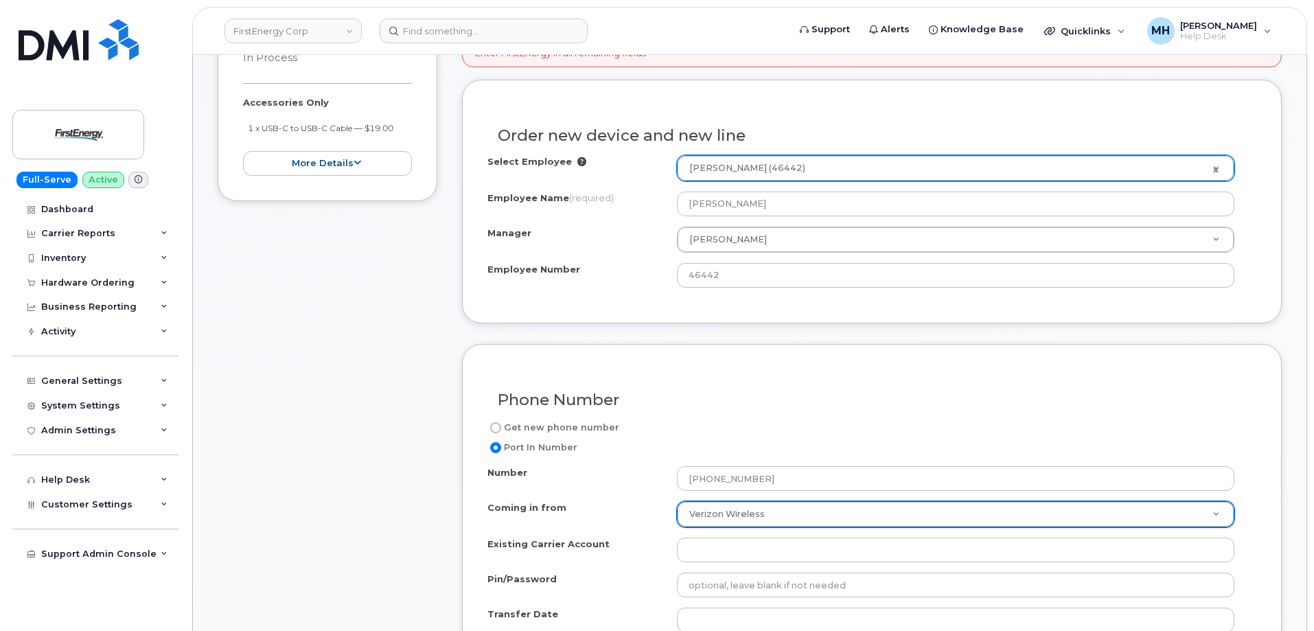
scroll to position [618, 0]
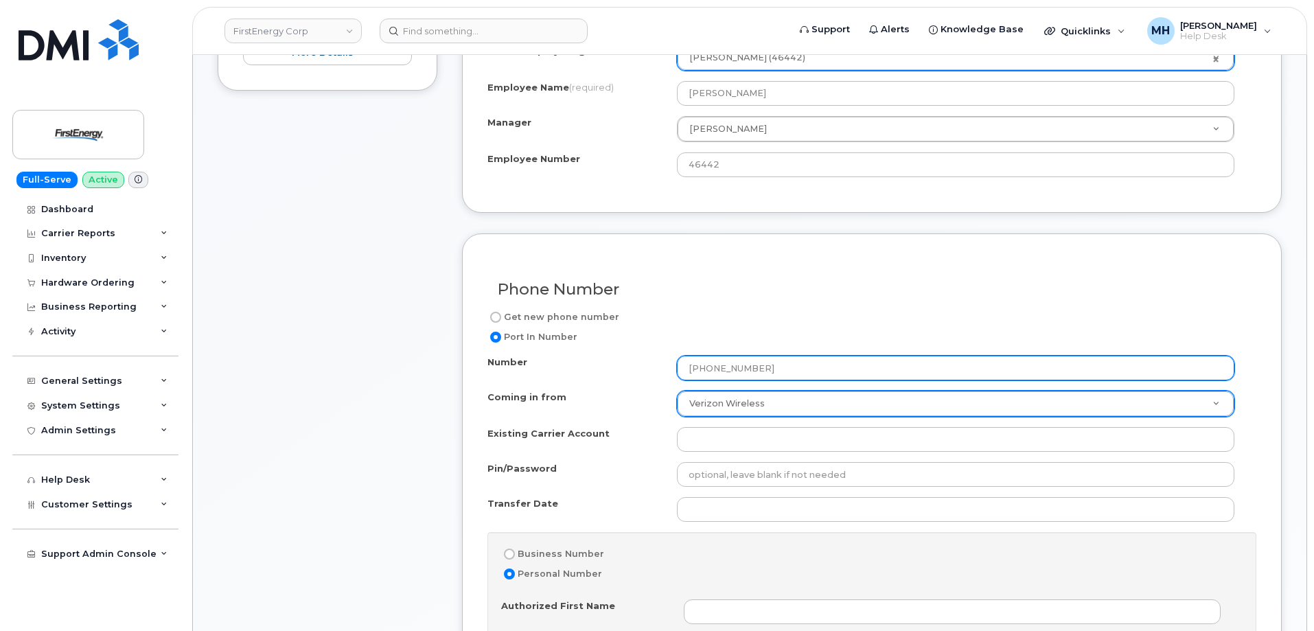
drag, startPoint x: 687, startPoint y: 374, endPoint x: 670, endPoint y: 372, distance: 16.6
click at [670, 372] on div "Number 216-205-7447" at bounding box center [867, 368] width 758 height 25
paste input "4404092518"
click at [708, 370] on input "4404092518" at bounding box center [956, 368] width 558 height 25
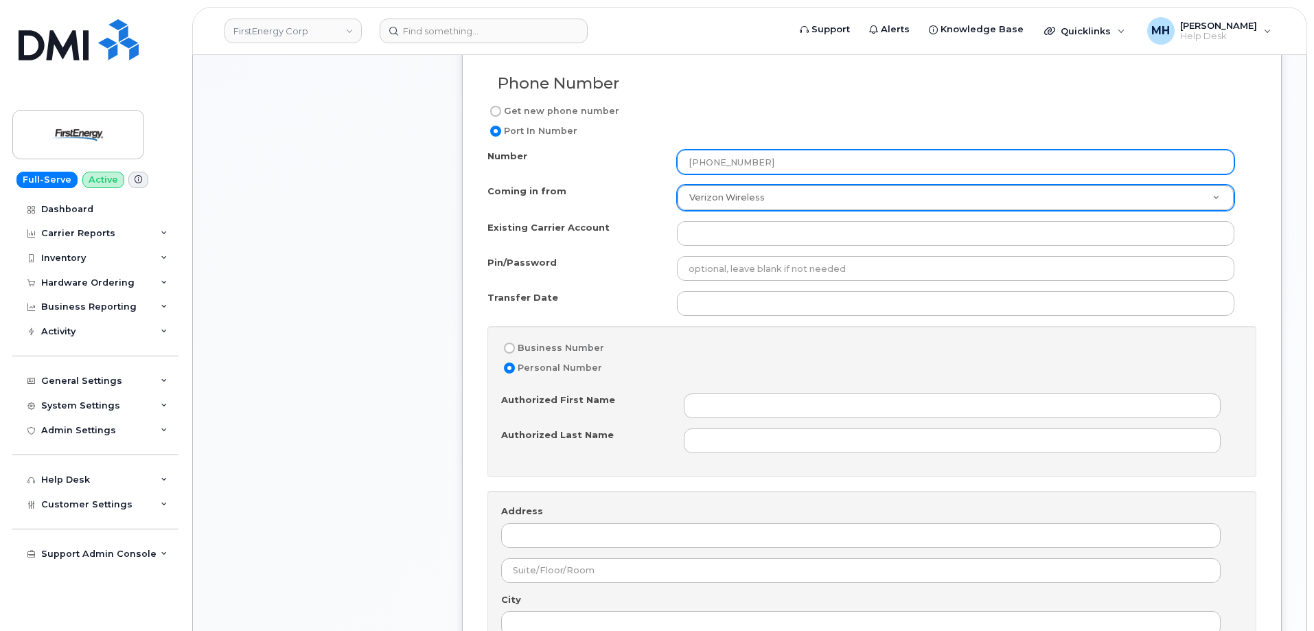
type input "440-409-2518"
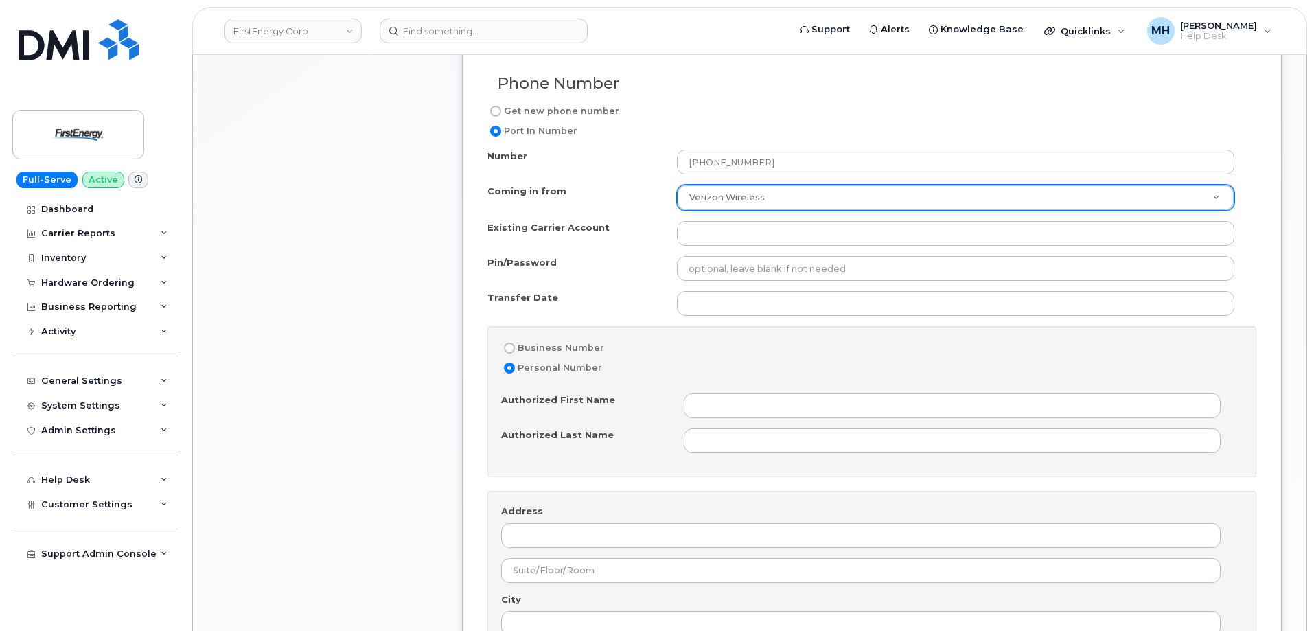
click at [721, 219] on div "Number 440-409-2518 Coming in from Verizon Wireless Coming in from AT&T Wirelin…" at bounding box center [872, 432] width 769 height 565
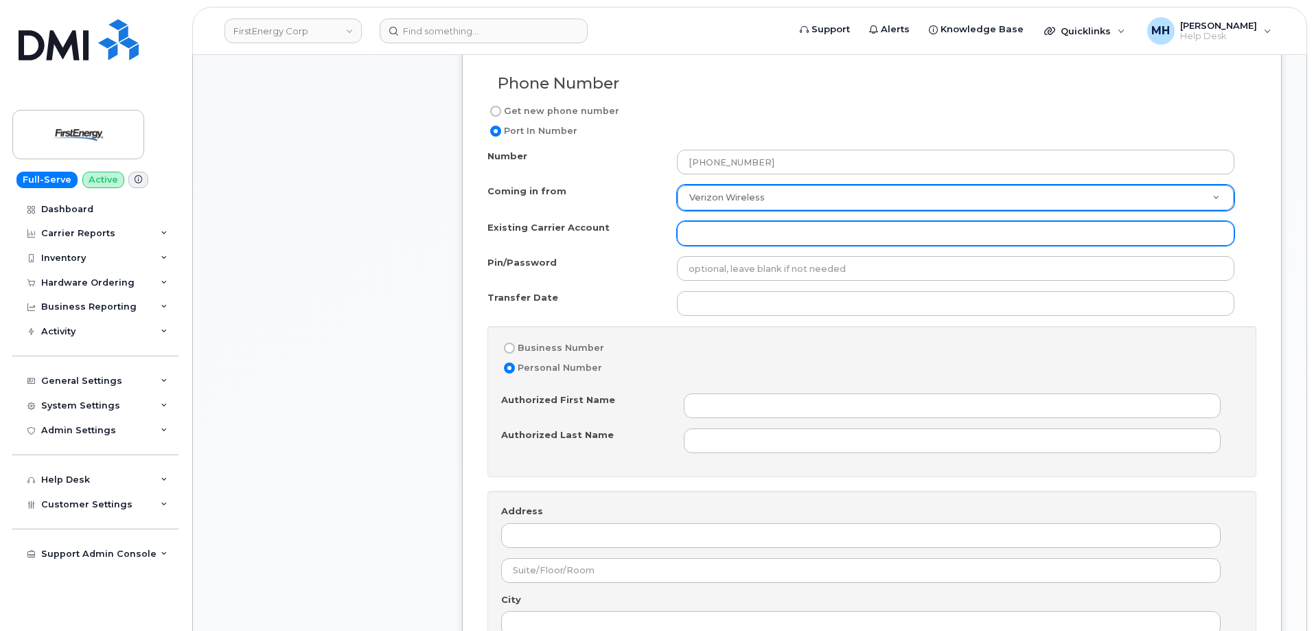
click at [720, 232] on input "Existing Carrier Account" at bounding box center [956, 233] width 558 height 25
paste input "942385123-00001"
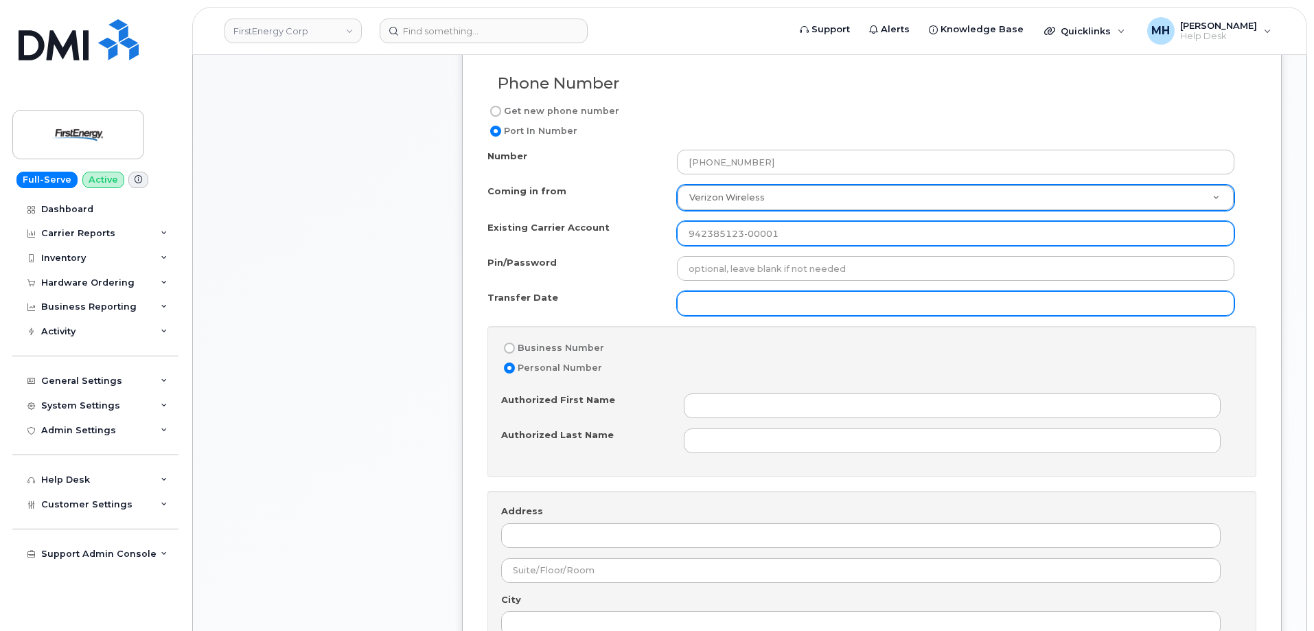
type input "942385123-00001"
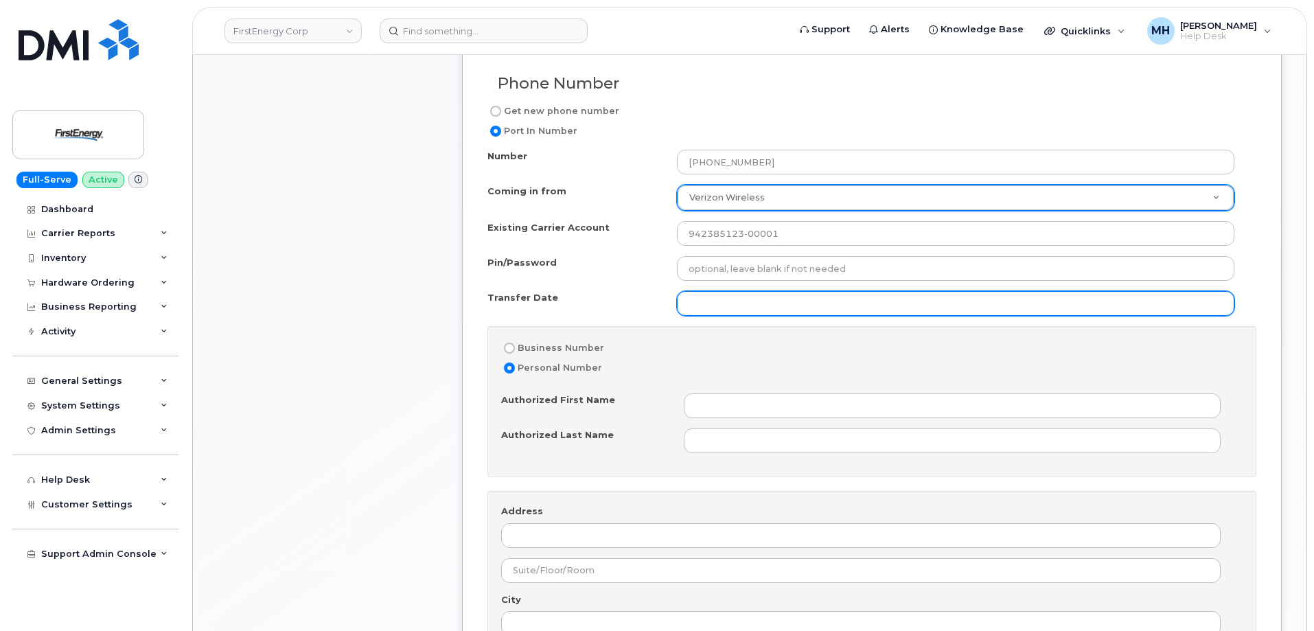
click at [798, 307] on input "Transfer Date" at bounding box center [956, 303] width 558 height 25
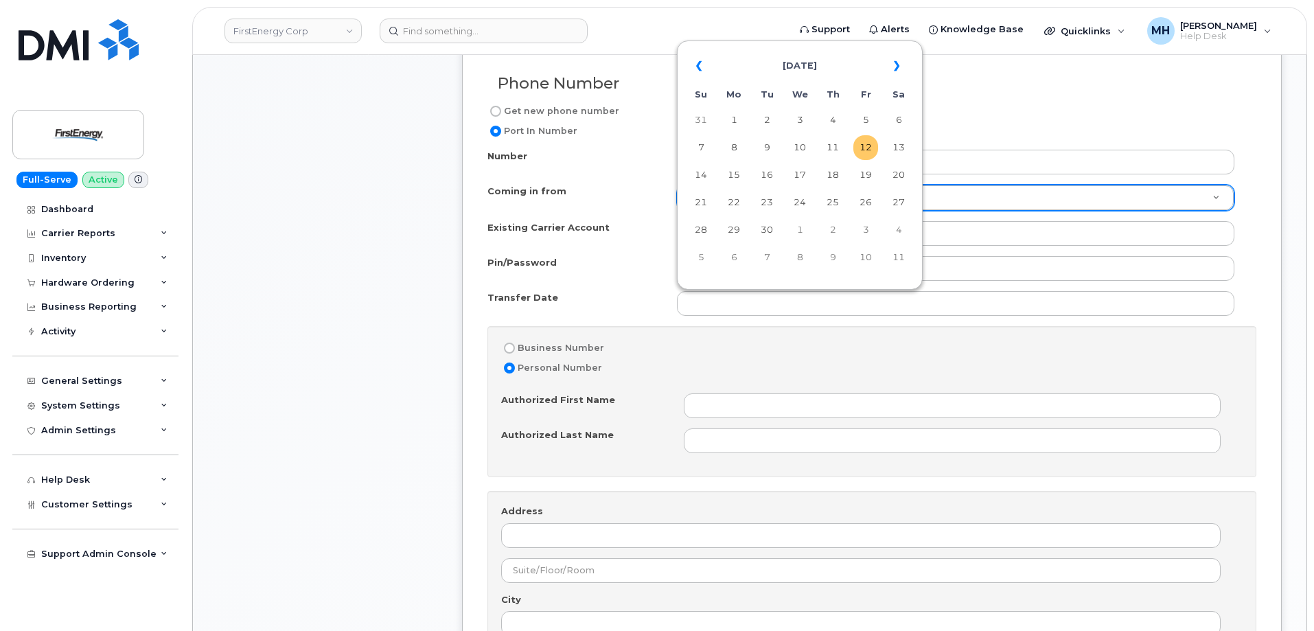
click at [863, 152] on td "12" at bounding box center [866, 147] width 25 height 25
type input "2025-09-12"
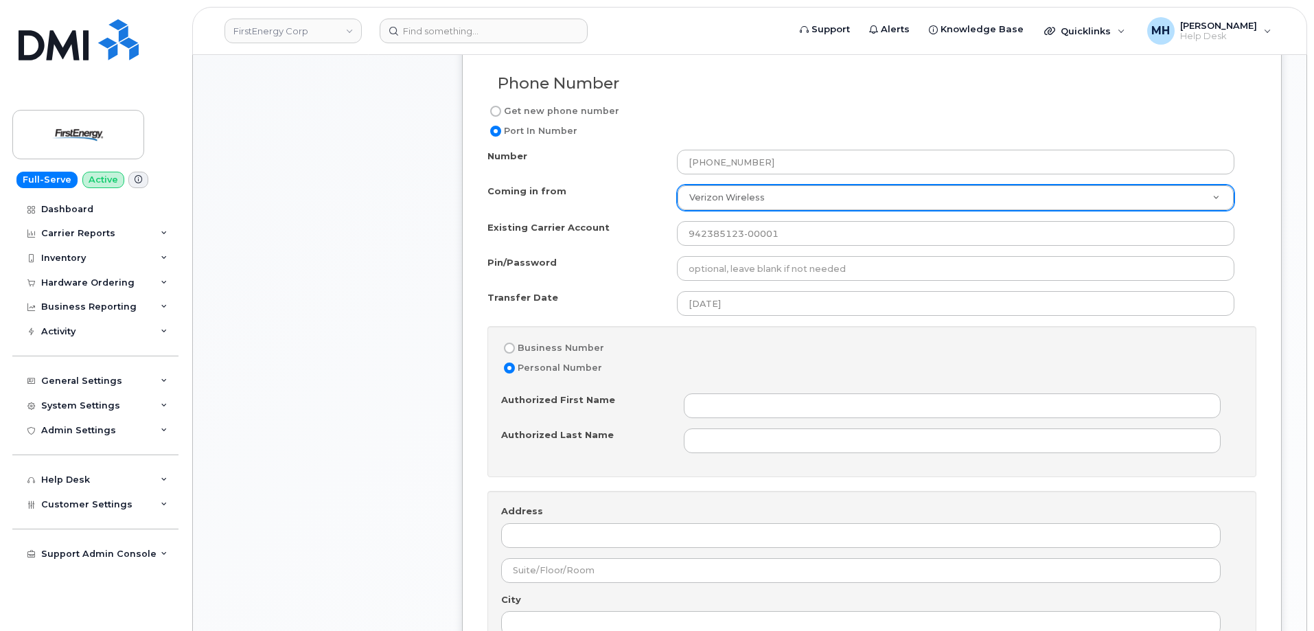
click at [579, 348] on label "Business Number" at bounding box center [552, 348] width 103 height 16
click at [515, 348] on input "Business Number" at bounding box center [509, 348] width 11 height 11
radio input "true"
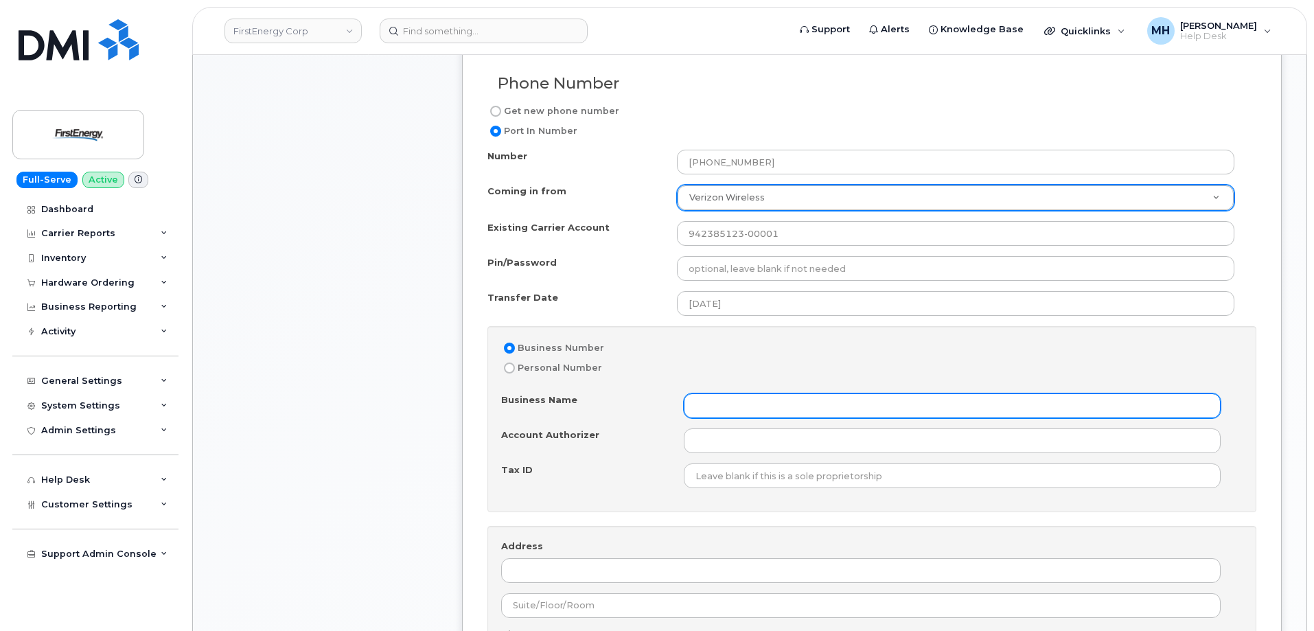
click at [718, 394] on input "Business Name" at bounding box center [952, 406] width 537 height 25
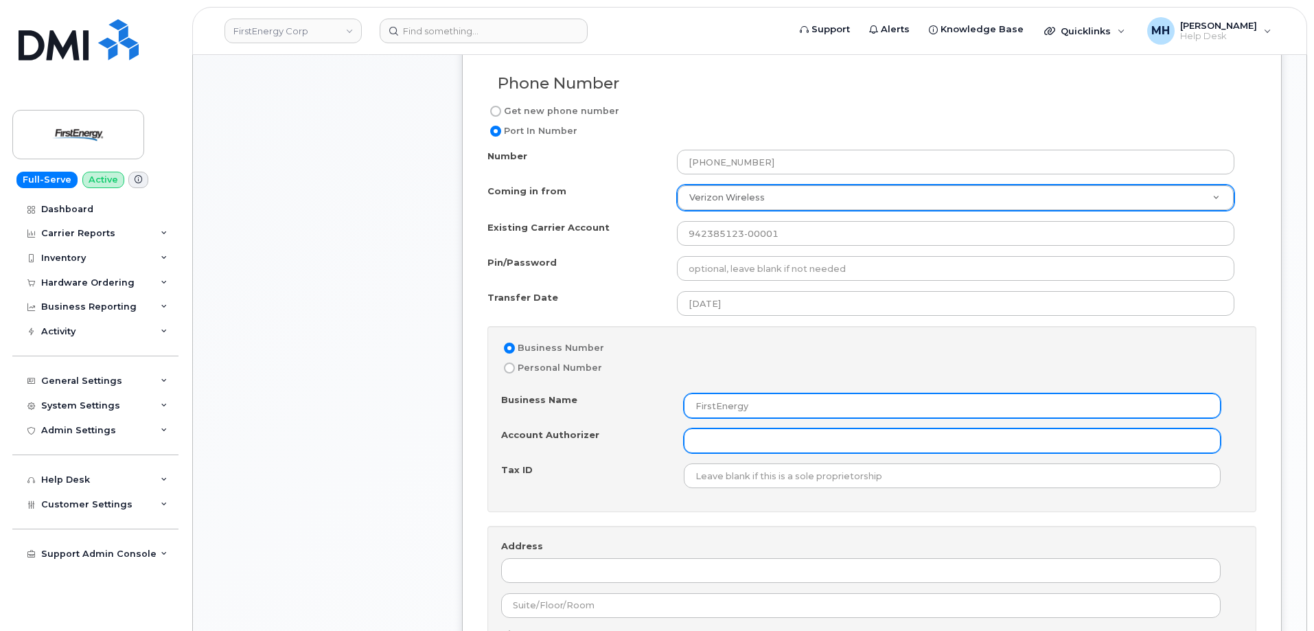
type input "FirstEnergy"
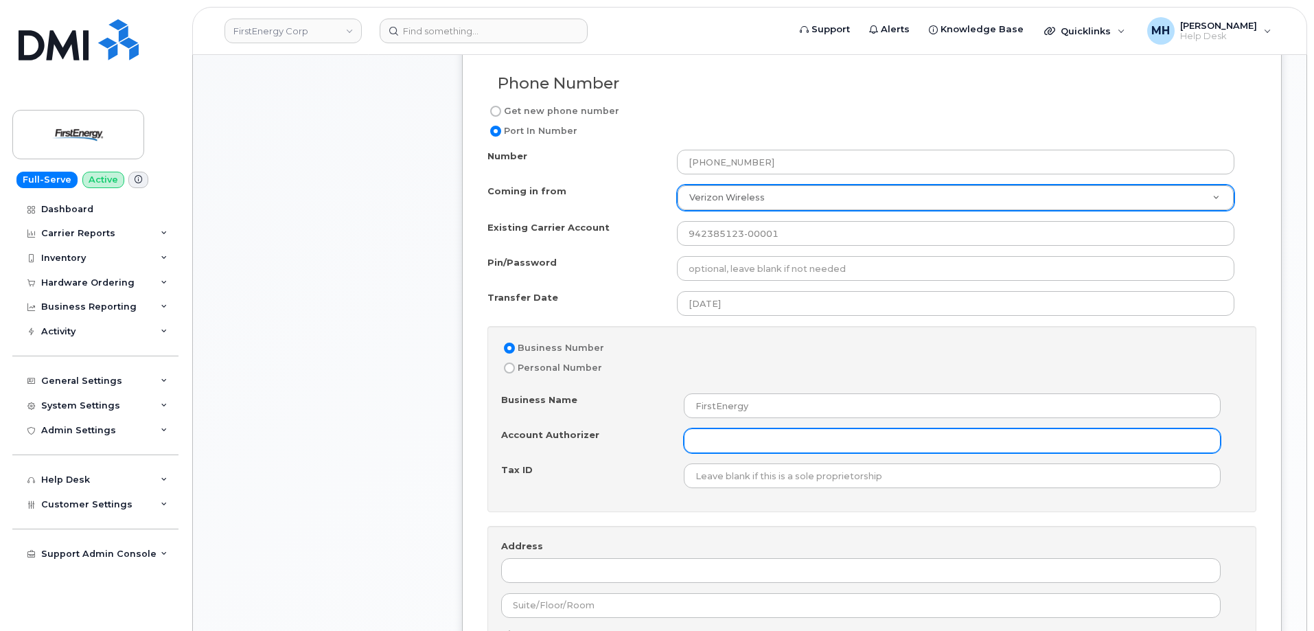
drag, startPoint x: 703, startPoint y: 440, endPoint x: 711, endPoint y: 423, distance: 19.4
click at [706, 430] on input "Account Authorizer" at bounding box center [952, 441] width 537 height 25
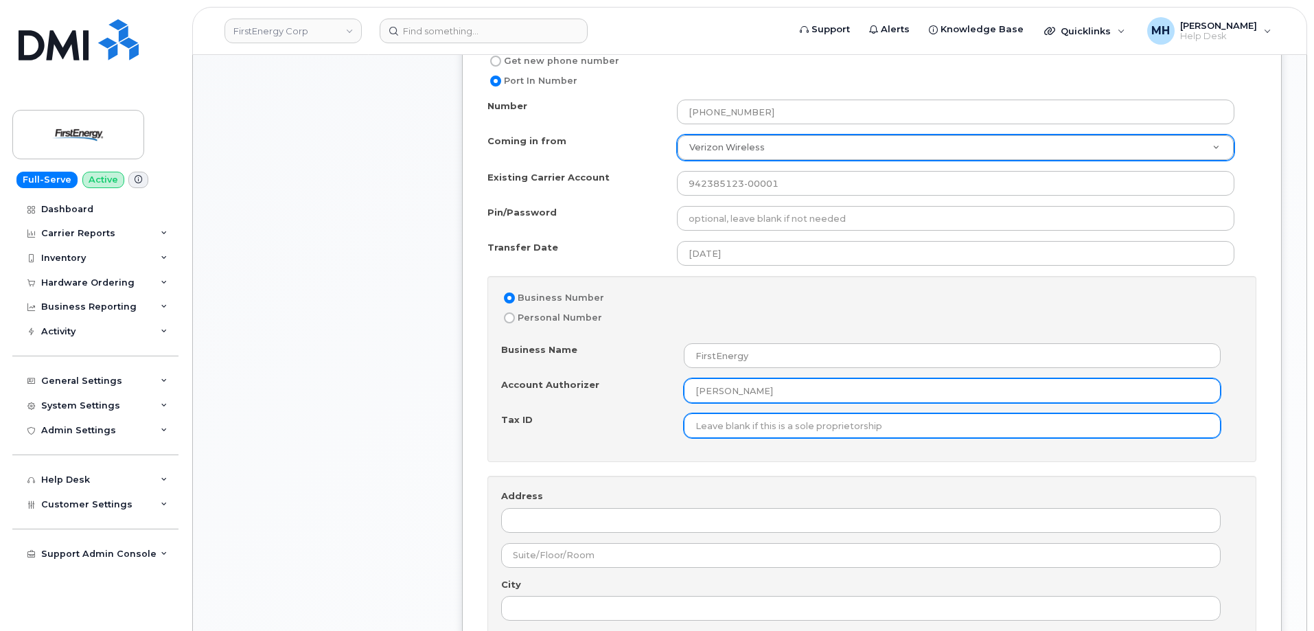
scroll to position [1030, 0]
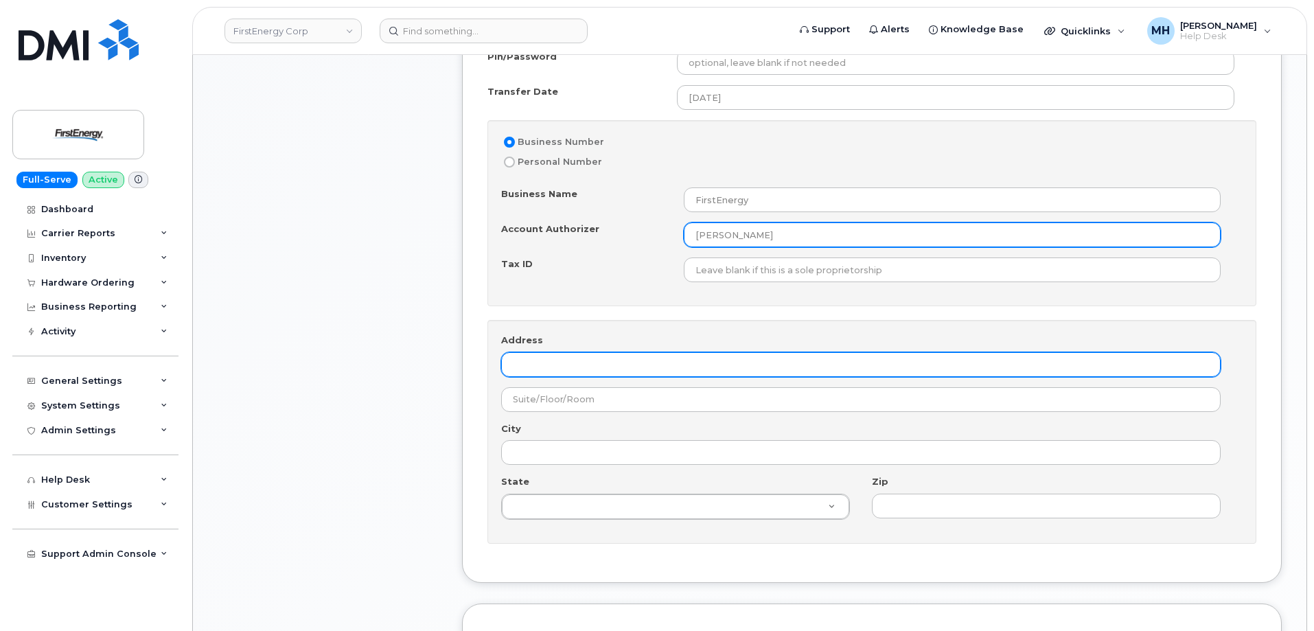
type input "Marty Courter"
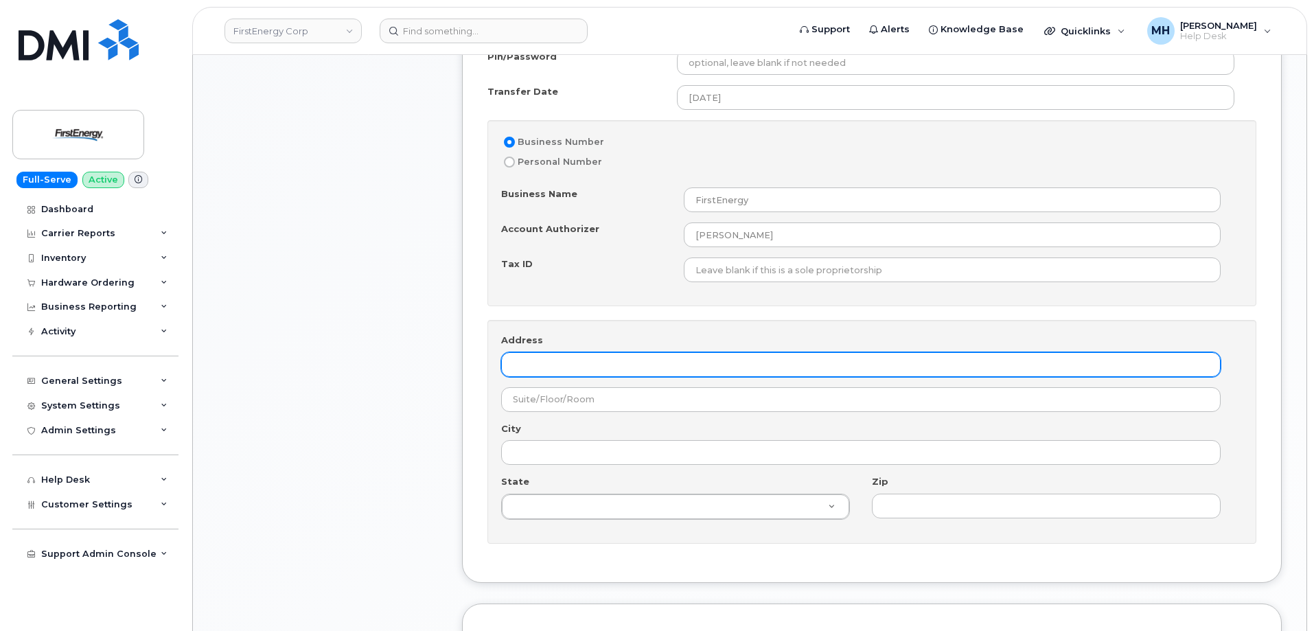
click at [611, 363] on input "Address" at bounding box center [861, 364] width 720 height 25
paste input "942385123-00001"
drag, startPoint x: 515, startPoint y: 367, endPoint x: 491, endPoint y: 367, distance: 24.0
click at [491, 367] on div "Address 942385123-00001 City State State State Alabama Alaska American Samoa Ar…" at bounding box center [872, 432] width 769 height 224
paste input "6902 Pine St, Omaha, NE 68106"
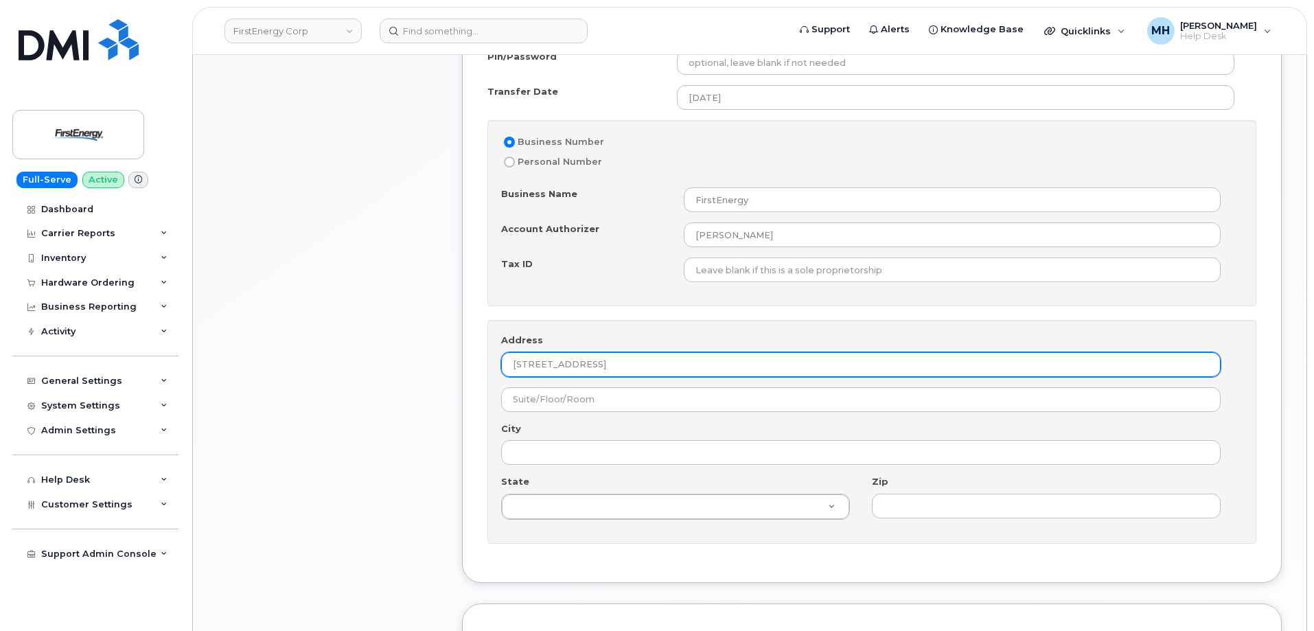
click at [639, 363] on input "6902 Pine St, Omaha, NE 68106" at bounding box center [861, 364] width 720 height 25
type input "6902 Pine St, Omaha, NE"
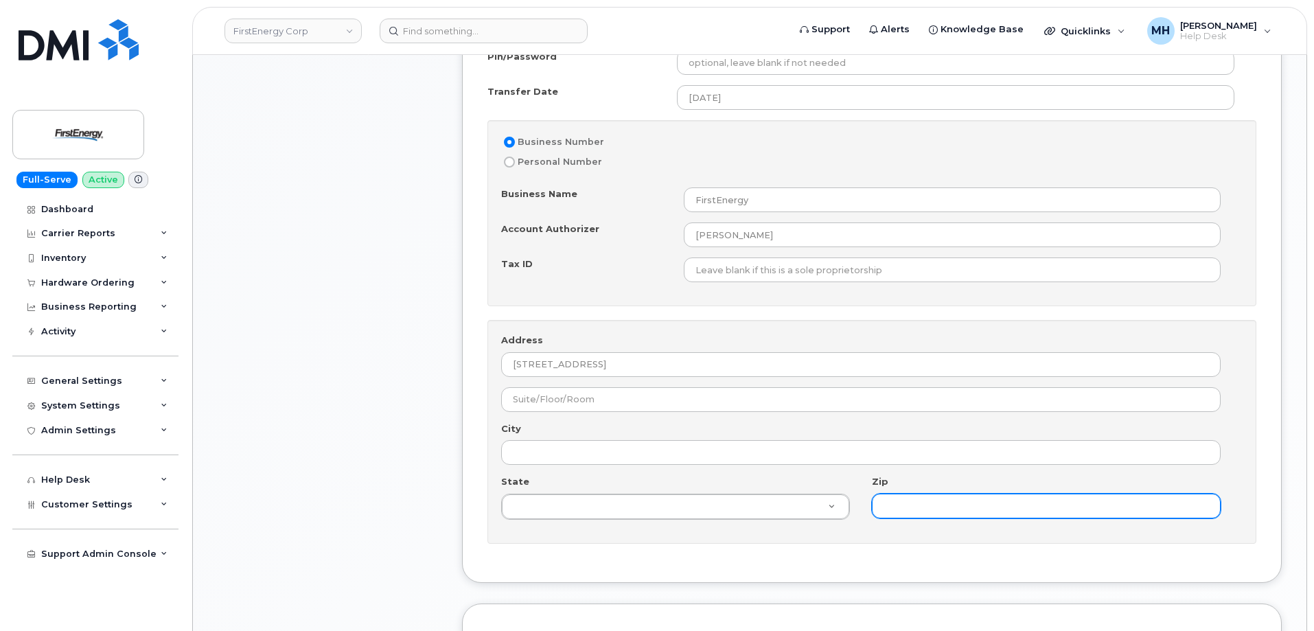
click at [929, 507] on input "Zip" at bounding box center [1046, 506] width 349 height 25
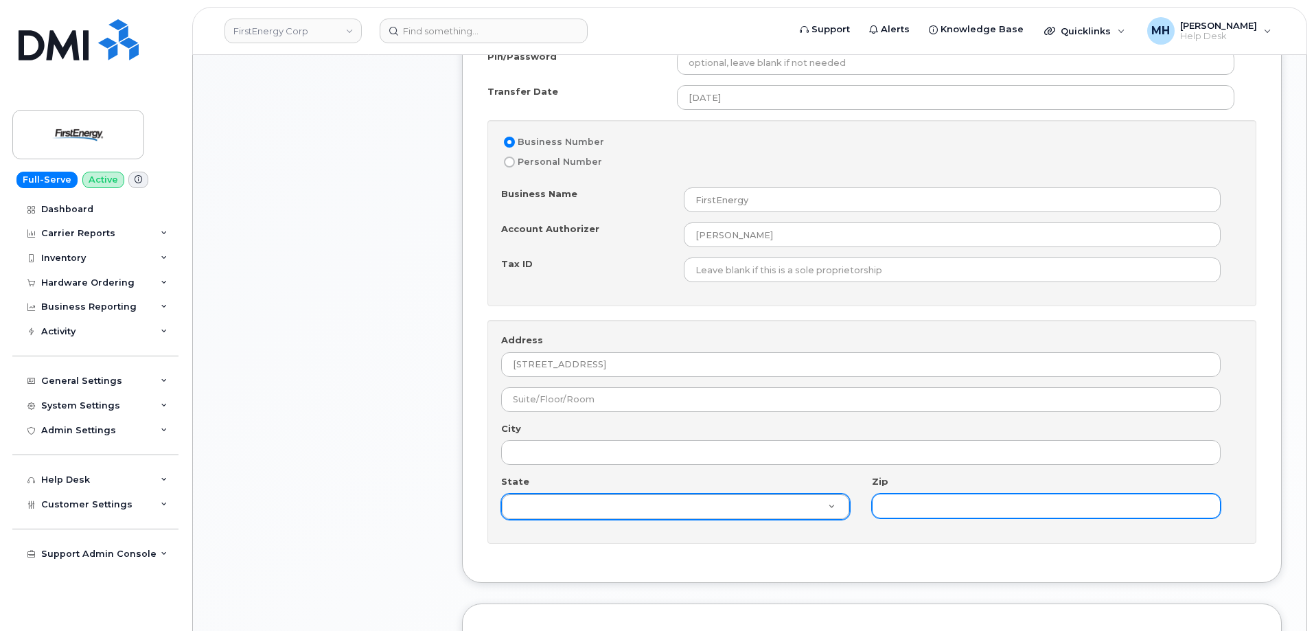
paste input "68106"
type input "68106"
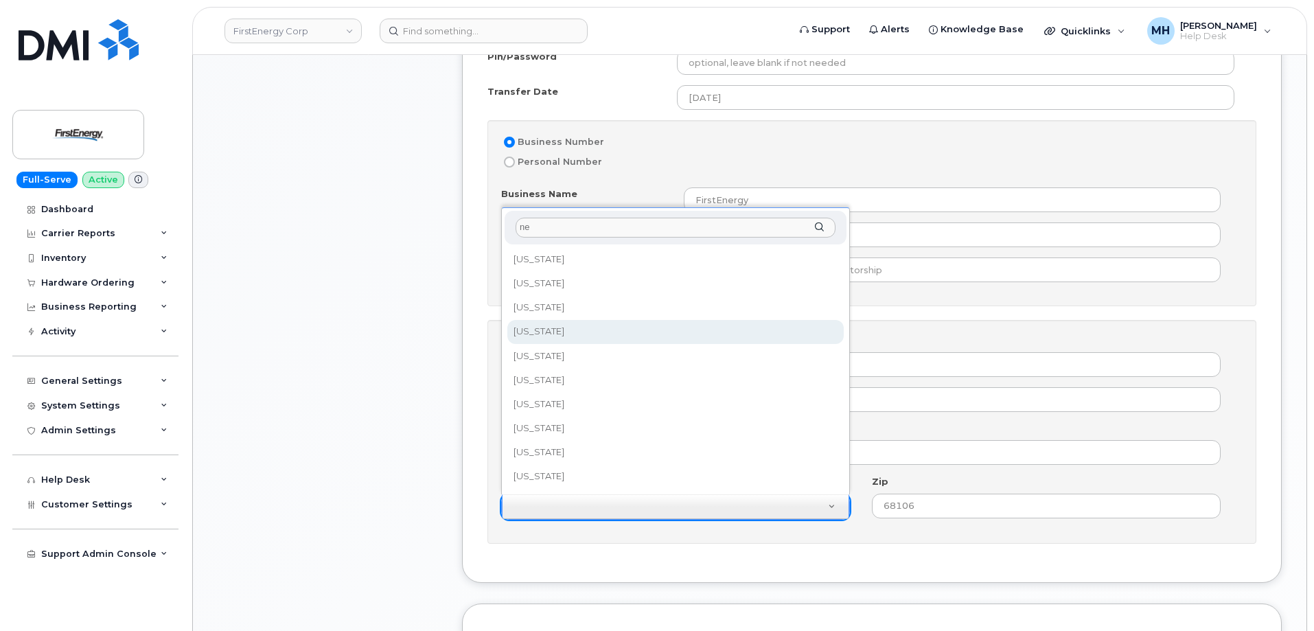
type input "ne"
select select "Nebraska"
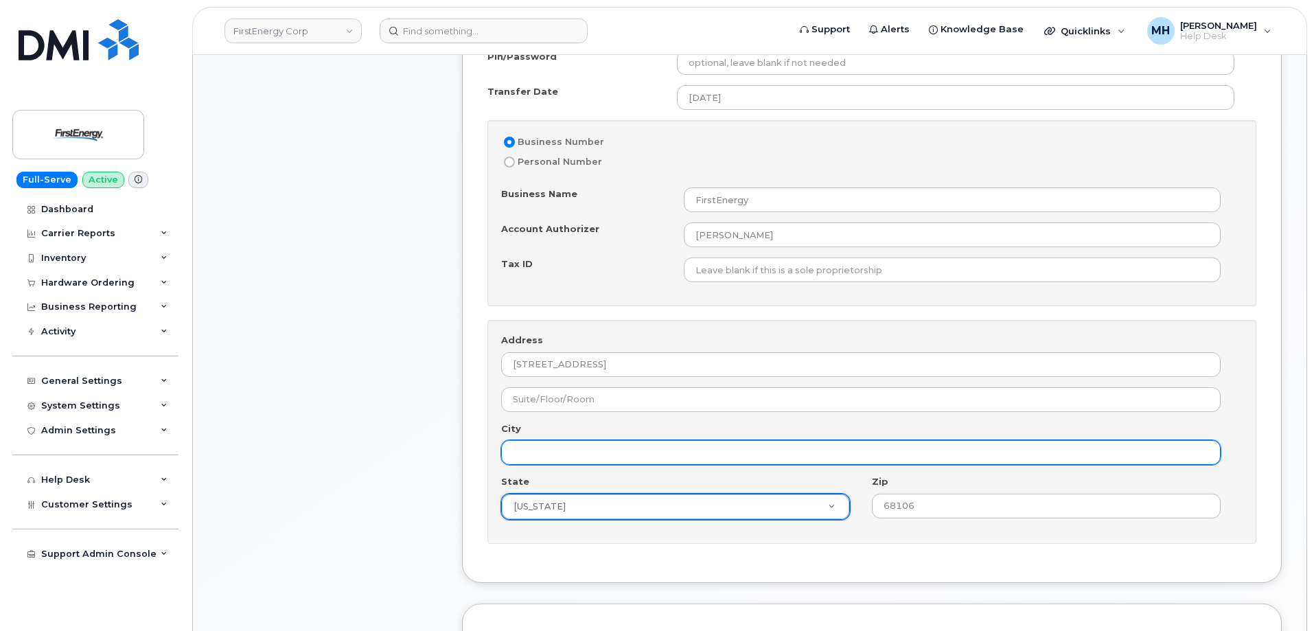
click at [619, 448] on input "City" at bounding box center [861, 452] width 720 height 25
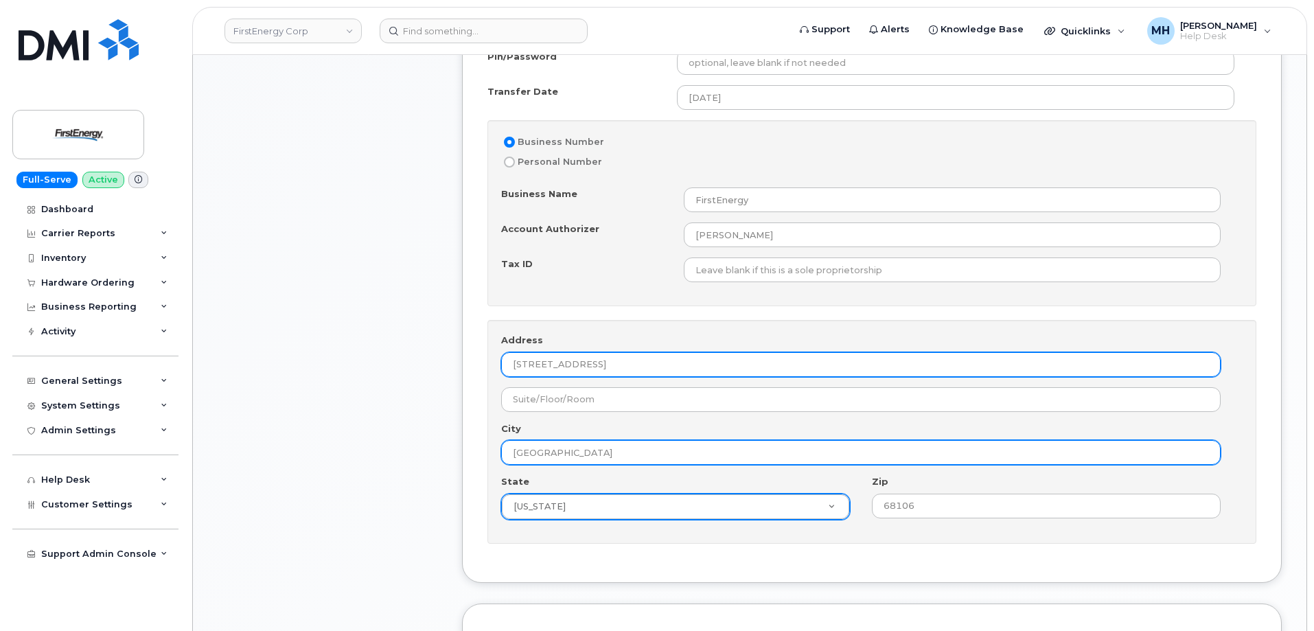
type input "Omaha"
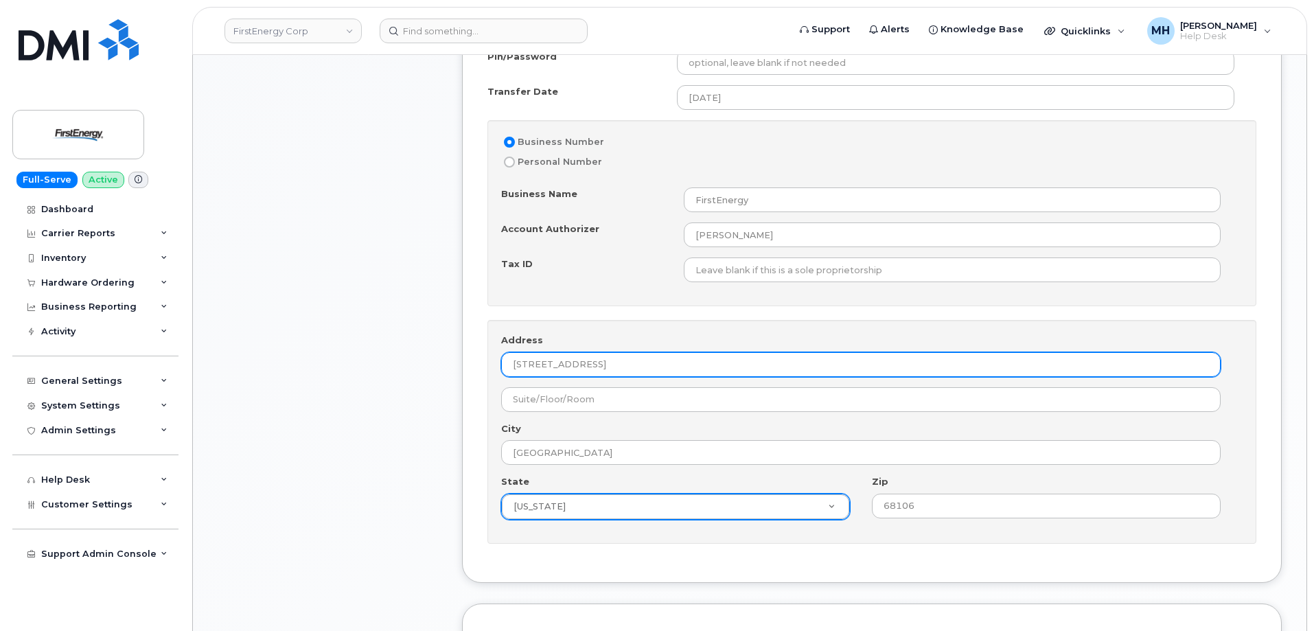
click at [669, 357] on input "6902 Pine St, Omaha, NE" at bounding box center [861, 364] width 720 height 25
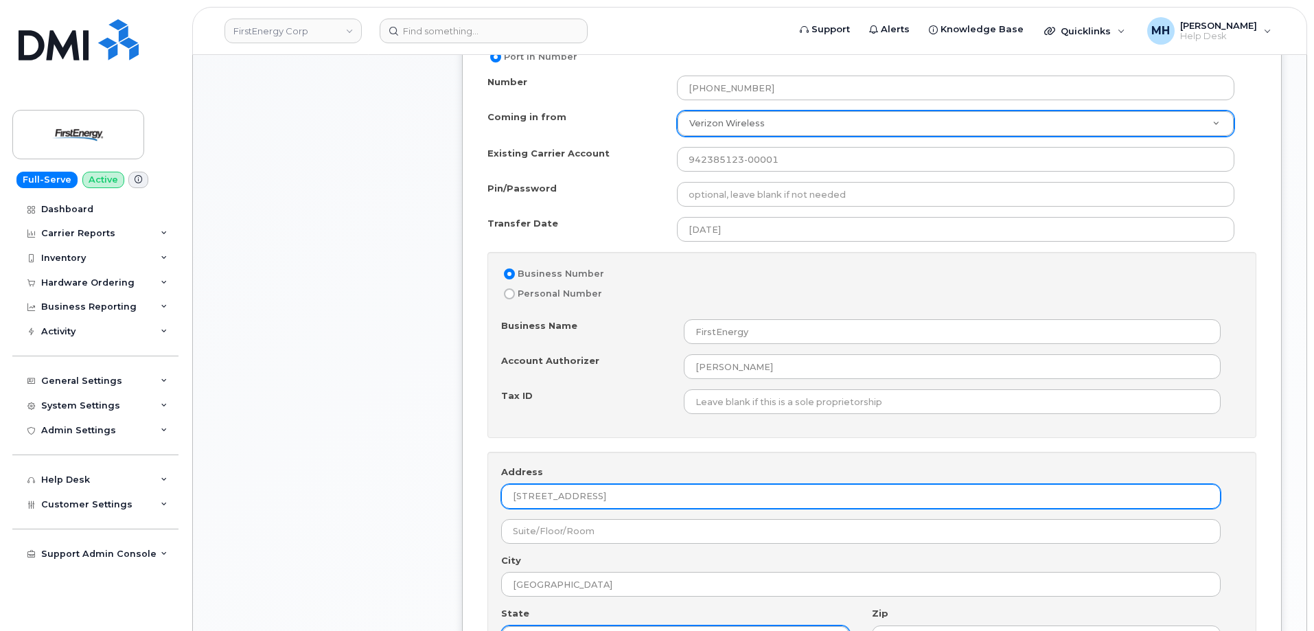
scroll to position [893, 0]
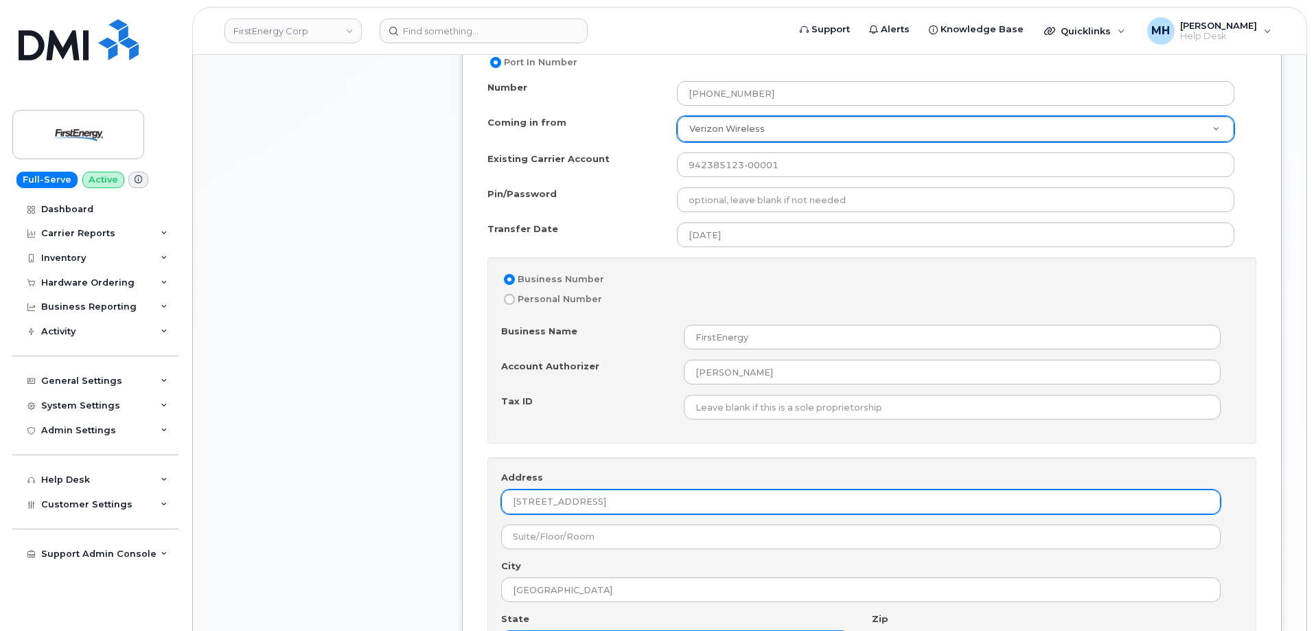
type input "6902 Pine St,"
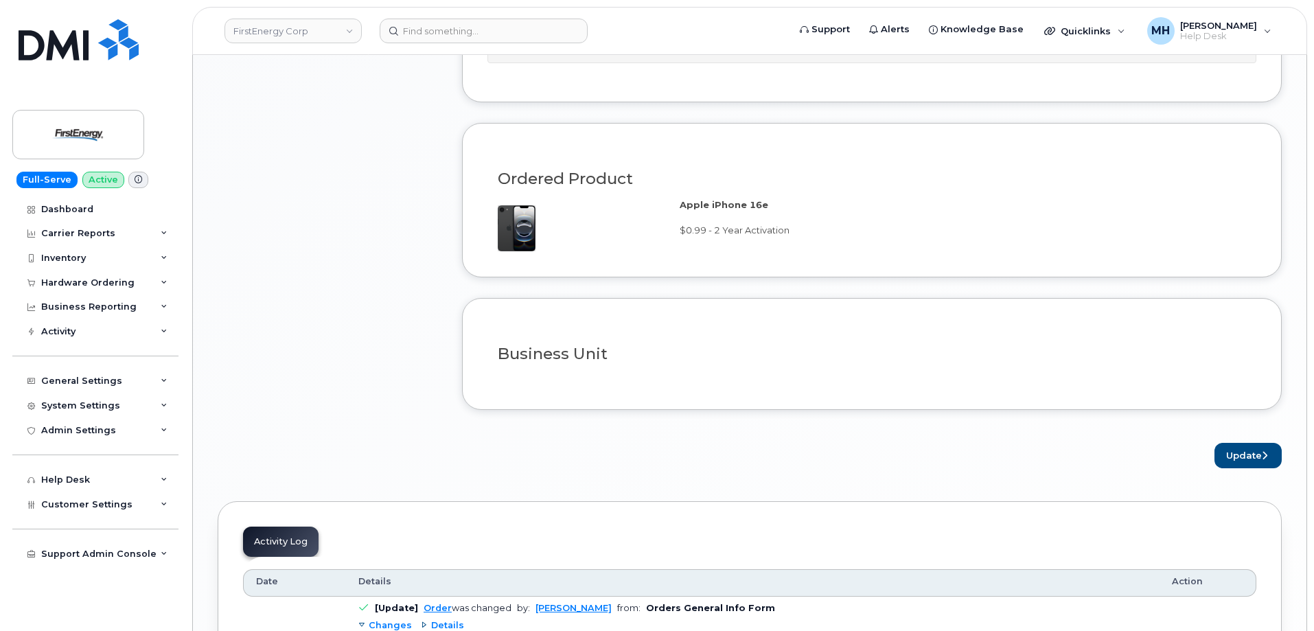
scroll to position [1786, 0]
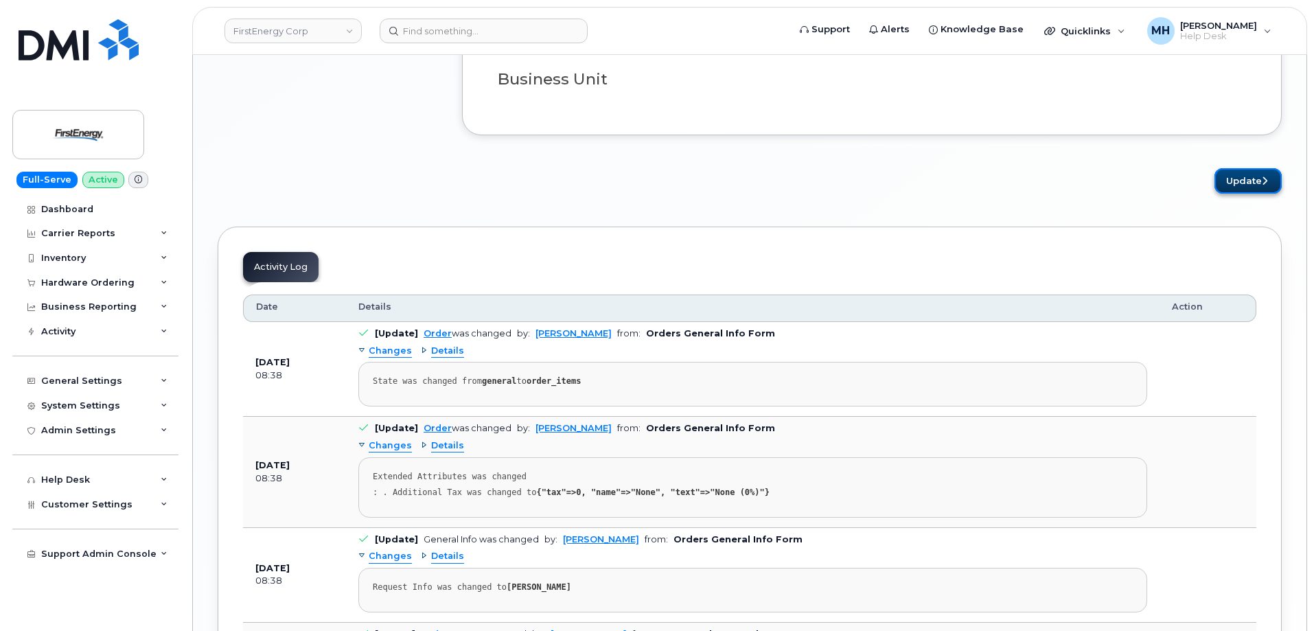
click at [1264, 186] on button "Update" at bounding box center [1248, 180] width 67 height 25
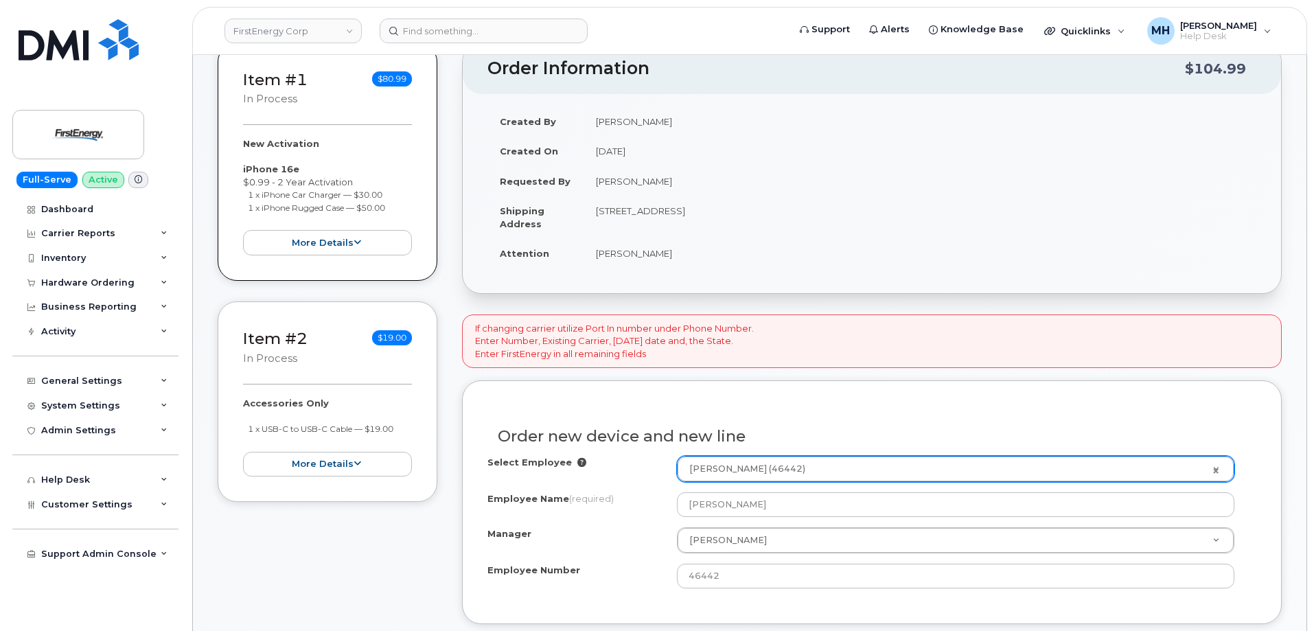
scroll to position [206, 0]
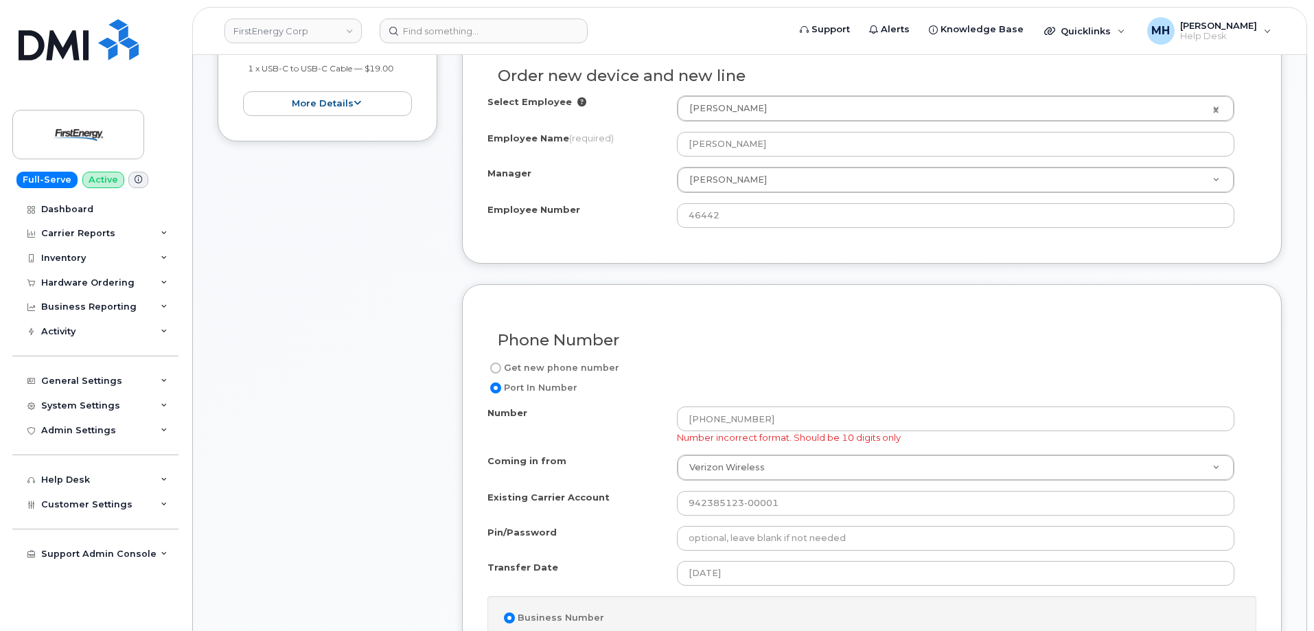
scroll to position [687, 0]
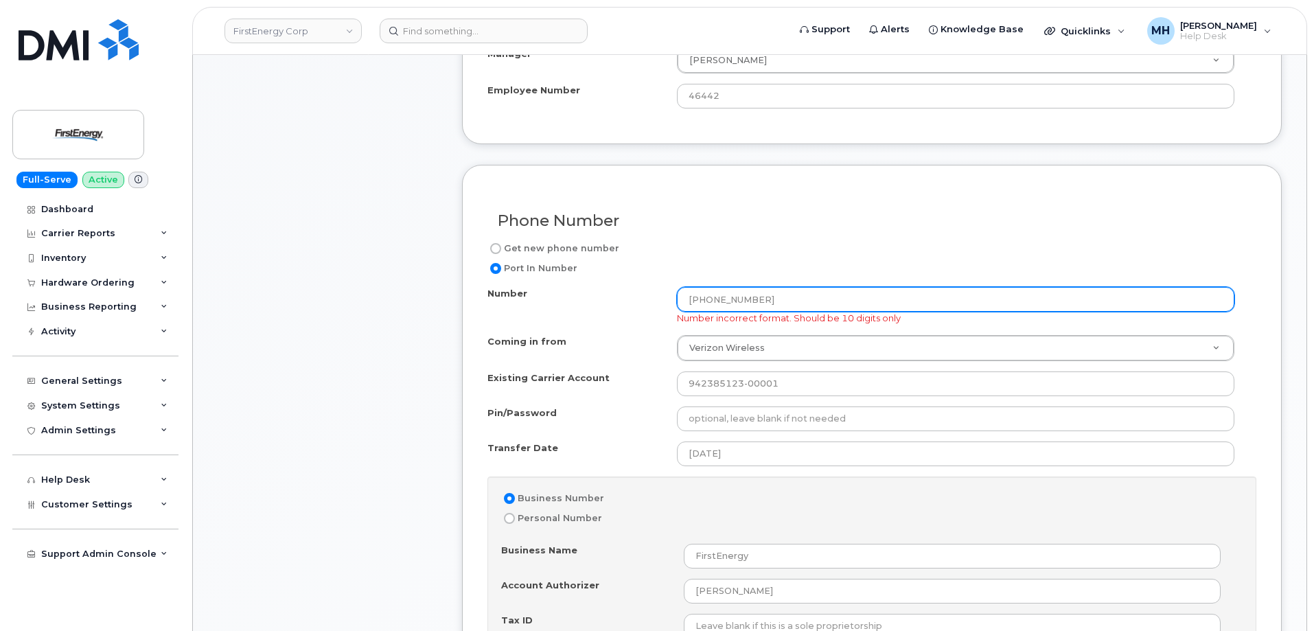
click at [737, 297] on input "[PHONE_NUMBER]" at bounding box center [956, 299] width 558 height 25
click at [732, 304] on input "[PHONE_NUMBER]" at bounding box center [956, 299] width 558 height 25
type input "4404092518"
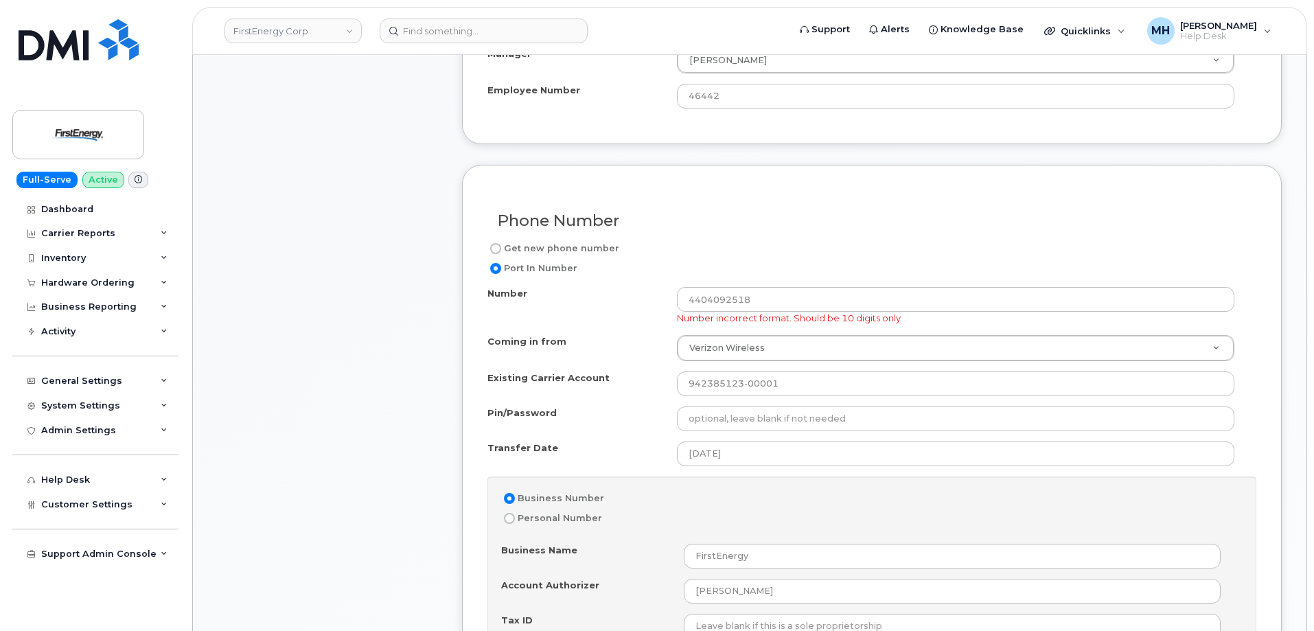
click at [878, 218] on h3 "Phone Number" at bounding box center [872, 220] width 749 height 17
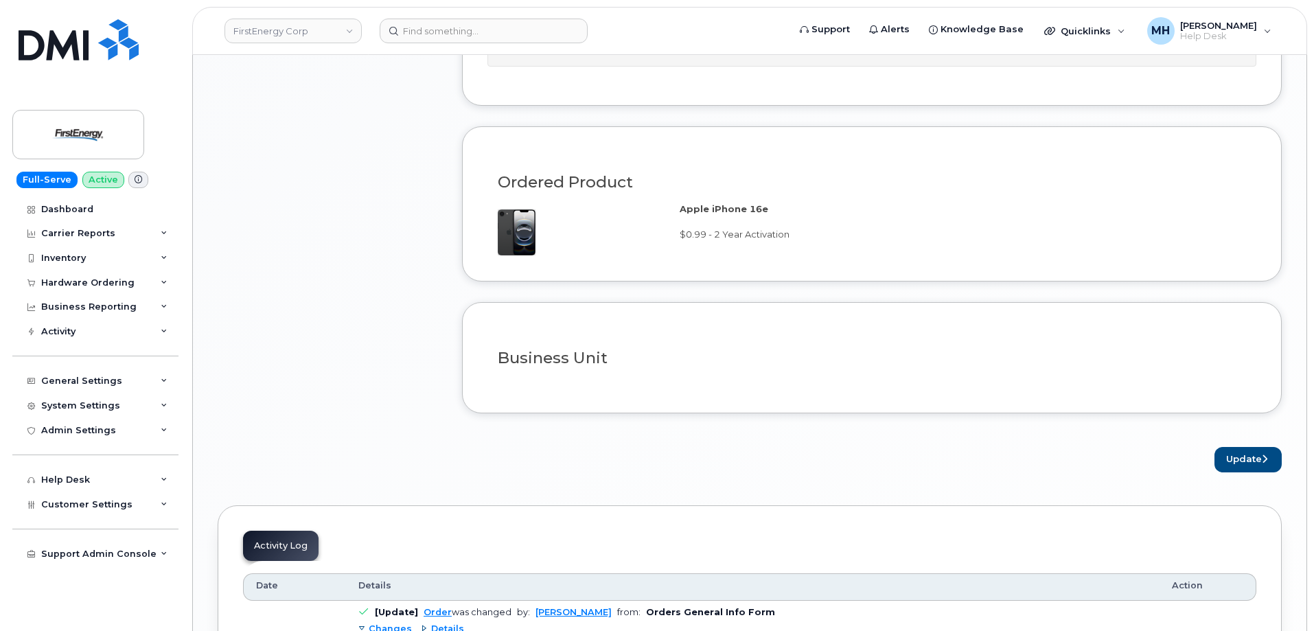
scroll to position [1648, 0]
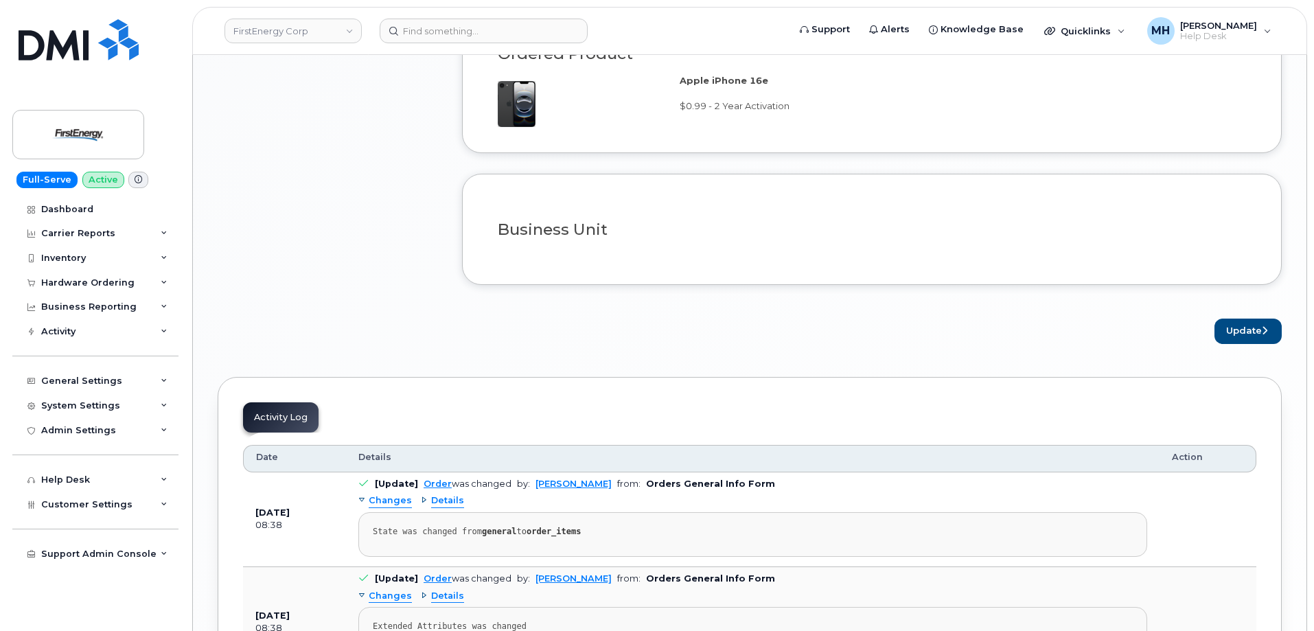
click at [1239, 321] on button "Update" at bounding box center [1248, 331] width 67 height 25
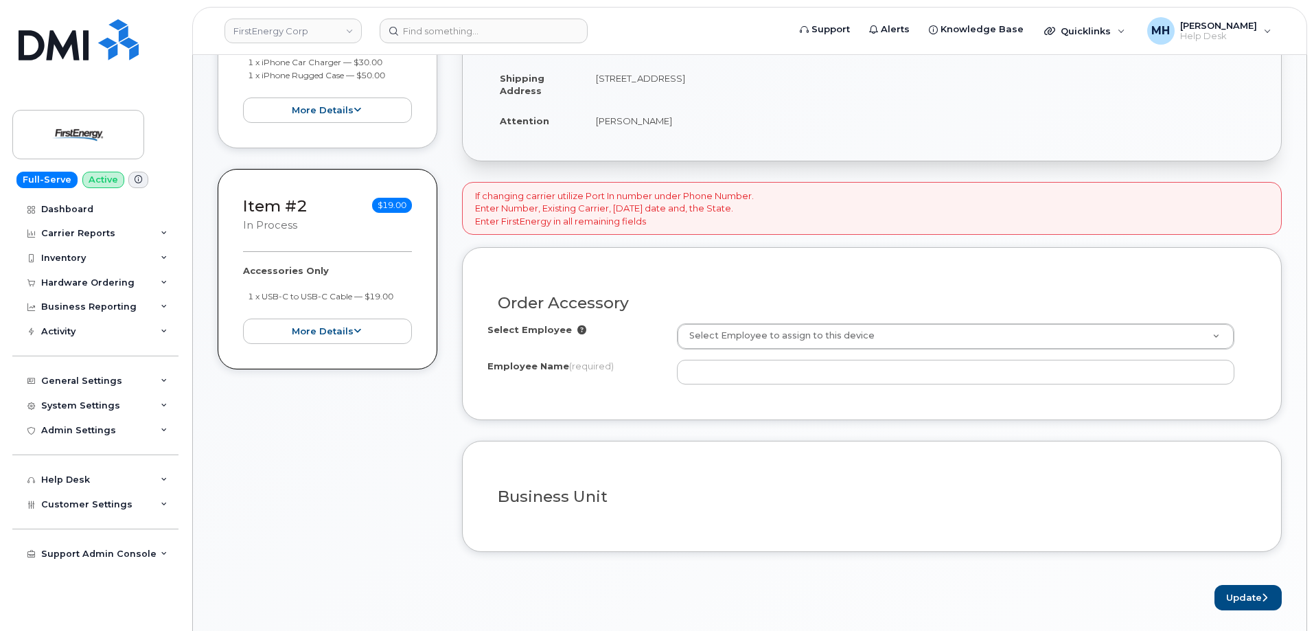
scroll to position [412, 0]
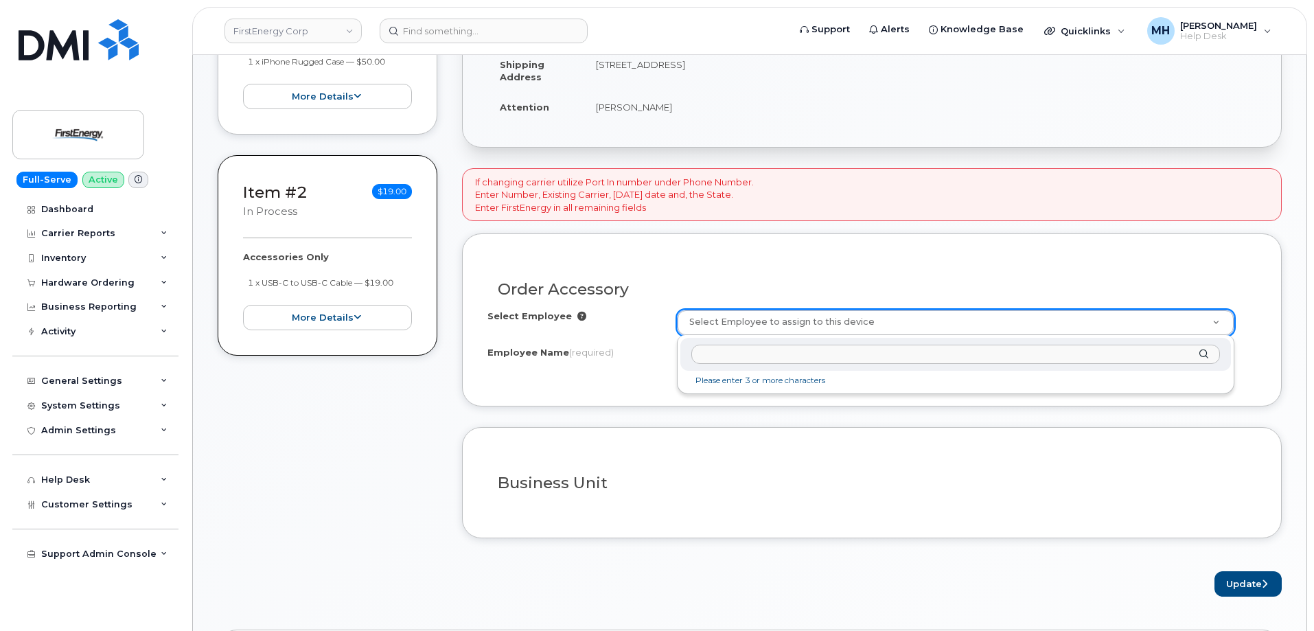
click at [745, 357] on input "text" at bounding box center [956, 355] width 529 height 20
click at [720, 350] on input "[PERSON_NAME]" at bounding box center [956, 355] width 529 height 20
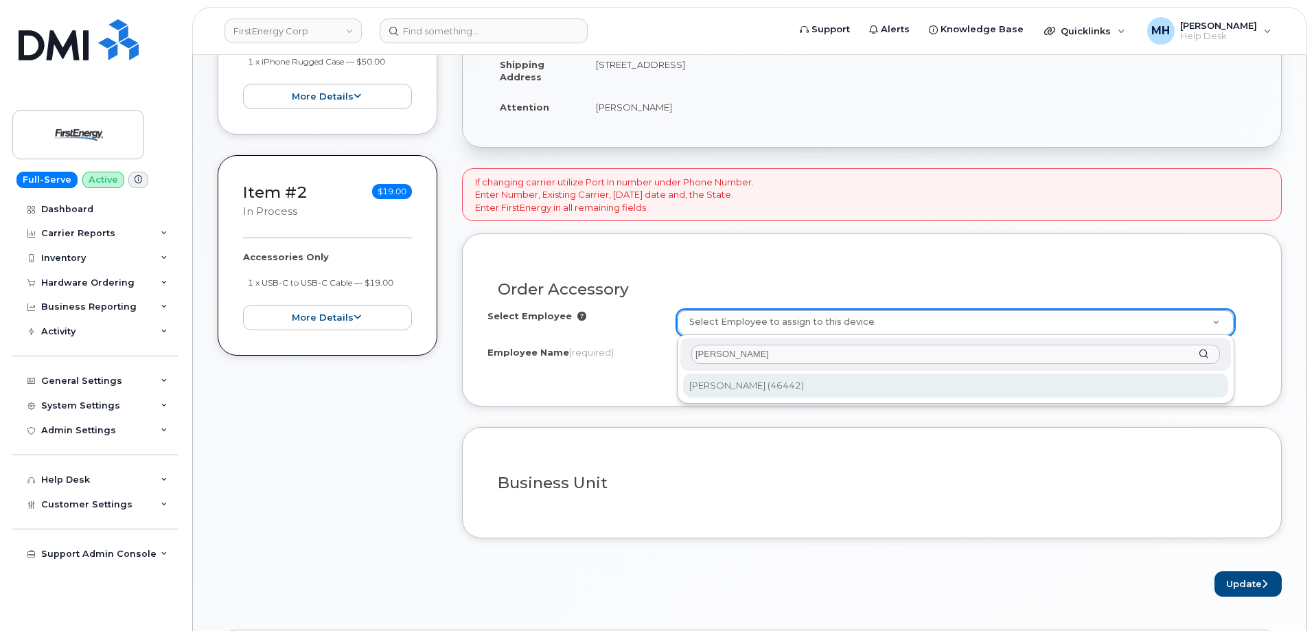
type input "[PERSON_NAME]"
type input "2069595"
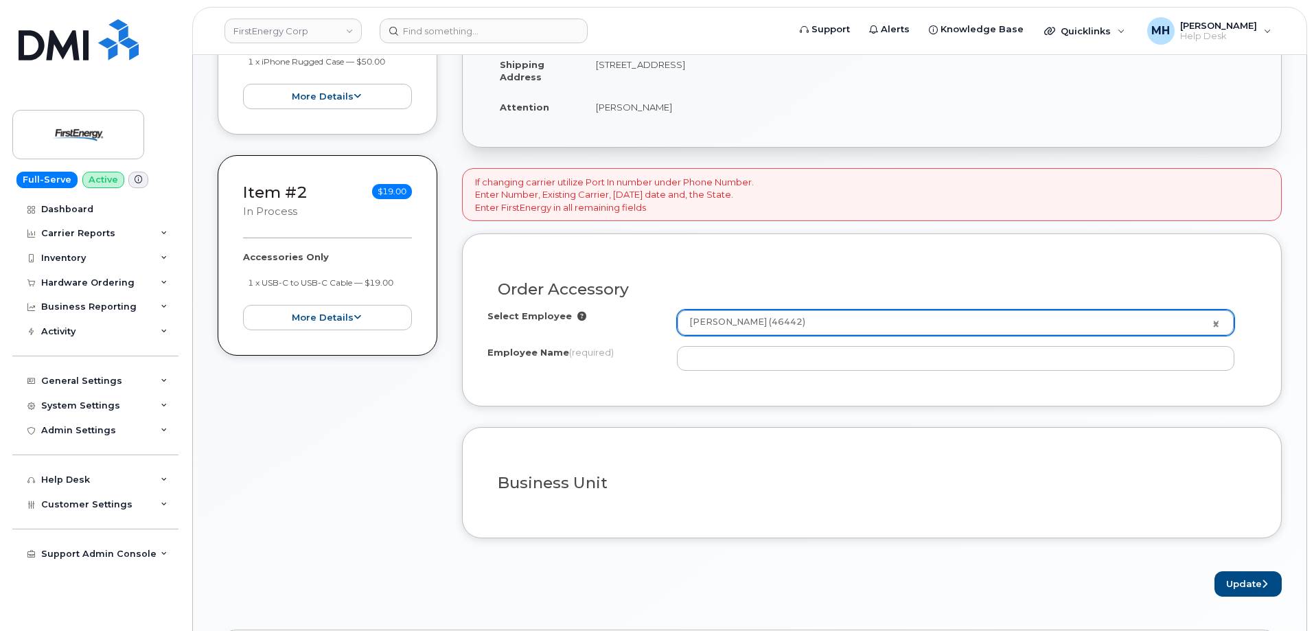
type input "[PERSON_NAME]"
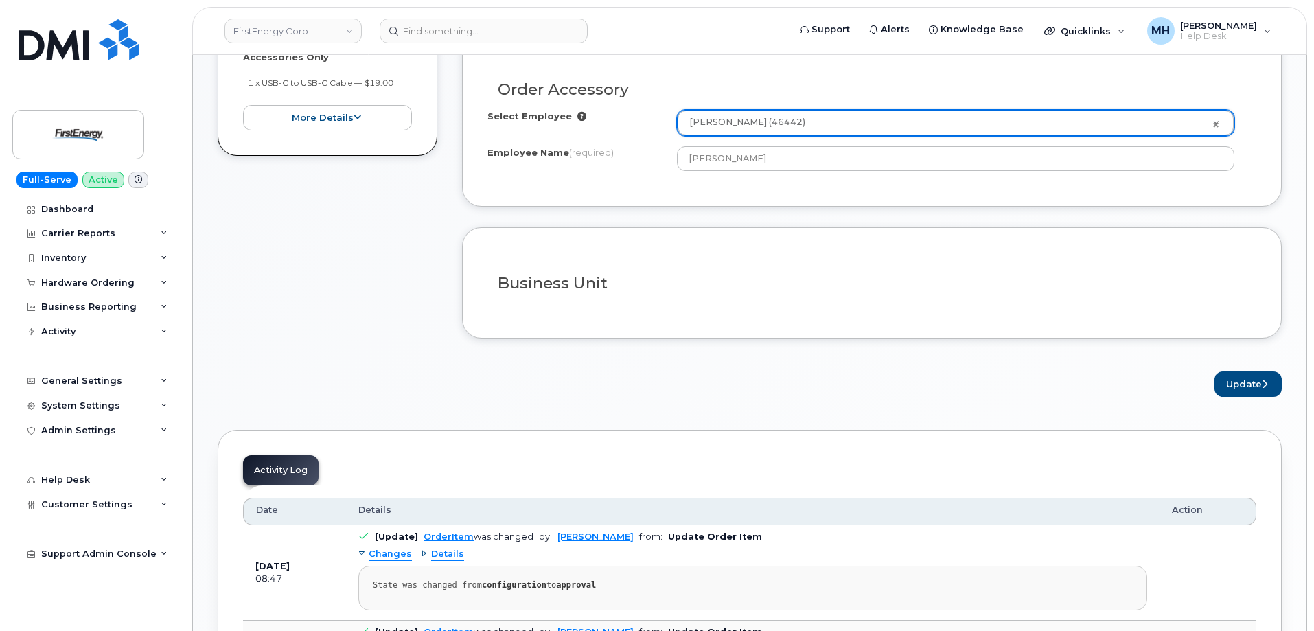
scroll to position [618, 0]
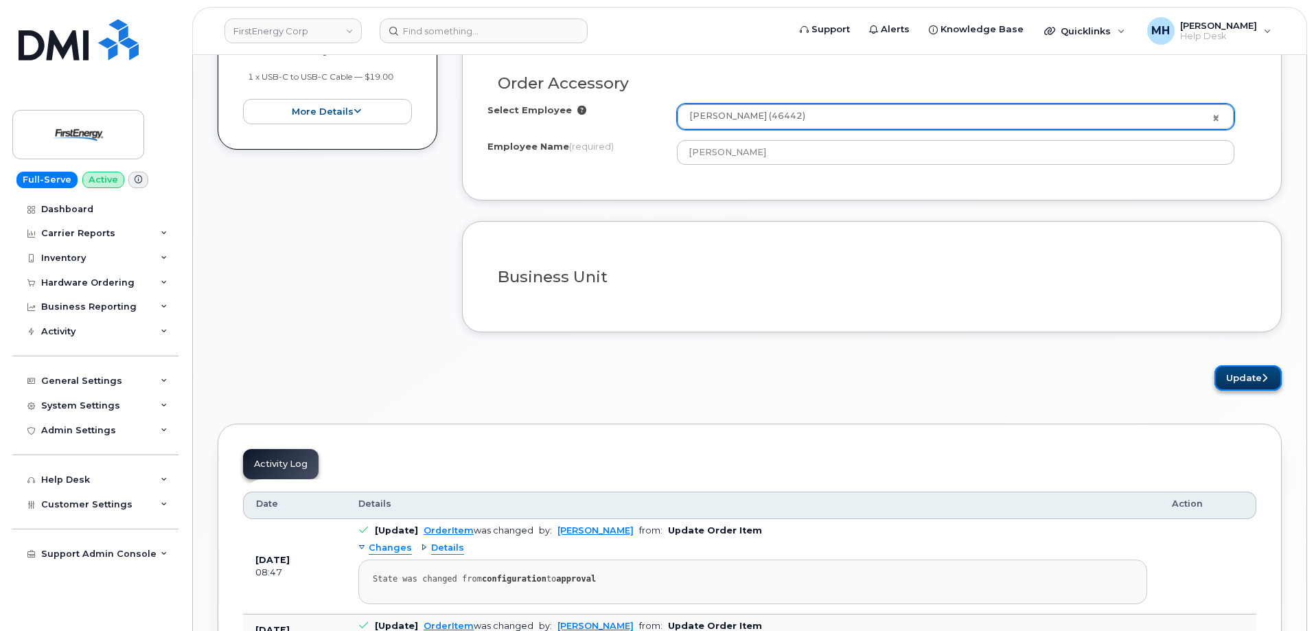
click at [1222, 384] on button "Update" at bounding box center [1248, 377] width 67 height 25
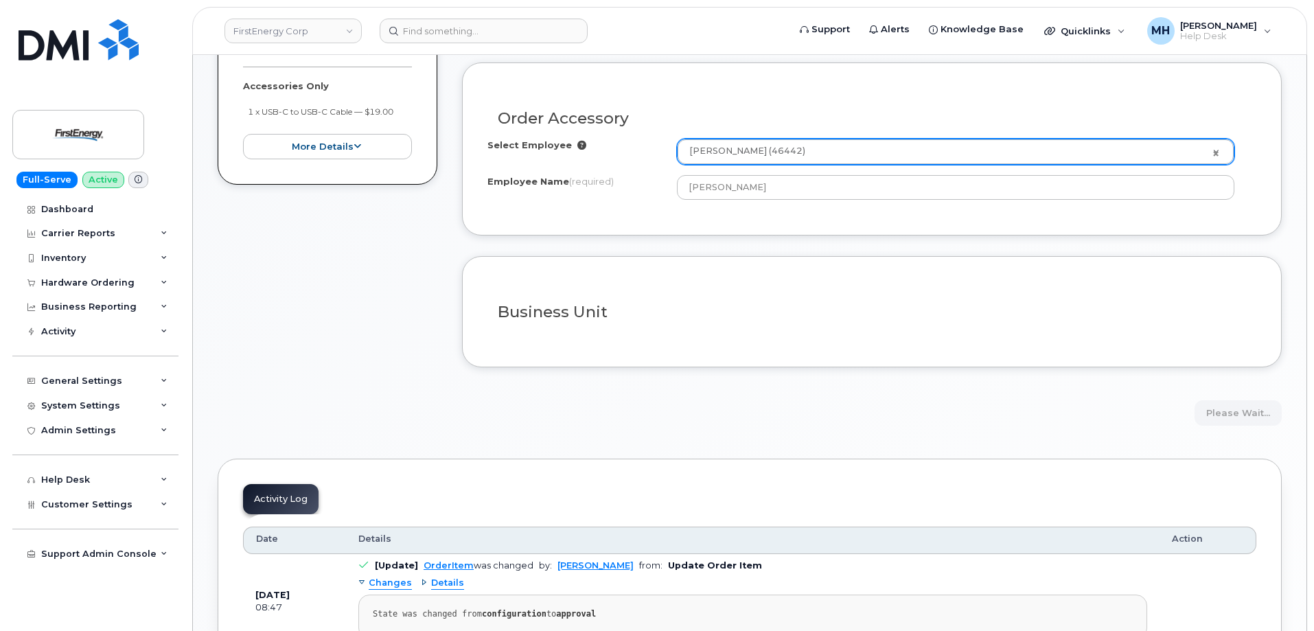
scroll to position [549, 0]
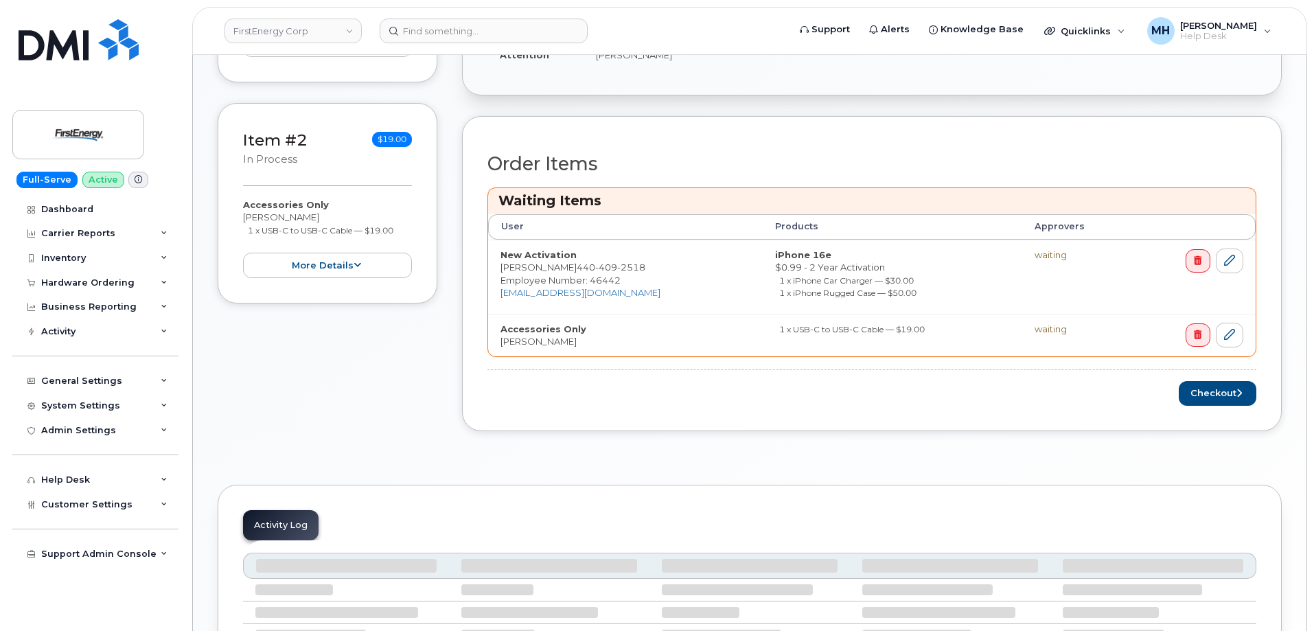
scroll to position [549, 0]
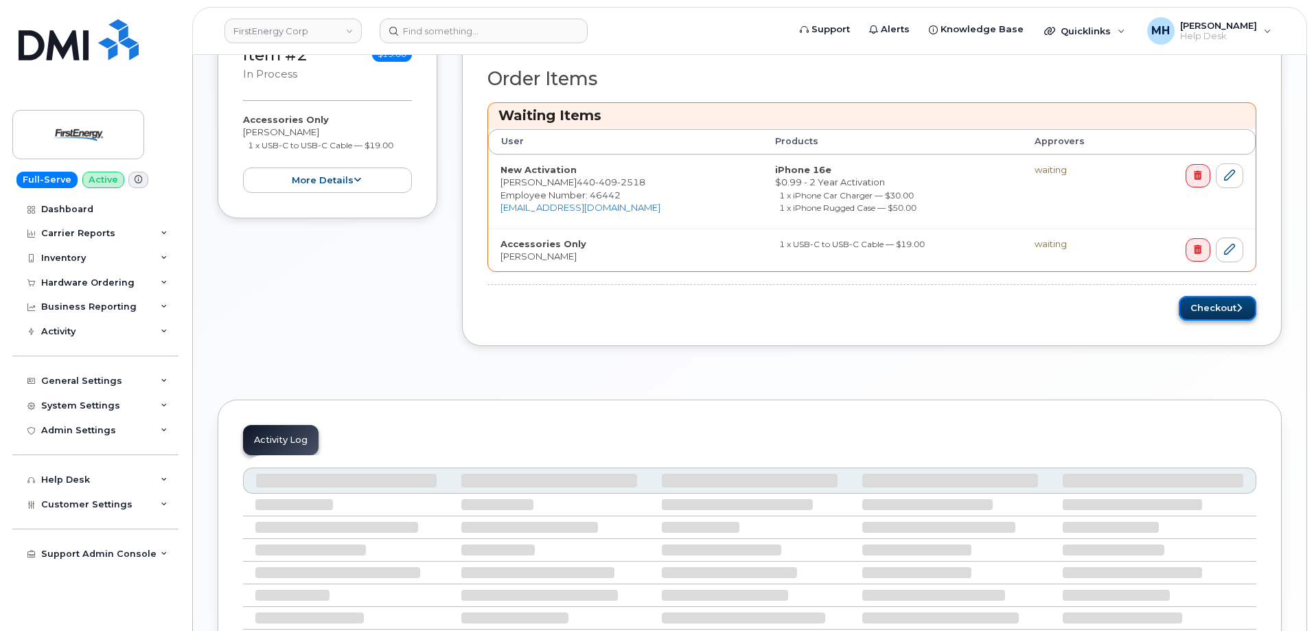
click at [1233, 317] on button "Checkout" at bounding box center [1218, 308] width 78 height 25
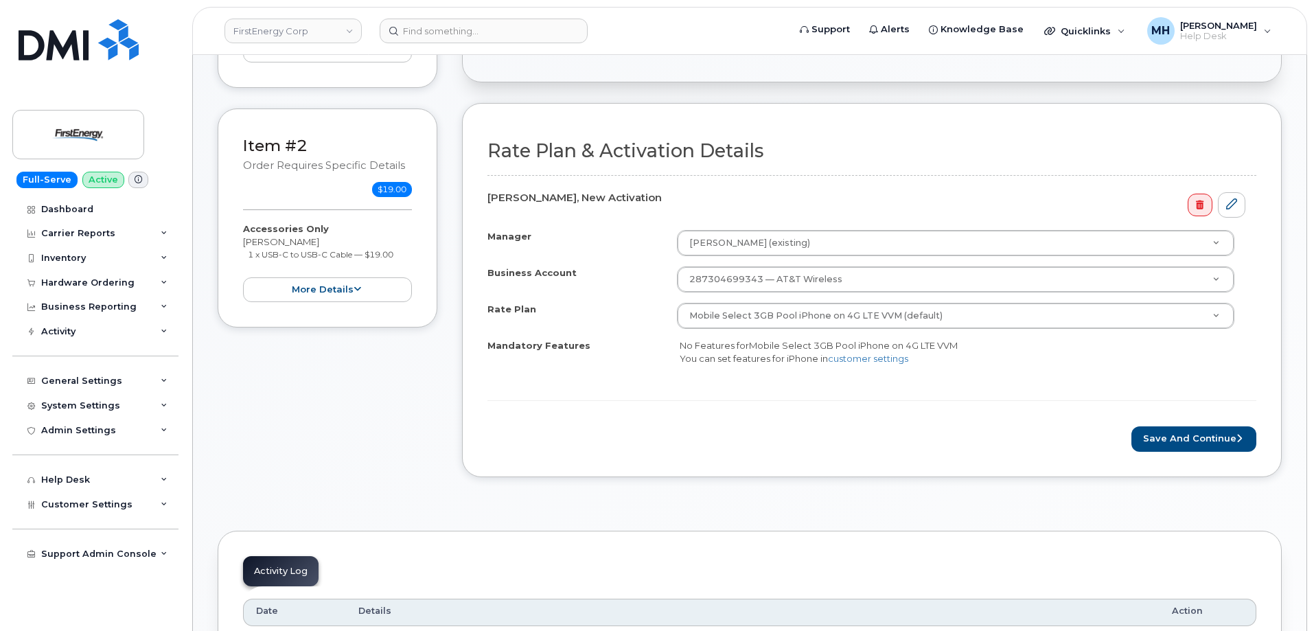
scroll to position [481, 0]
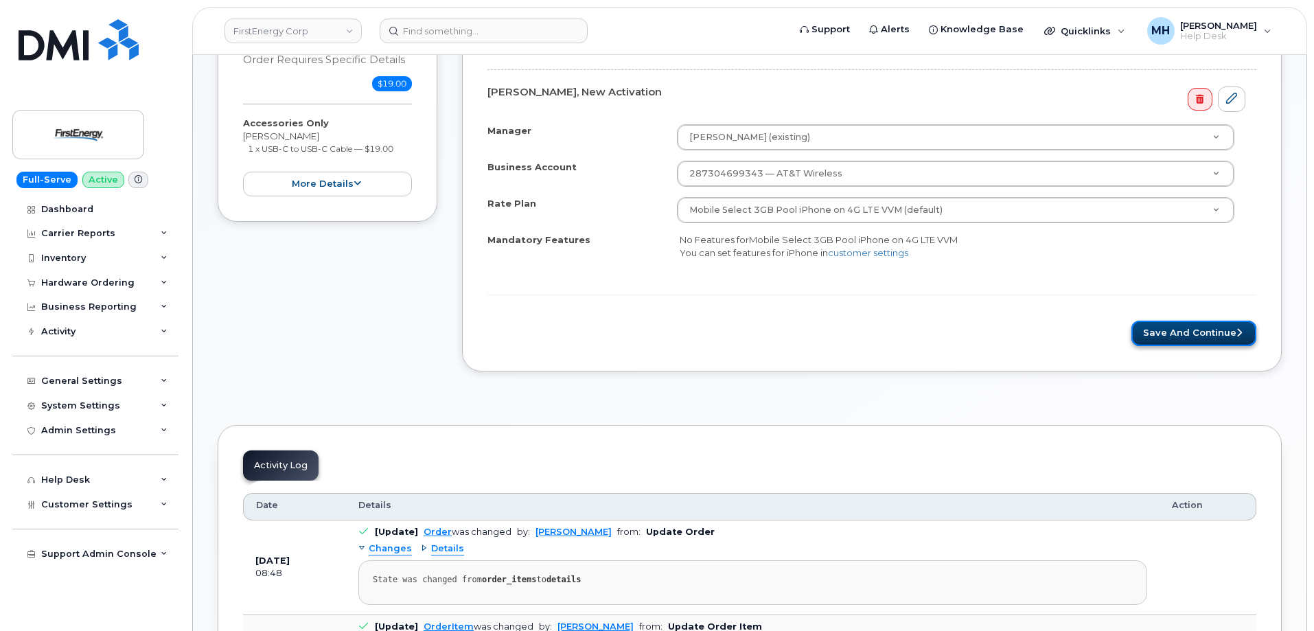
click at [1169, 334] on button "Save and Continue" at bounding box center [1194, 333] width 125 height 25
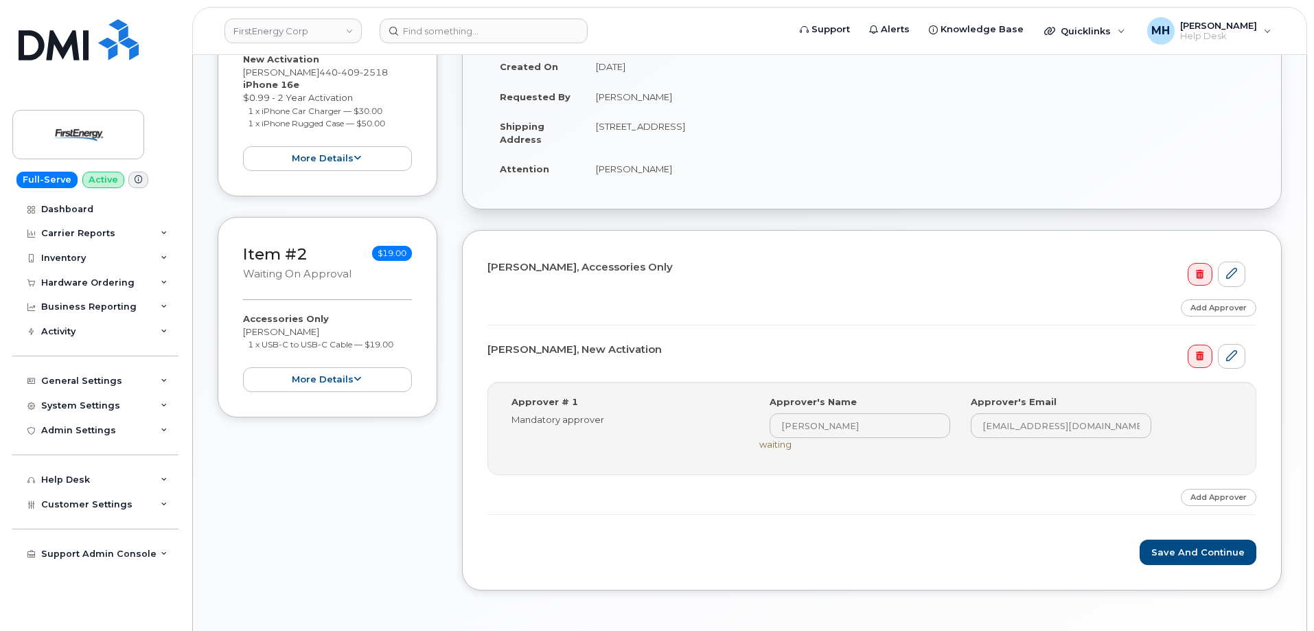
scroll to position [275, 0]
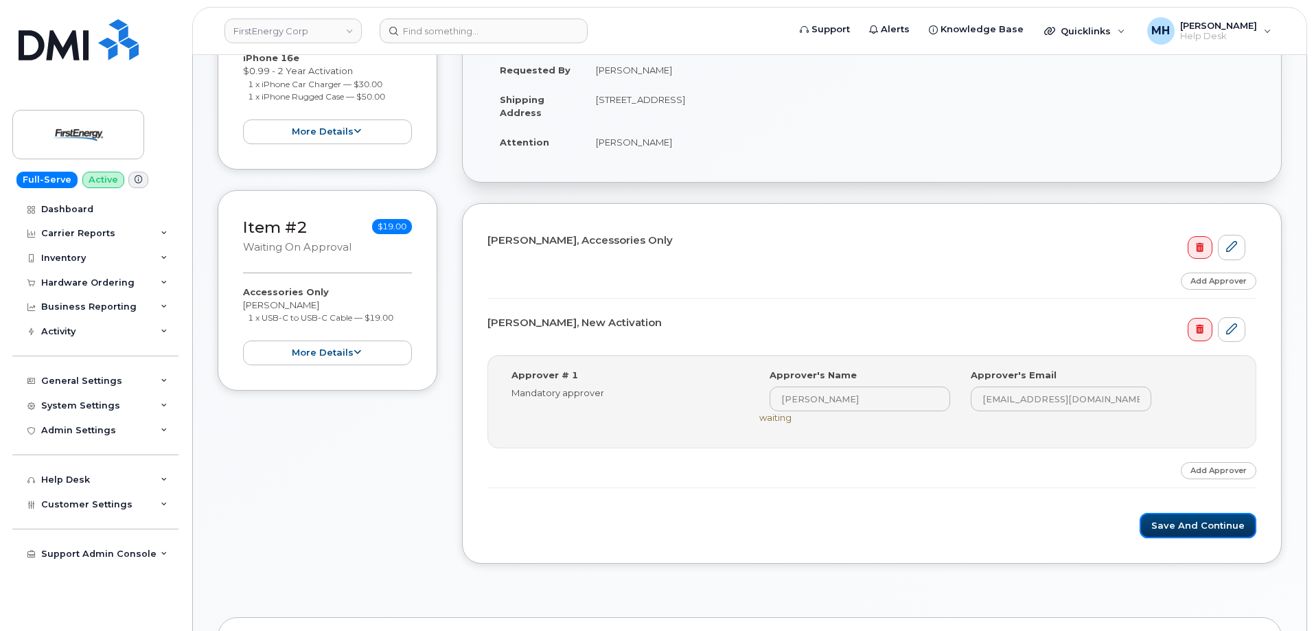
drag, startPoint x: 1163, startPoint y: 523, endPoint x: 775, endPoint y: 522, distance: 388.7
click at [1160, 523] on button "Save and Continue" at bounding box center [1198, 525] width 117 height 25
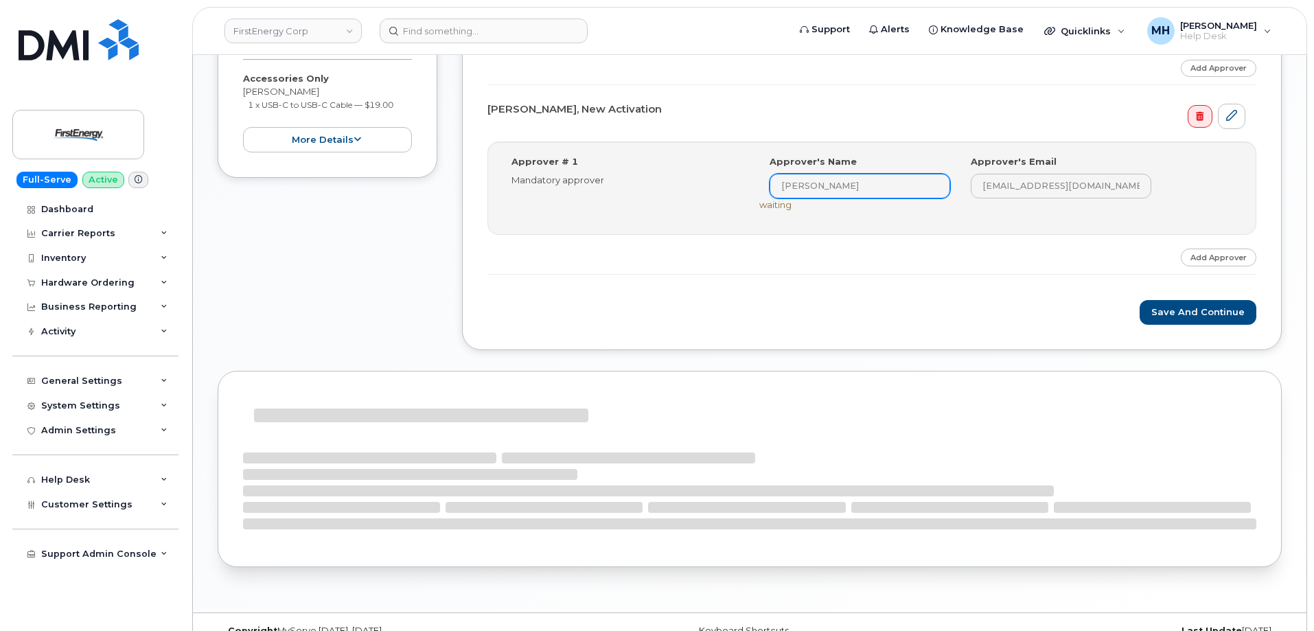
scroll to position [604, 0]
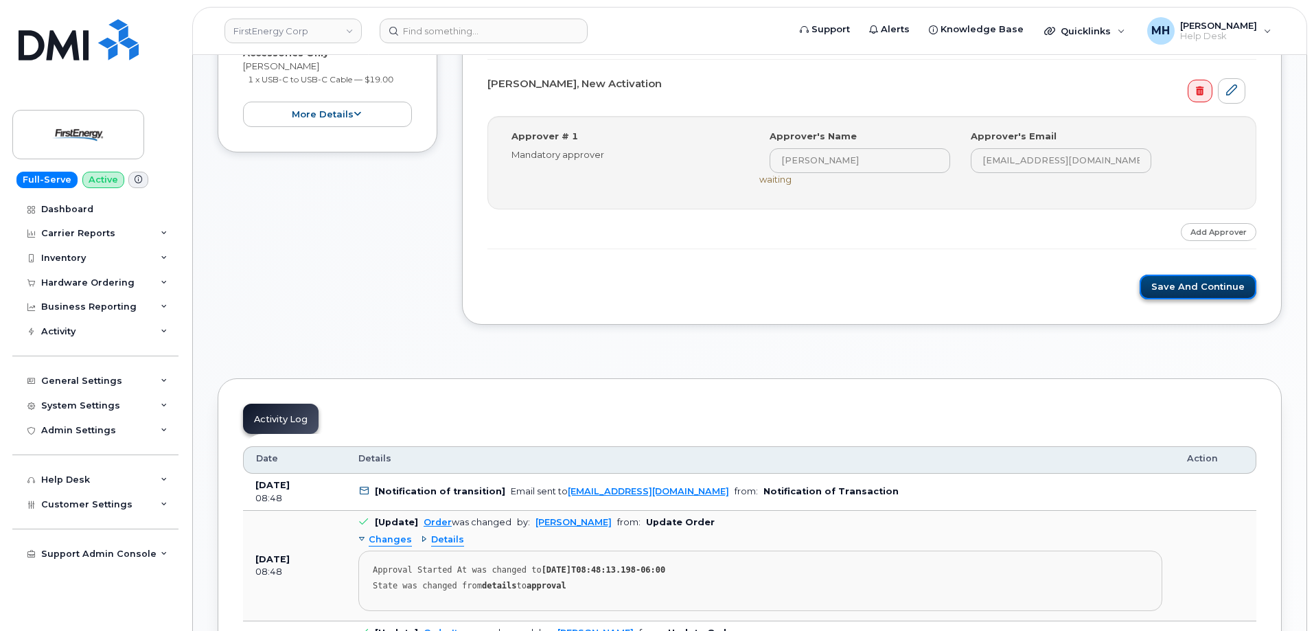
click at [1209, 284] on button "Save and Continue" at bounding box center [1198, 287] width 117 height 25
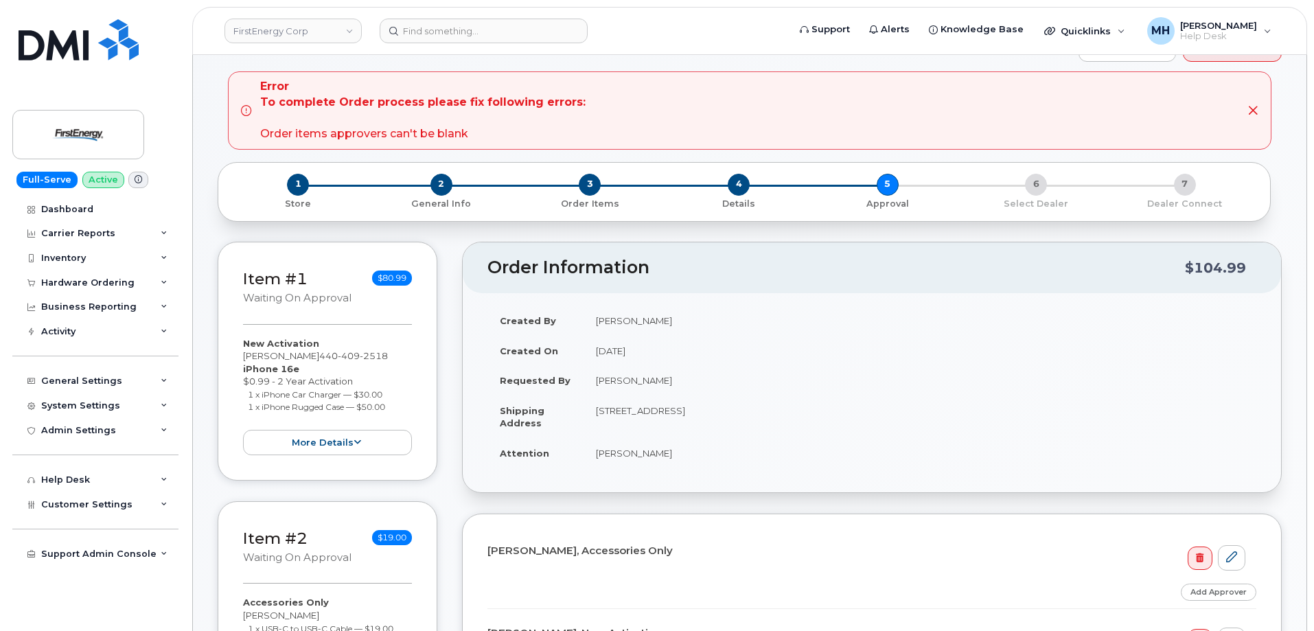
scroll to position [0, 0]
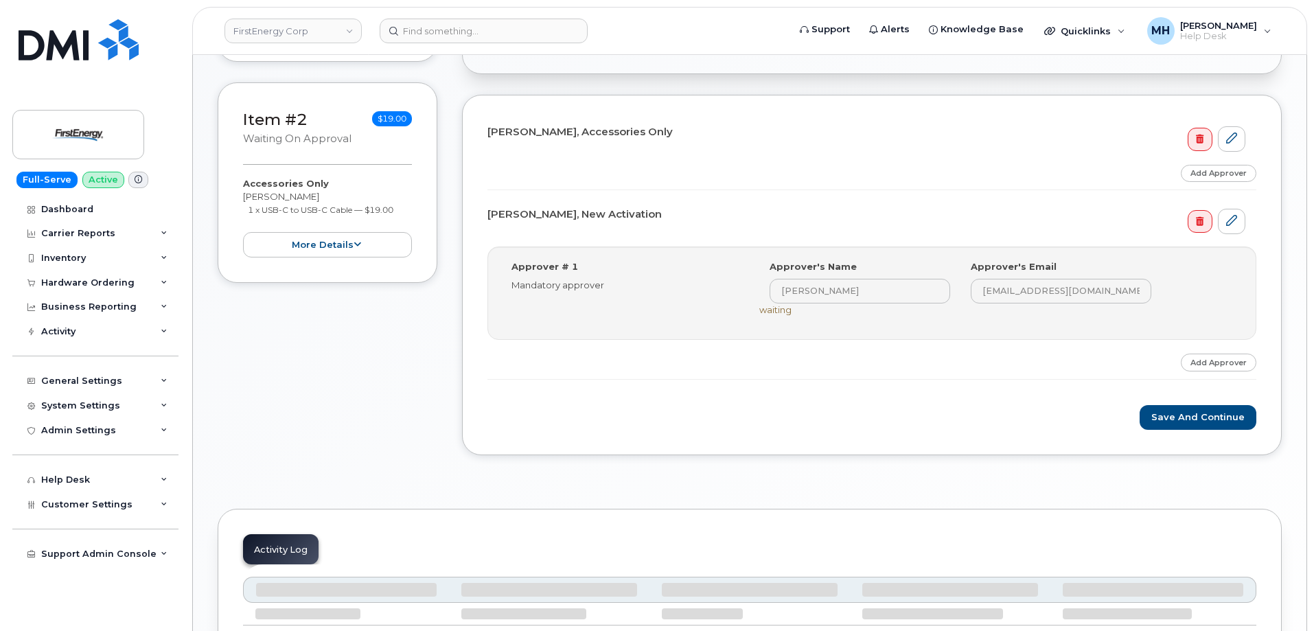
scroll to position [481, 0]
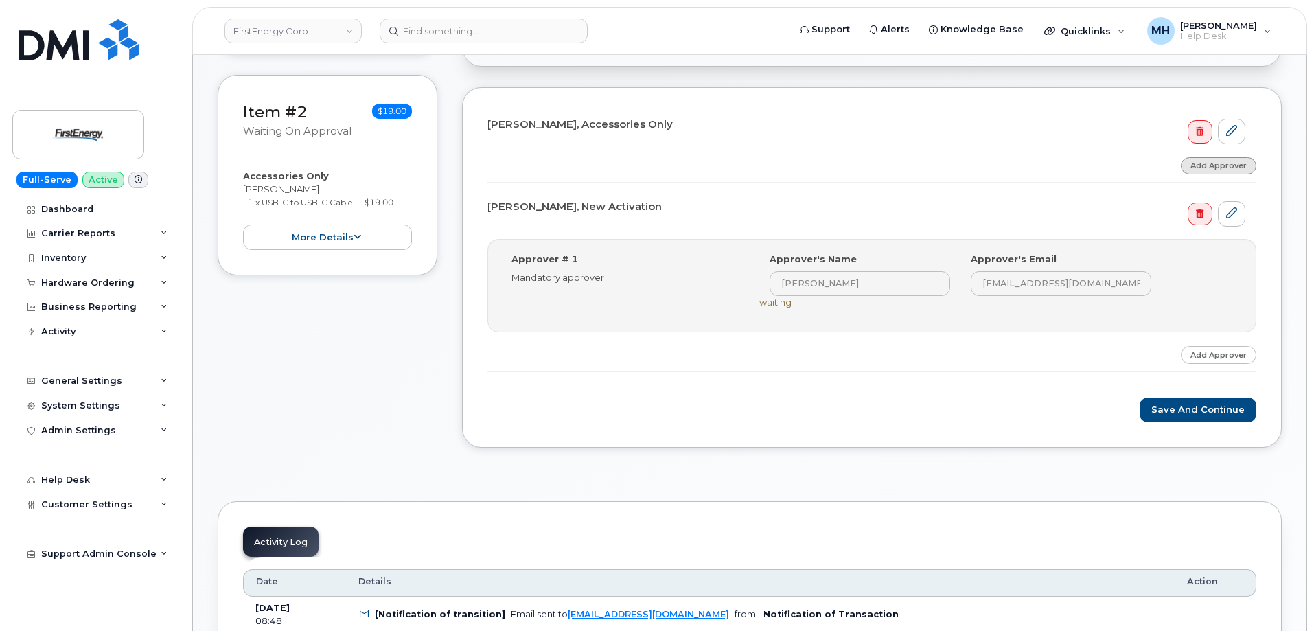
click at [1235, 170] on link "Add Approver" at bounding box center [1219, 165] width 76 height 17
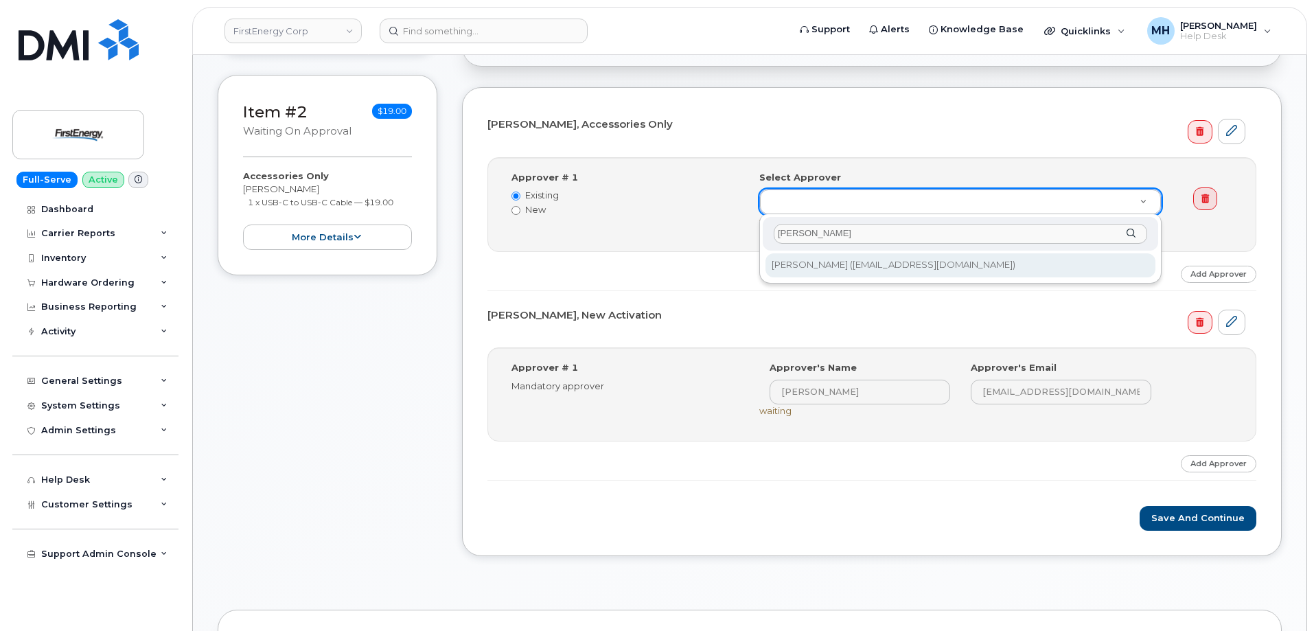
type input "Miroslav Gajdos"
type input "2080528"
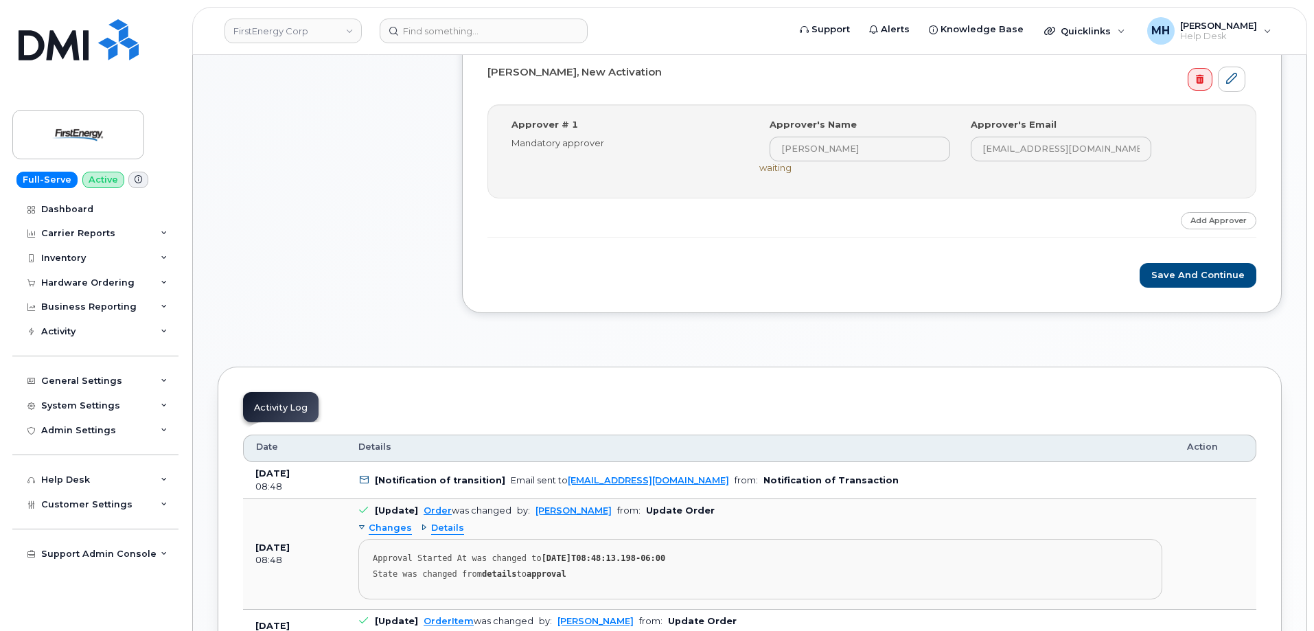
scroll to position [755, 0]
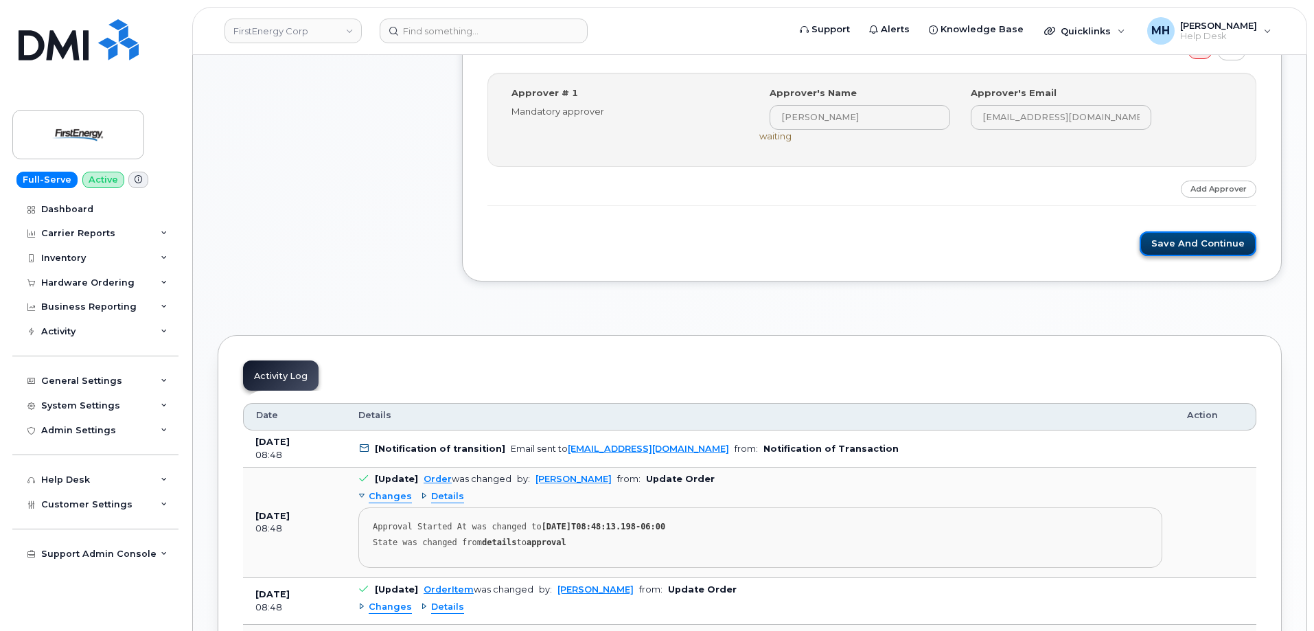
click at [1207, 251] on button "Save and Continue" at bounding box center [1198, 243] width 117 height 25
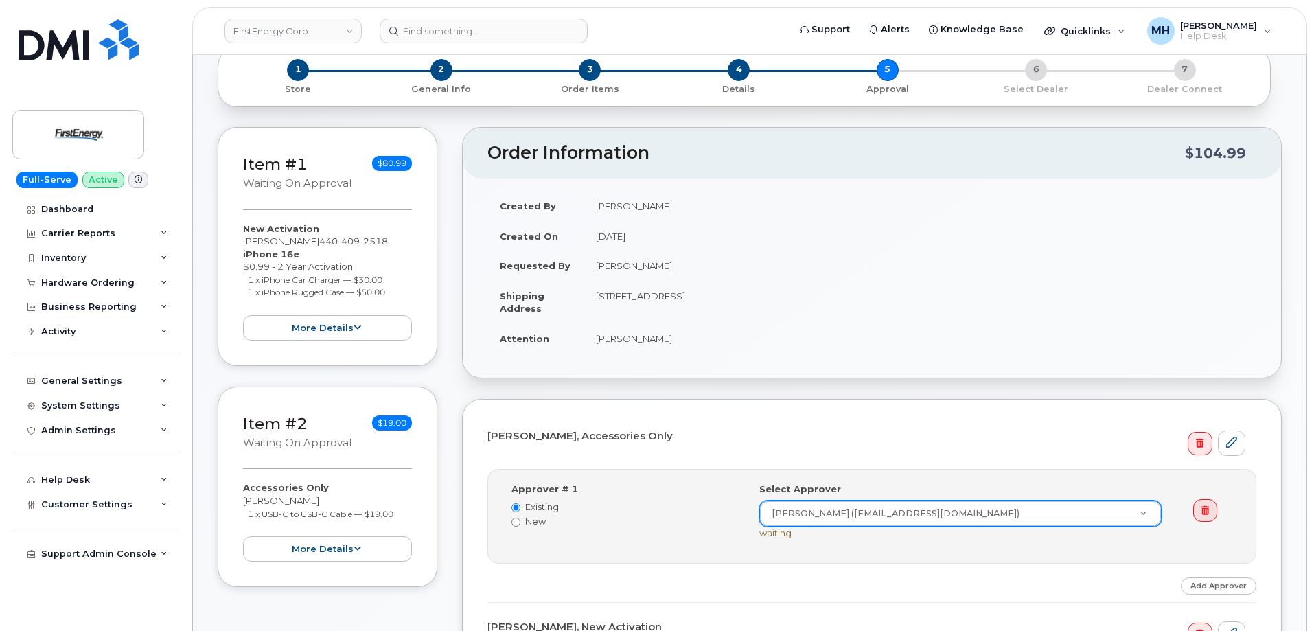
scroll to position [137, 0]
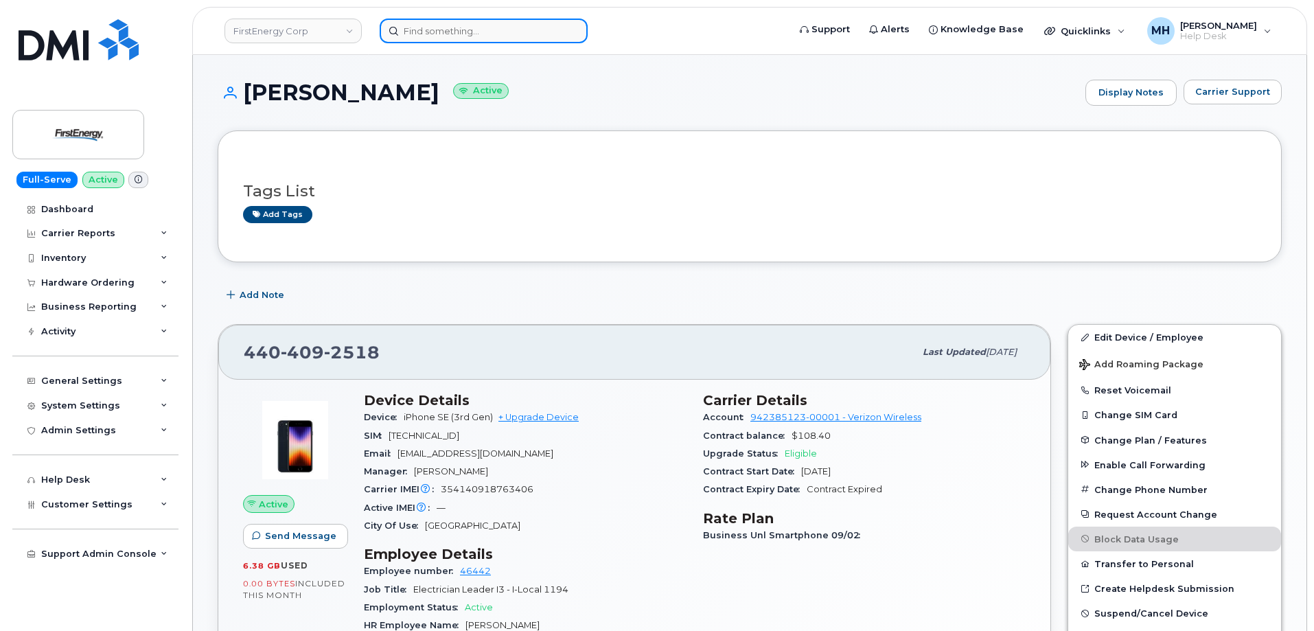
click at [460, 36] on input at bounding box center [484, 31] width 208 height 25
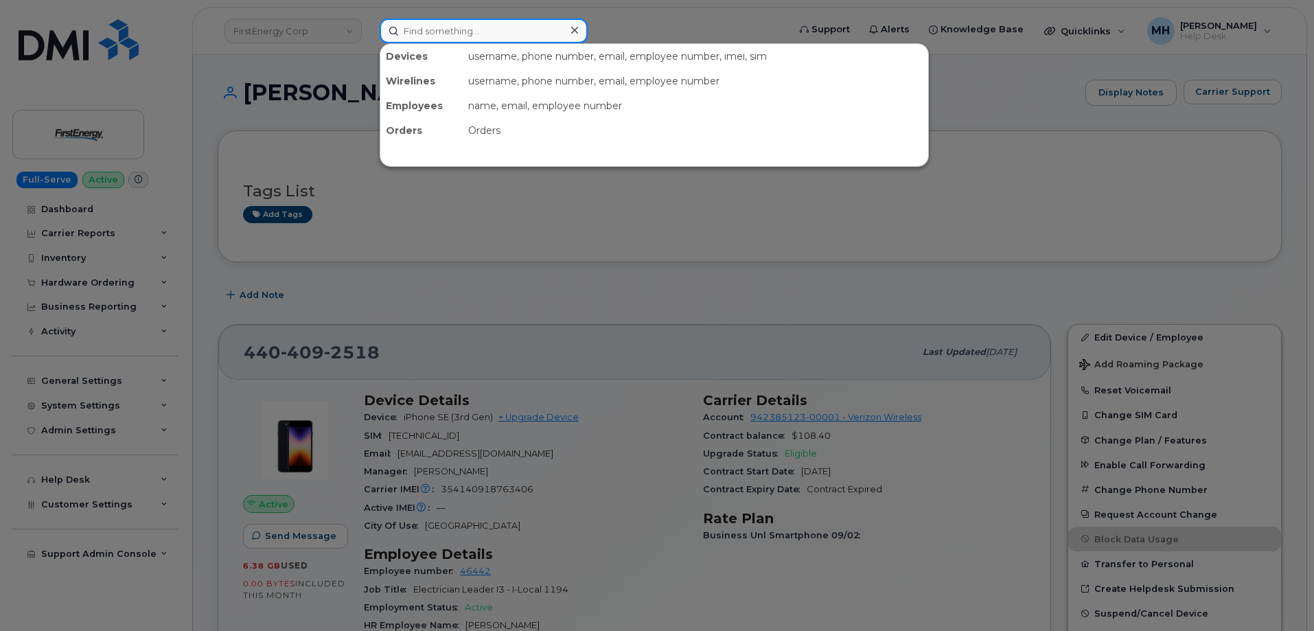
paste input "4404092518"
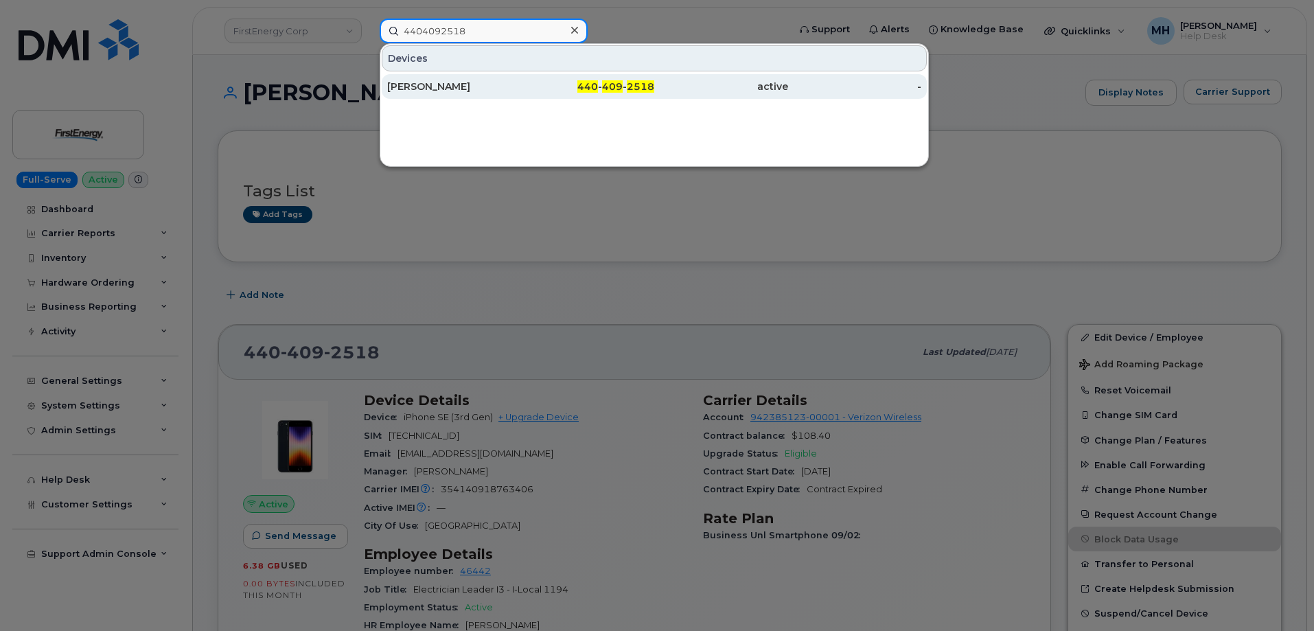
type input "4404092518"
click at [505, 82] on div "[PERSON_NAME]" at bounding box center [454, 87] width 134 height 14
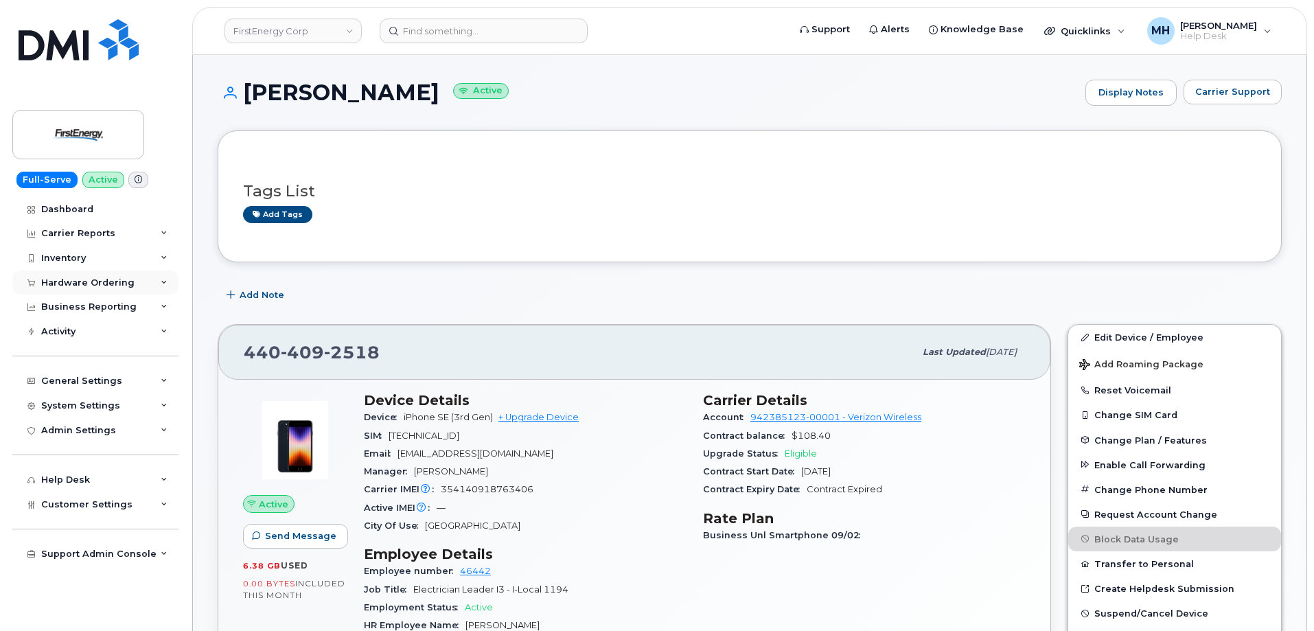
click at [87, 280] on div "Hardware Ordering" at bounding box center [87, 282] width 93 height 11
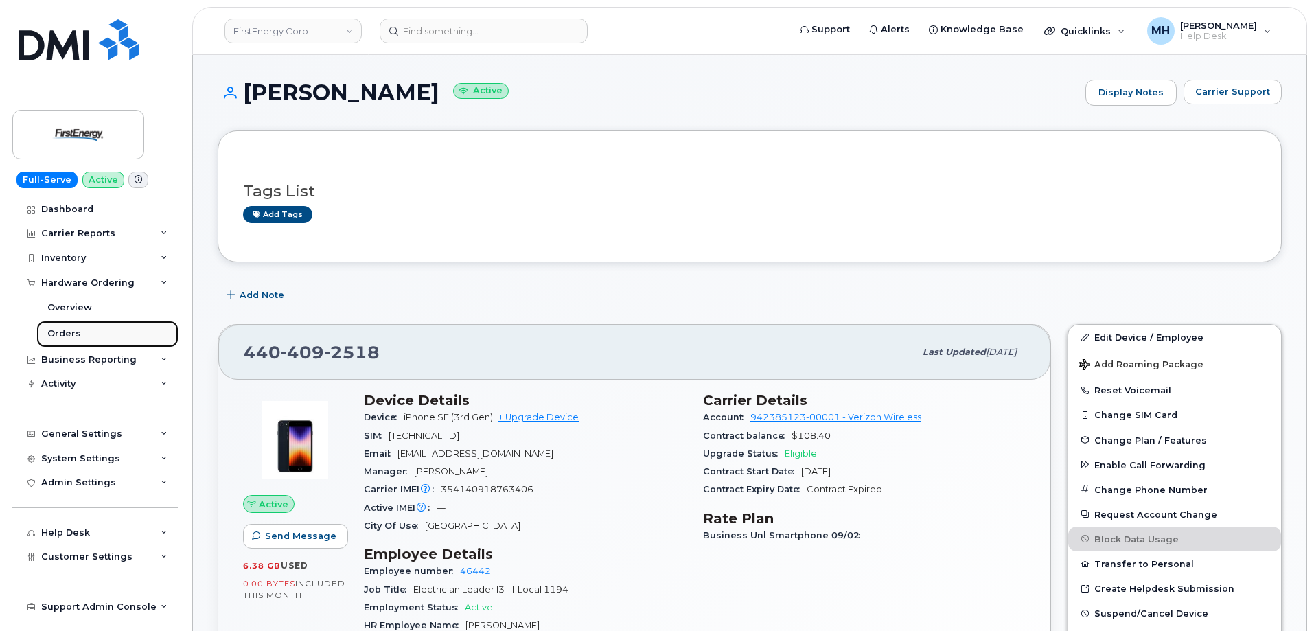
click at [98, 327] on link "Orders" at bounding box center [107, 334] width 142 height 26
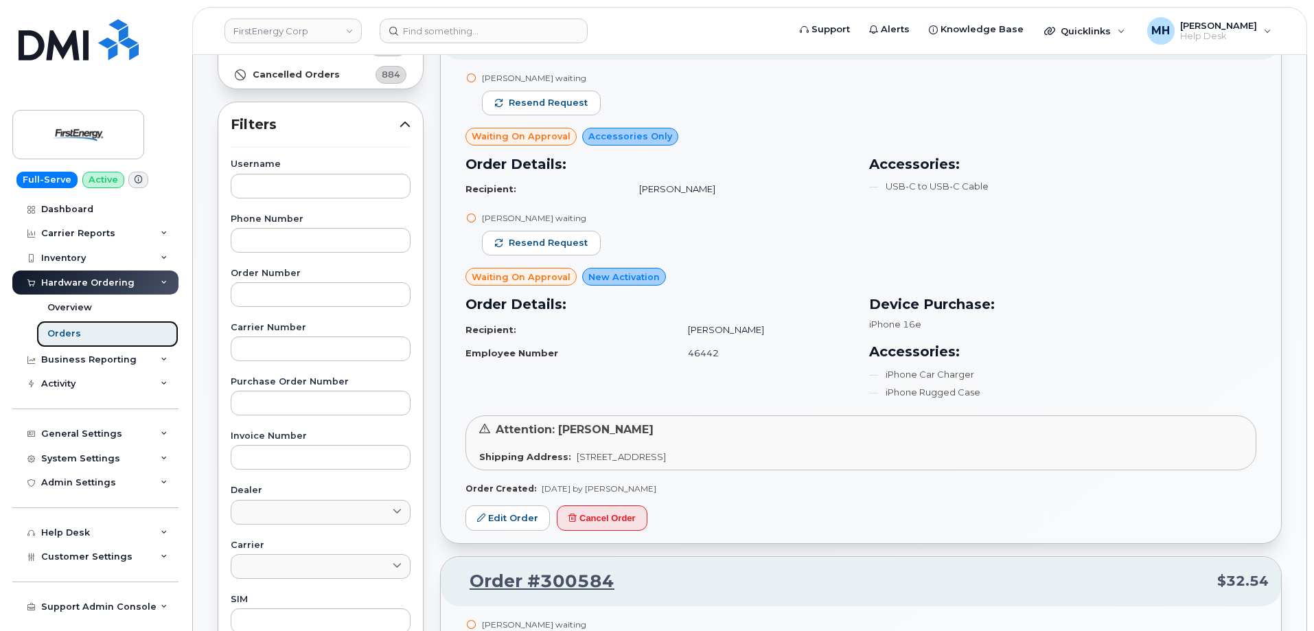
scroll to position [69, 0]
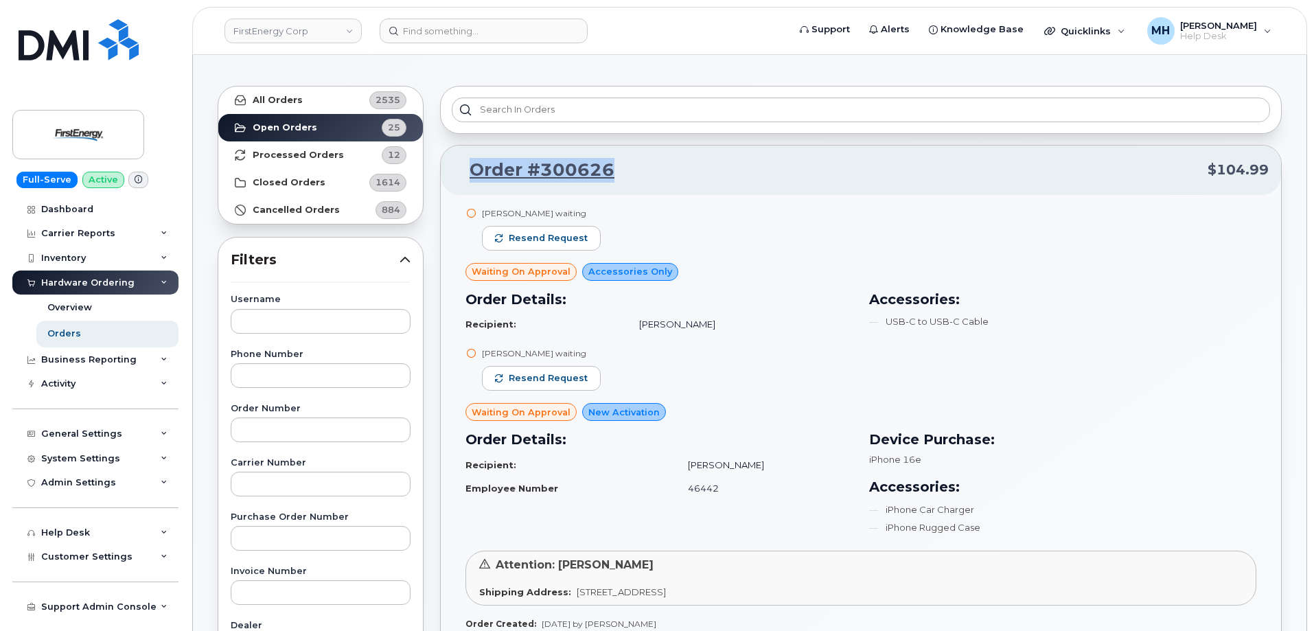
drag, startPoint x: 638, startPoint y: 169, endPoint x: 469, endPoint y: 171, distance: 169.0
click at [469, 171] on p "Order #300626 $104.99" at bounding box center [861, 170] width 816 height 25
copy link "Order #300626"
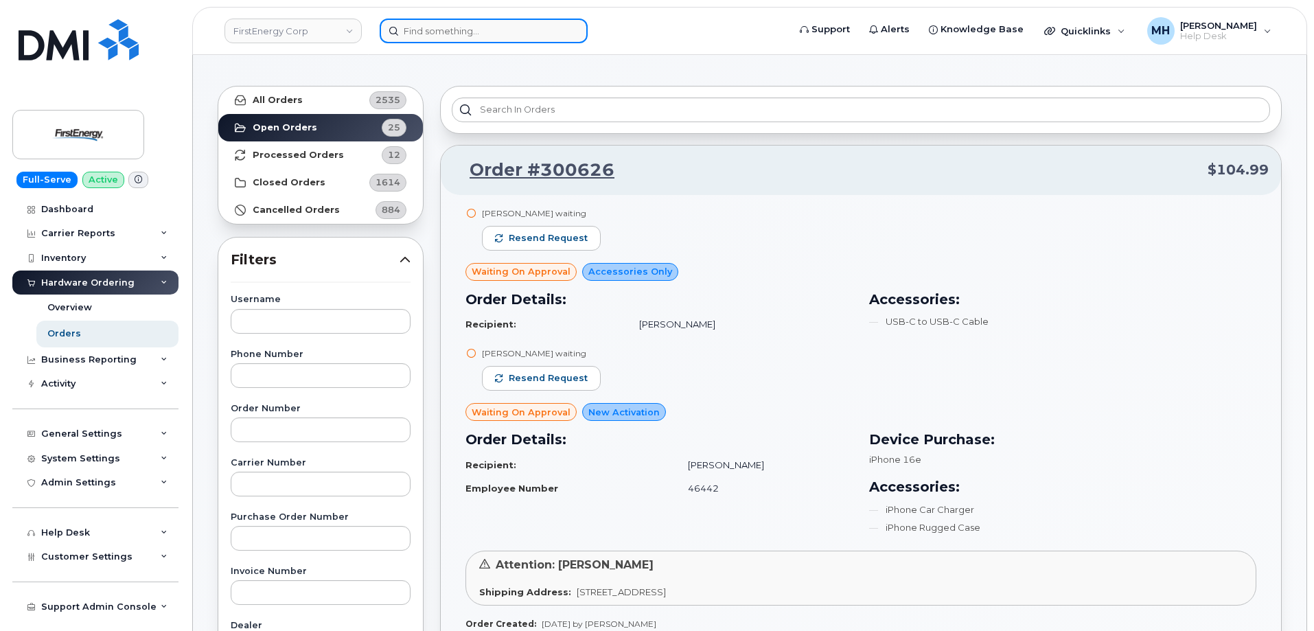
click at [494, 27] on input at bounding box center [484, 31] width 208 height 25
paste input "[PHONE_NUMBER]"
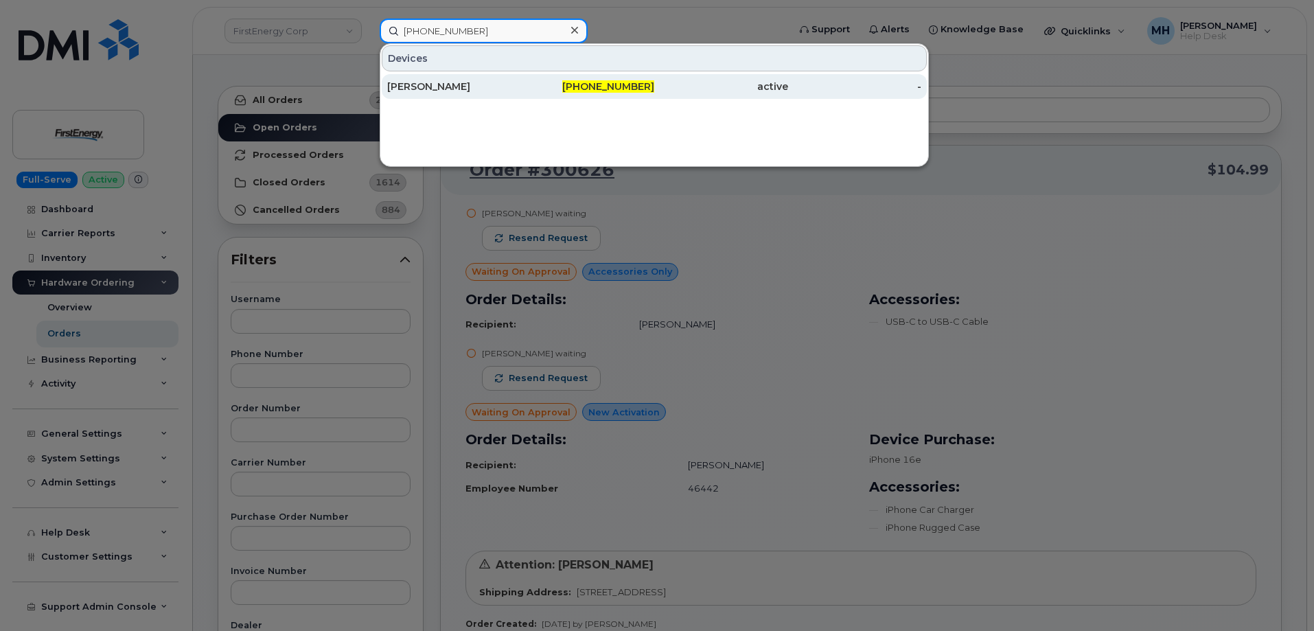
type input "[PHONE_NUMBER]"
click at [514, 94] on div "[PERSON_NAME]" at bounding box center [454, 86] width 134 height 25
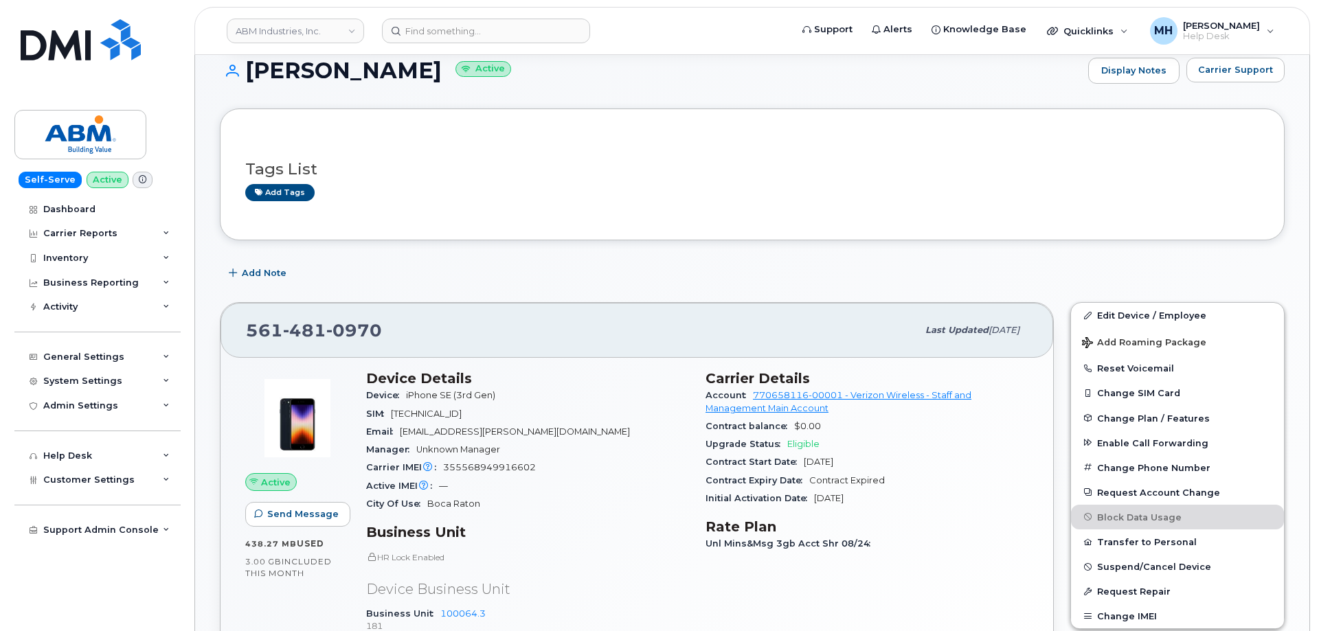
scroll to position [137, 0]
click at [1237, 74] on span "Carrier Support" at bounding box center [1233, 71] width 75 height 13
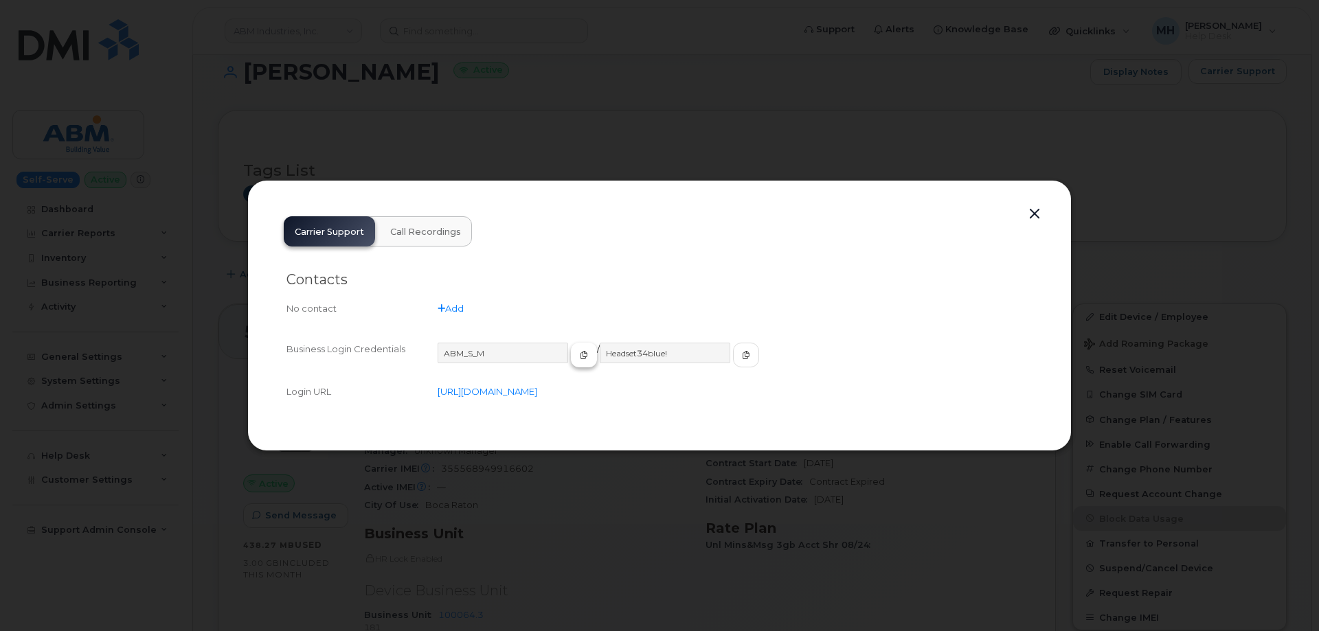
click at [578, 359] on span "button" at bounding box center [584, 355] width 12 height 12
click at [734, 356] on div "ABM_S_M / Headset34blue!" at bounding box center [734, 361] width 595 height 37
click at [733, 355] on button "button" at bounding box center [746, 355] width 26 height 25
